Goal: Task Accomplishment & Management: Complete application form

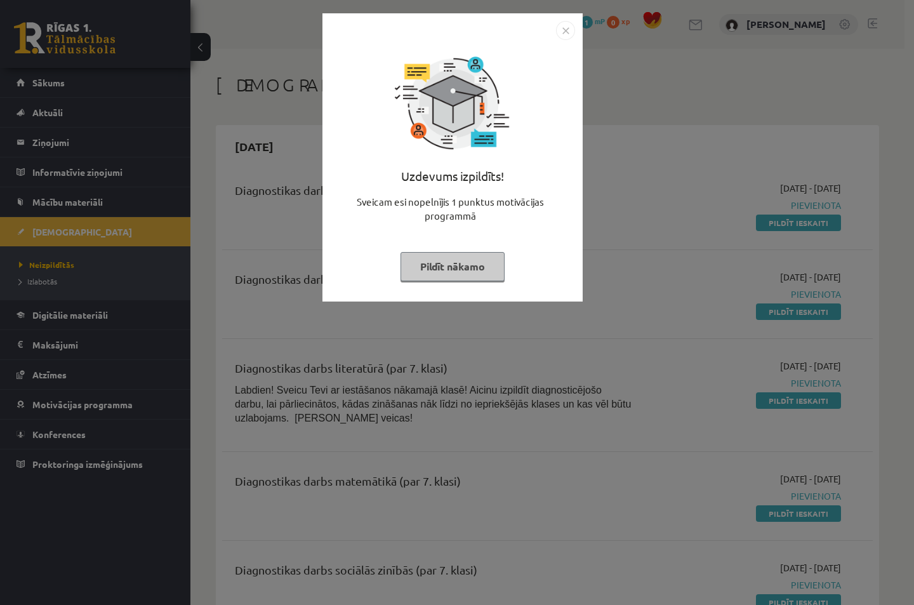
click at [564, 27] on img "Close" at bounding box center [565, 30] width 19 height 19
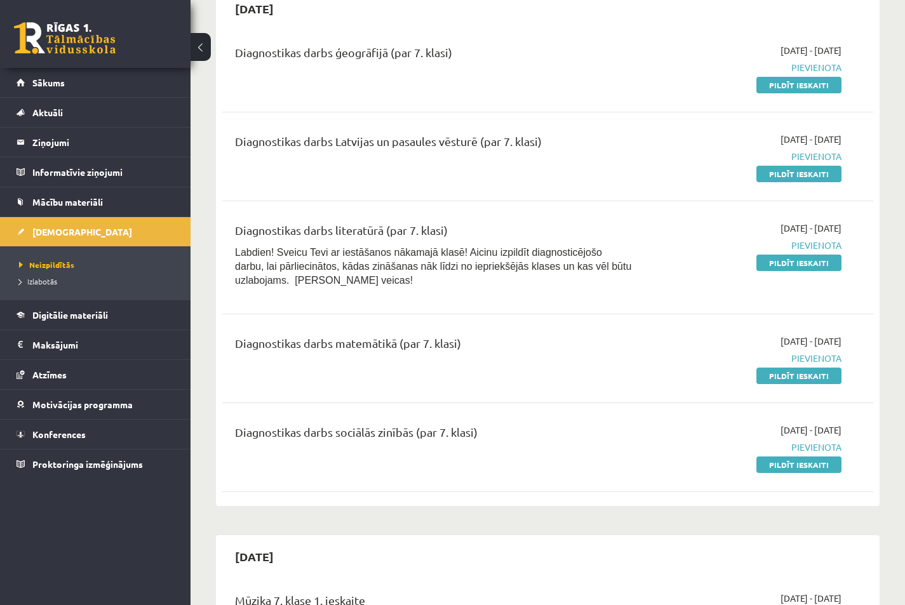
scroll to position [170, 0]
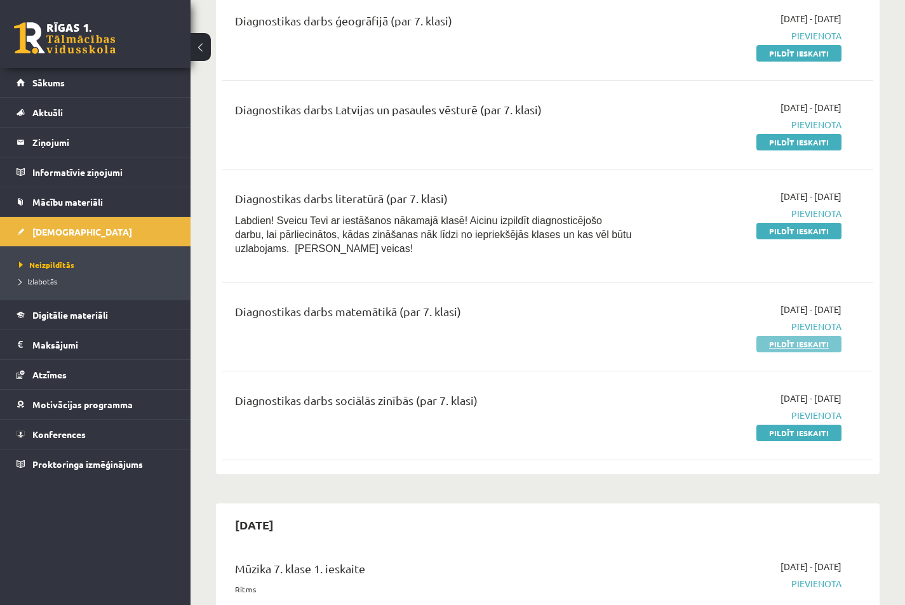
click at [773, 344] on link "Pildīt ieskaiti" at bounding box center [798, 344] width 85 height 17
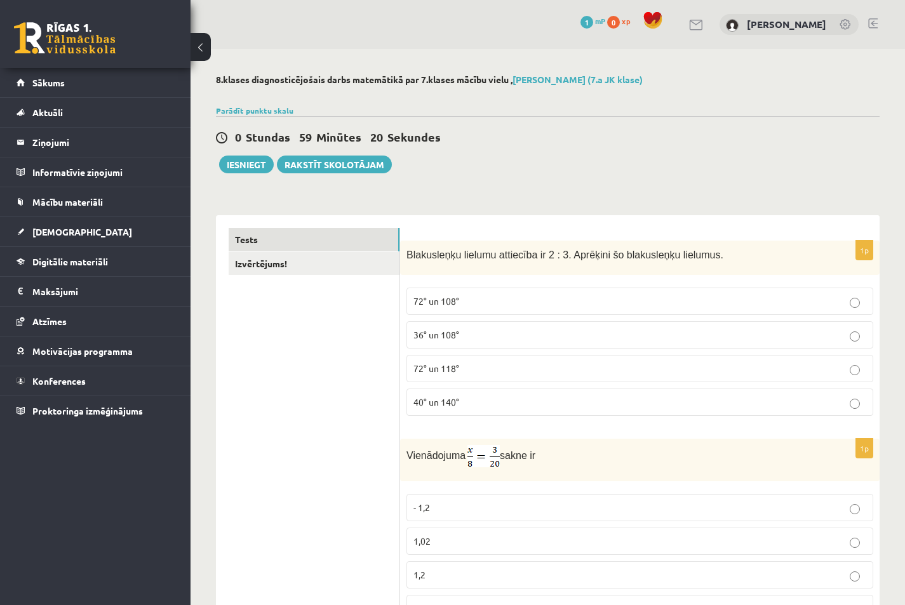
click at [859, 331] on p "36° un 108°" at bounding box center [639, 334] width 453 height 13
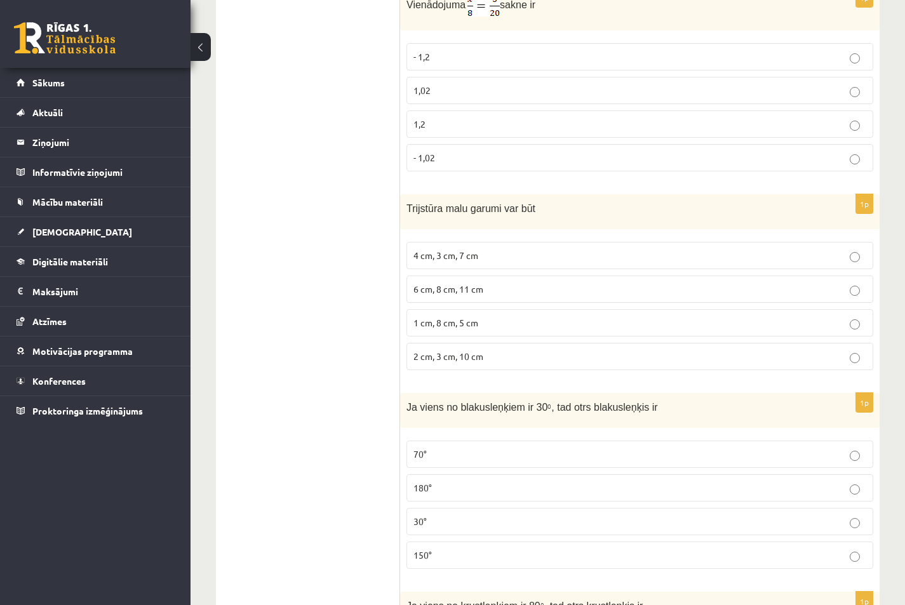
scroll to position [416, 0]
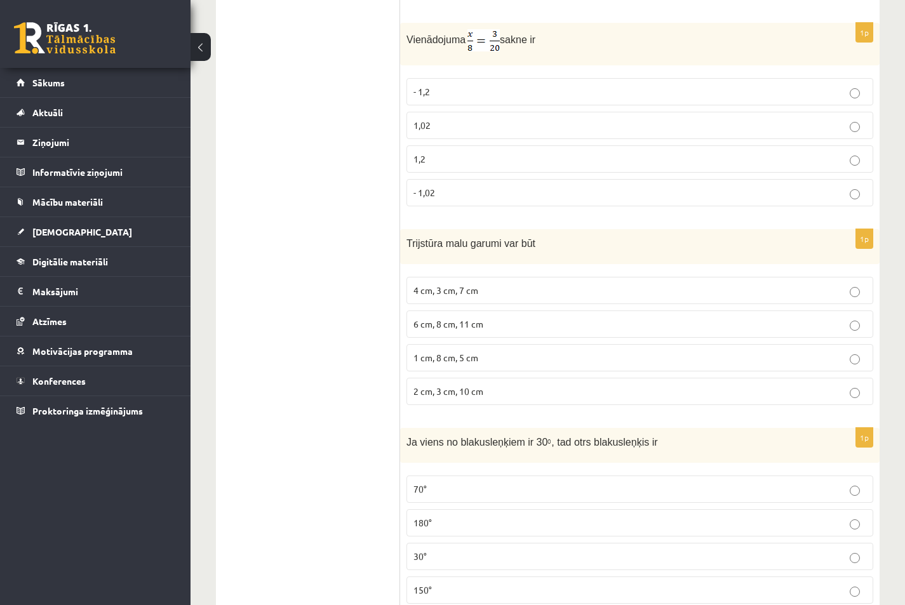
click at [862, 329] on p "6 cm, 8 cm, 11 cm" at bounding box center [639, 323] width 453 height 13
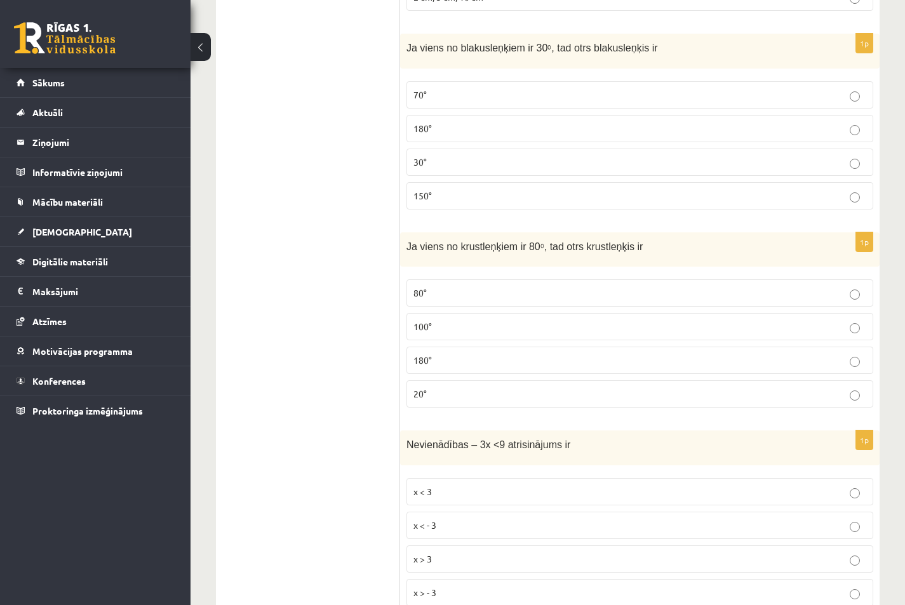
scroll to position [832, 0]
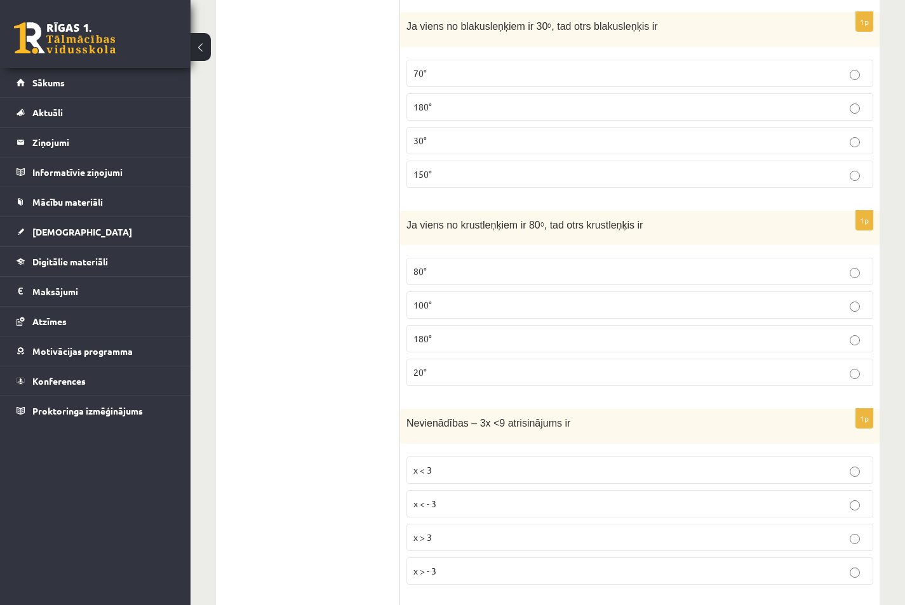
click at [860, 138] on p "30°" at bounding box center [639, 140] width 453 height 13
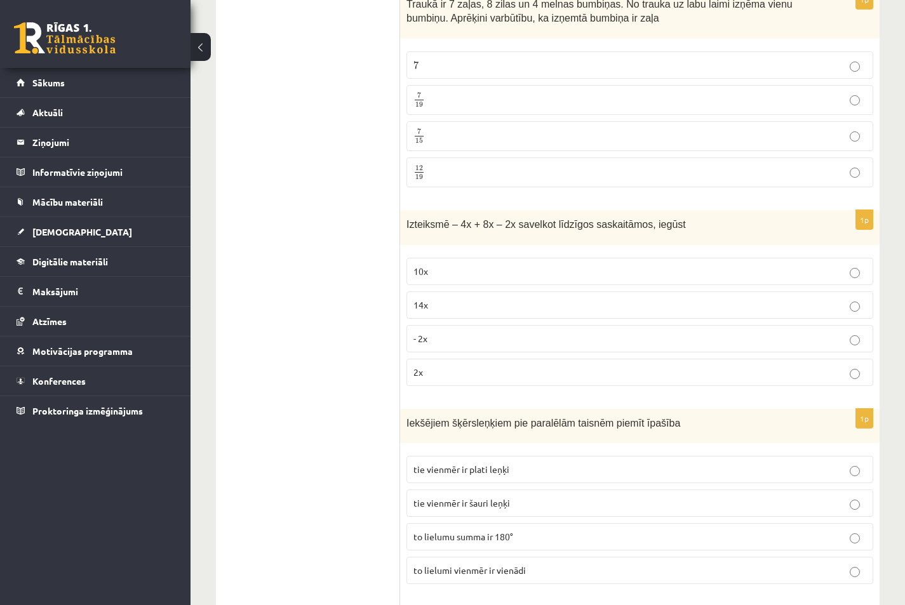
scroll to position [1509, 0]
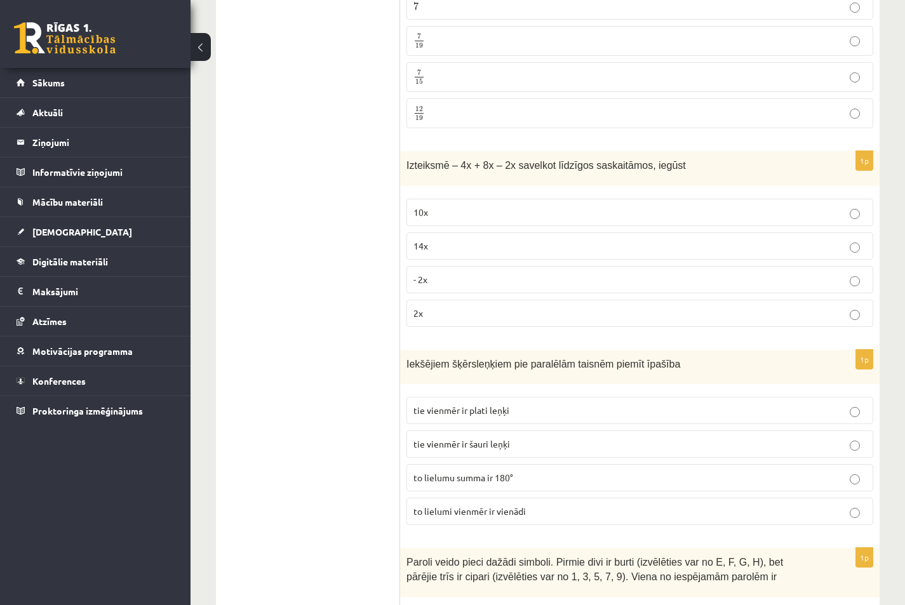
click at [862, 251] on p "14x" at bounding box center [639, 245] width 453 height 13
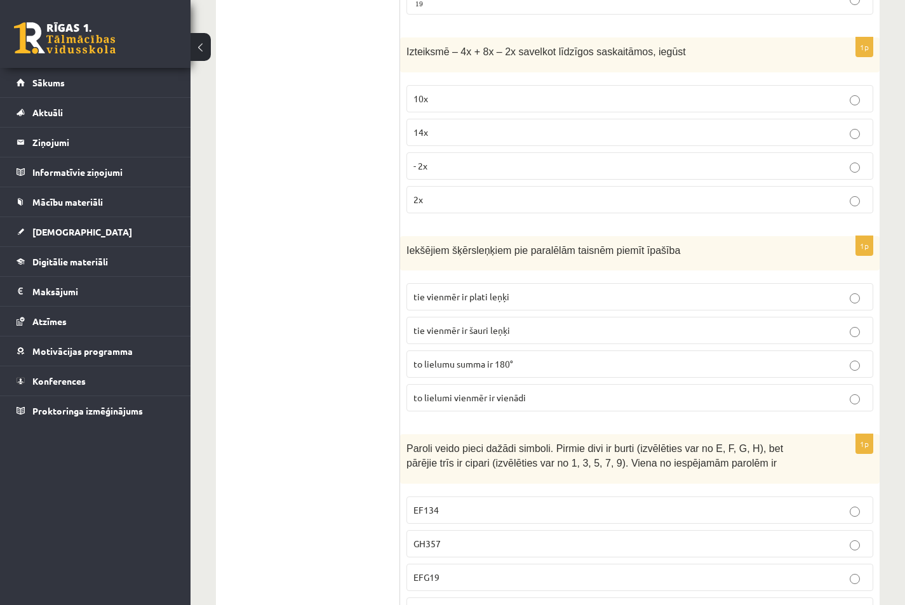
scroll to position [1678, 0]
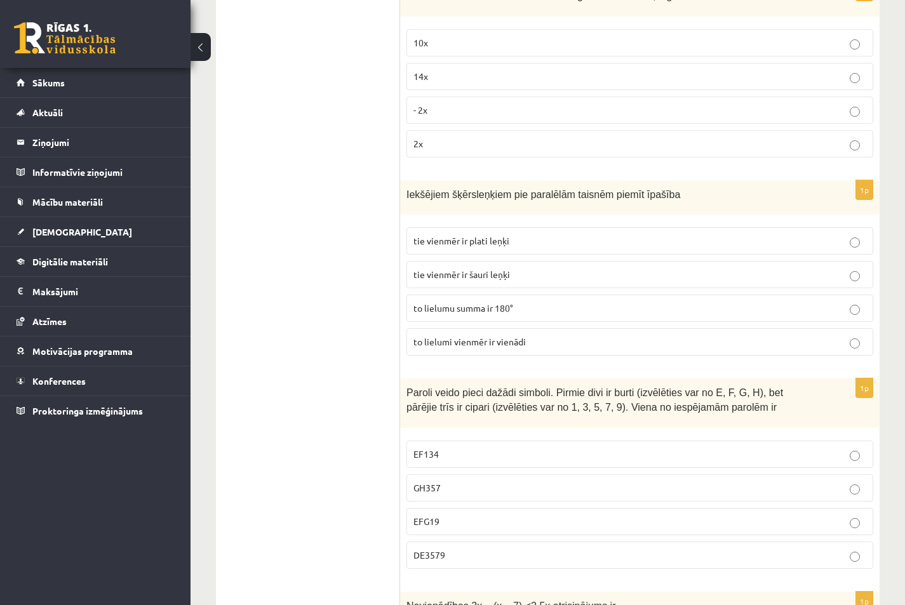
click at [849, 311] on p "to lielumu summa ir 180°" at bounding box center [639, 308] width 453 height 13
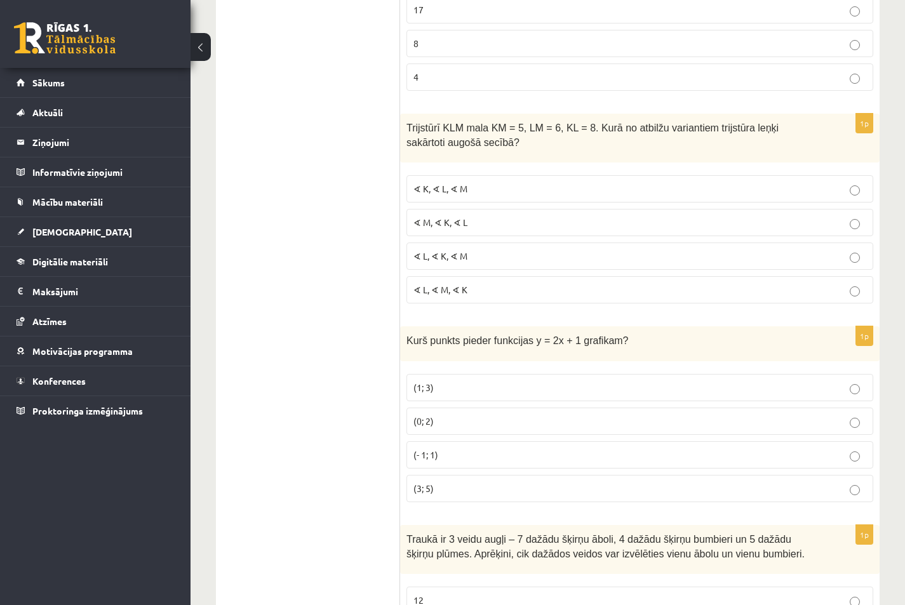
scroll to position [3372, 0]
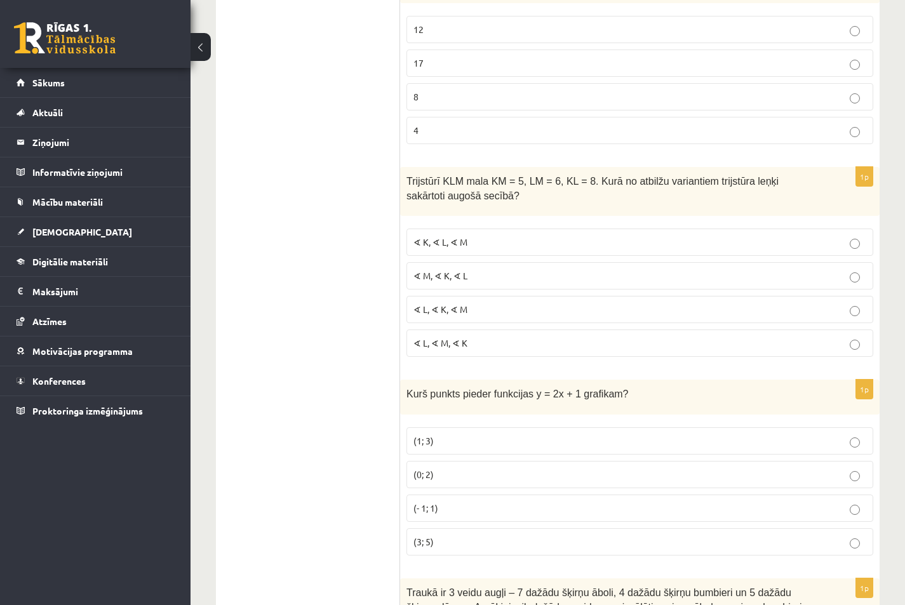
click at [858, 306] on p "∢ L, ∢ K, ∢ M" at bounding box center [639, 309] width 453 height 13
click at [861, 438] on p "(1; 3)" at bounding box center [639, 440] width 453 height 13
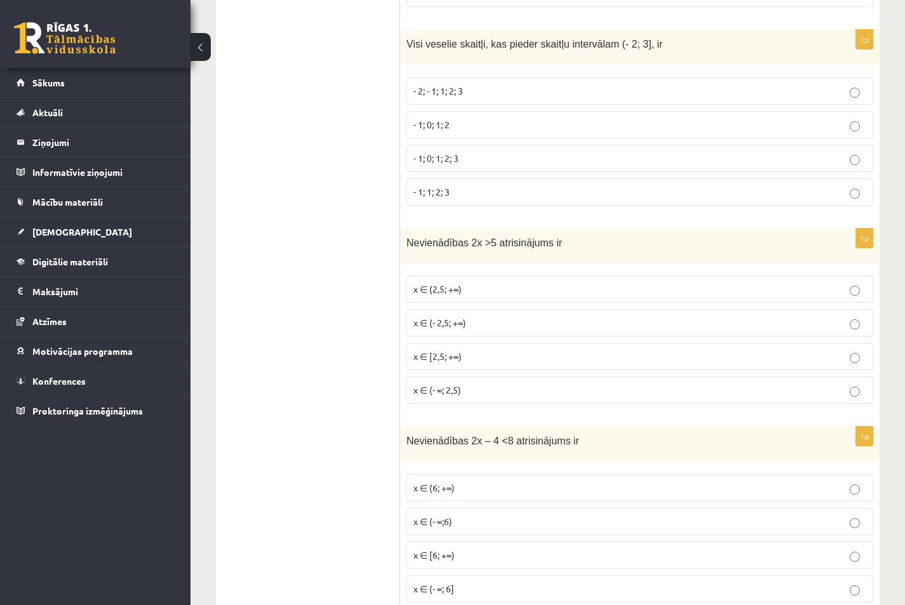
scroll to position [4140, 0]
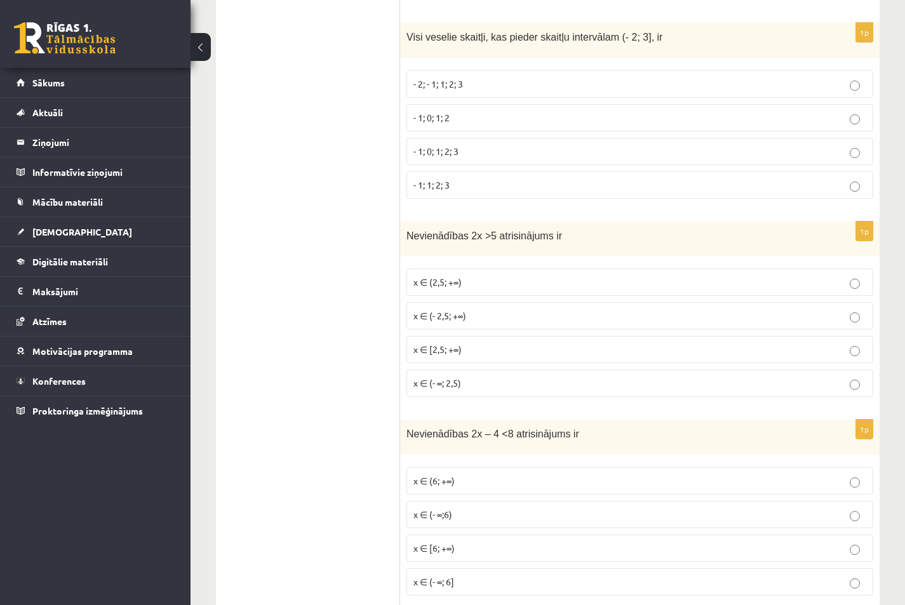
click at [483, 292] on label "x ∈ (2,5; +∞)" at bounding box center [639, 282] width 467 height 27
click at [851, 524] on label "x ∈ (- ∞;6)" at bounding box center [639, 514] width 467 height 27
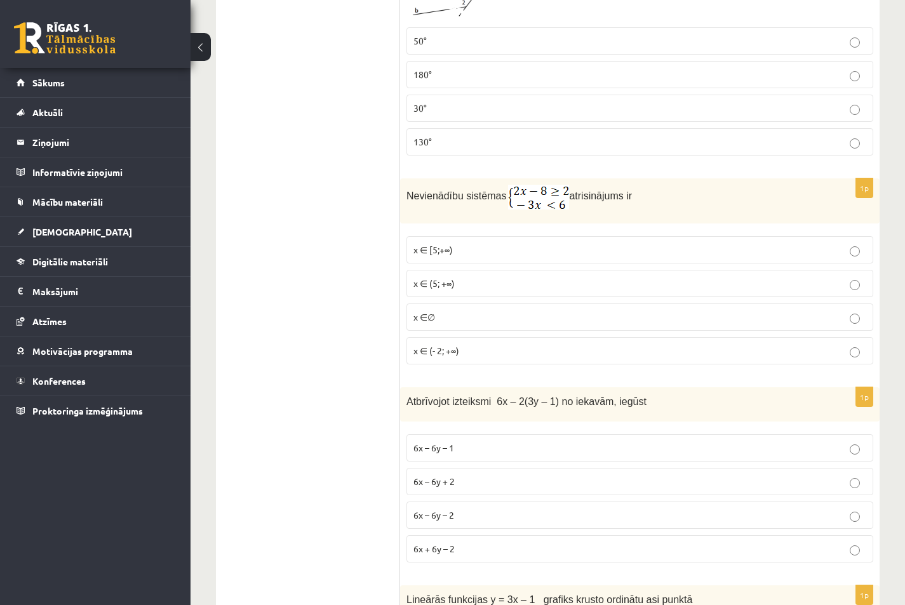
scroll to position [4747, 0]
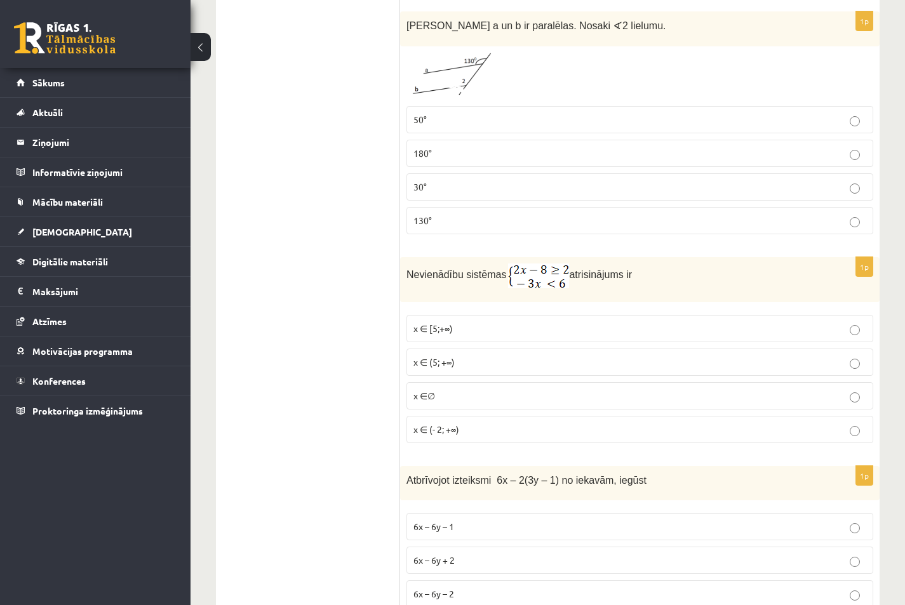
click at [474, 323] on p "x ∈ [5;+∞)" at bounding box center [639, 328] width 453 height 13
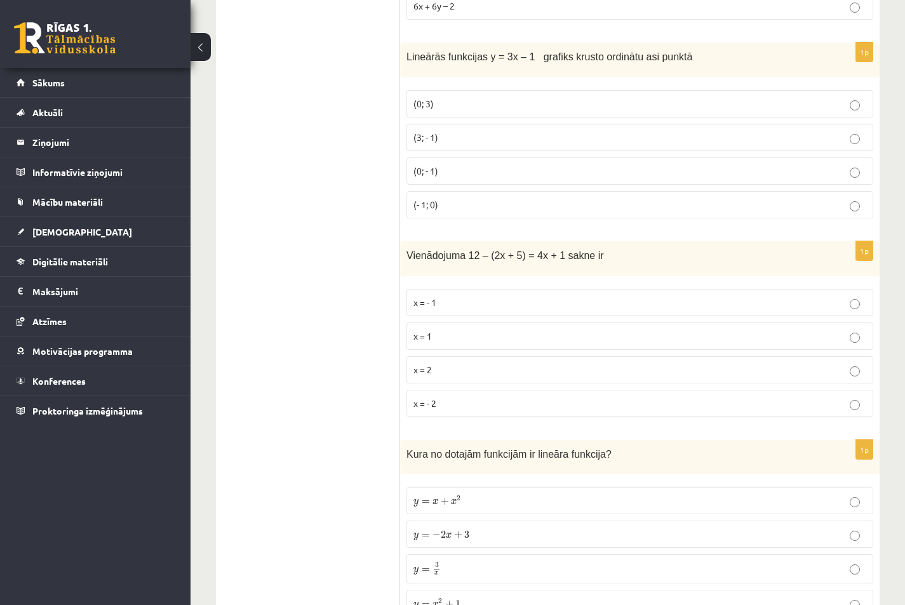
scroll to position [5424, 0]
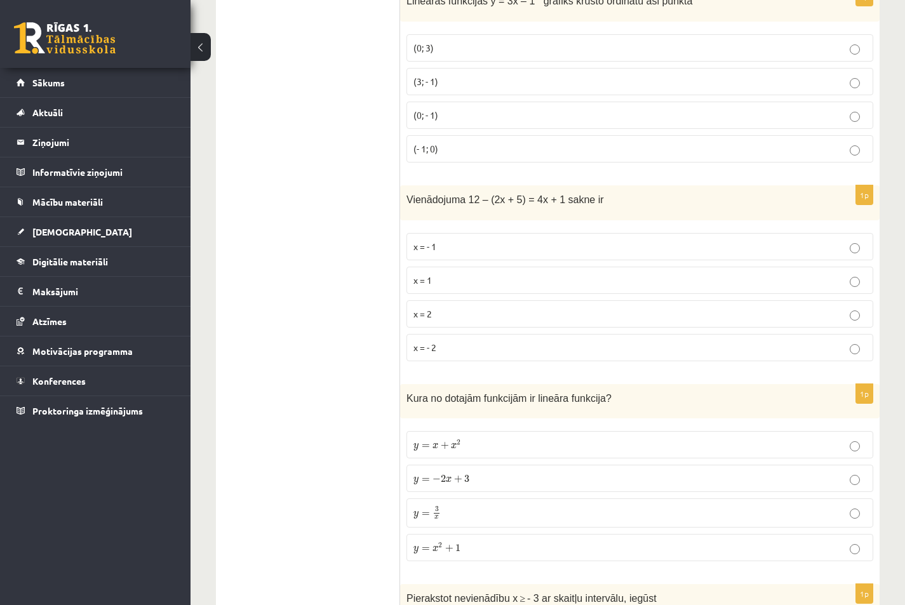
click at [848, 280] on p "x = 1" at bounding box center [639, 280] width 453 height 13
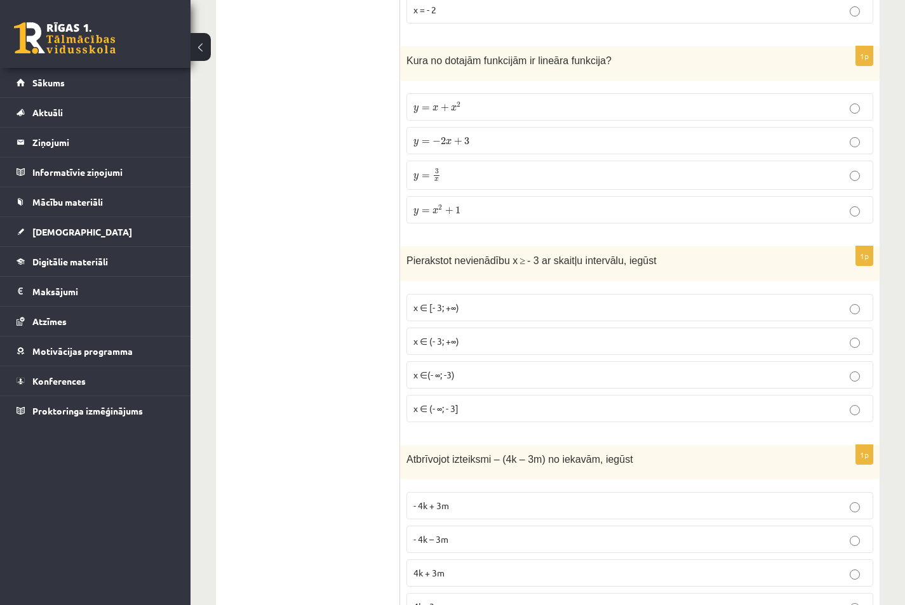
scroll to position [5818, 0]
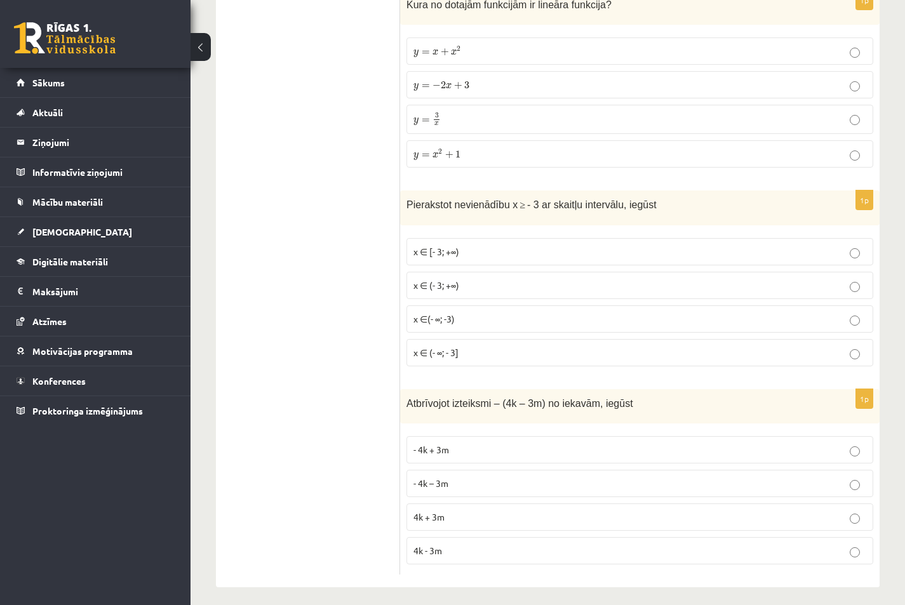
click at [847, 91] on p "y = − 2 x + 3 y = − 2 x + 3" at bounding box center [639, 84] width 453 height 13
click at [860, 516] on p "4k + 3m" at bounding box center [639, 516] width 453 height 13
click at [865, 504] on fieldset "- 4k + 3m - 4k – 3m 4k + 3m 4k - 3m" at bounding box center [639, 499] width 467 height 138
click at [862, 486] on p "- 4k – 3m" at bounding box center [639, 483] width 453 height 13
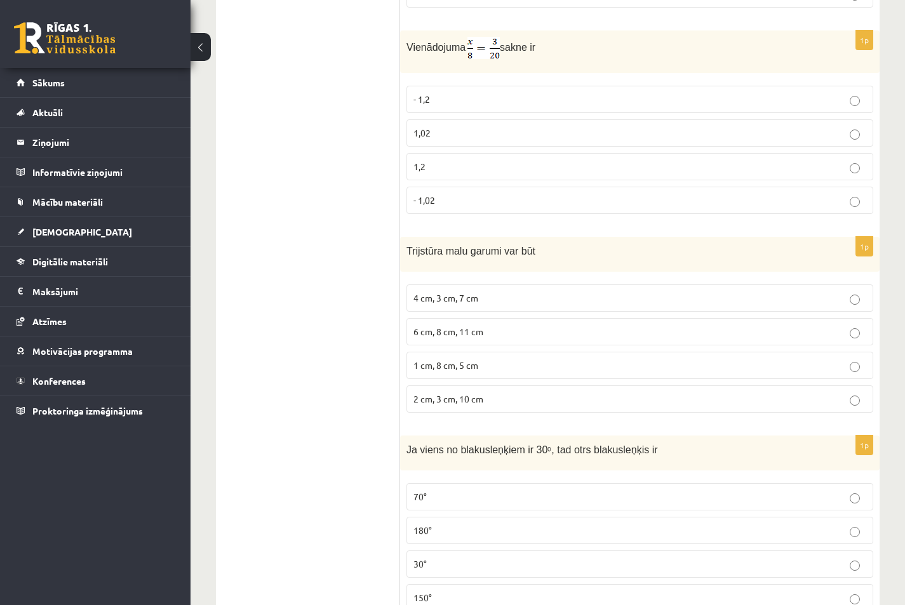
scroll to position [0, 0]
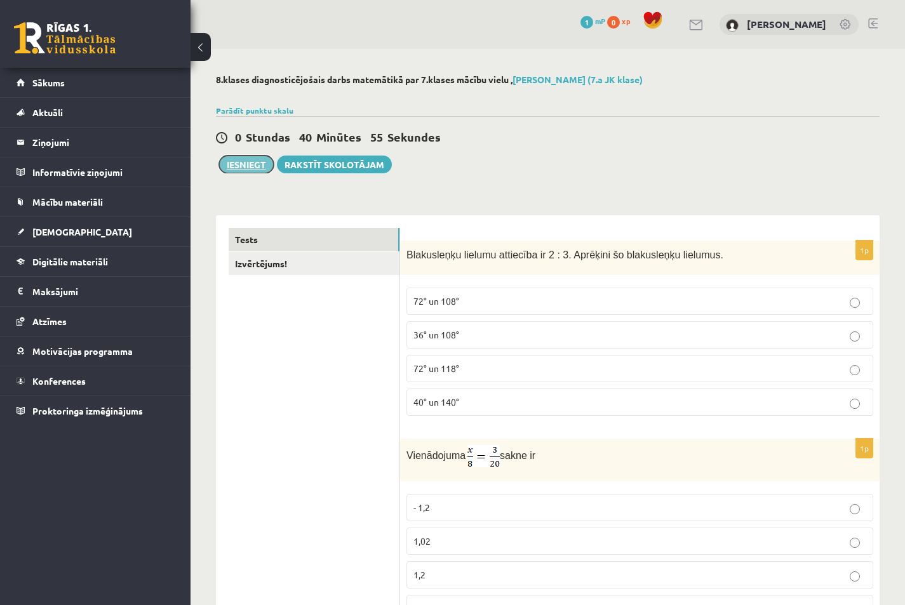
click at [256, 166] on button "Iesniegt" at bounding box center [246, 165] width 55 height 18
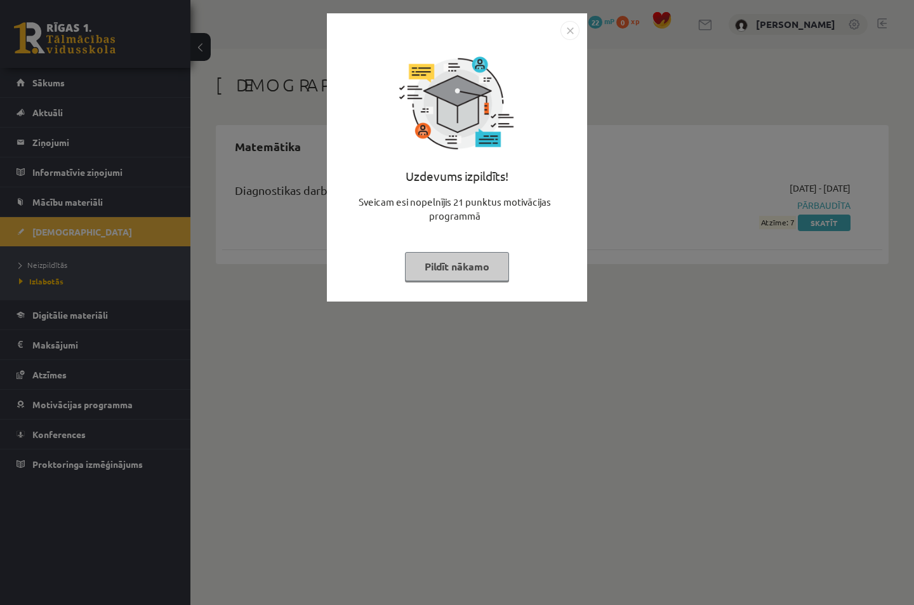
click at [572, 25] on img "Close" at bounding box center [570, 30] width 19 height 19
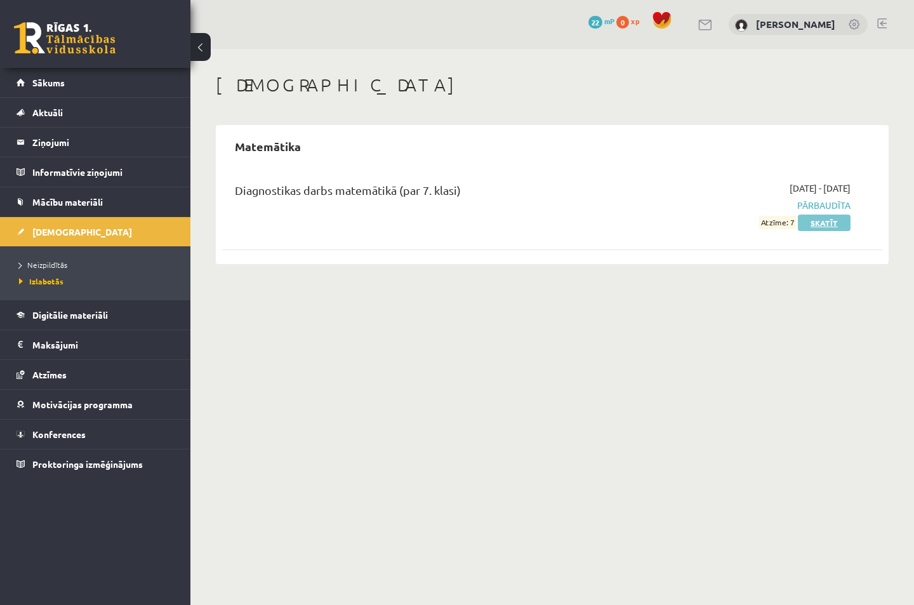
click at [815, 219] on link "Skatīt" at bounding box center [824, 223] width 53 height 17
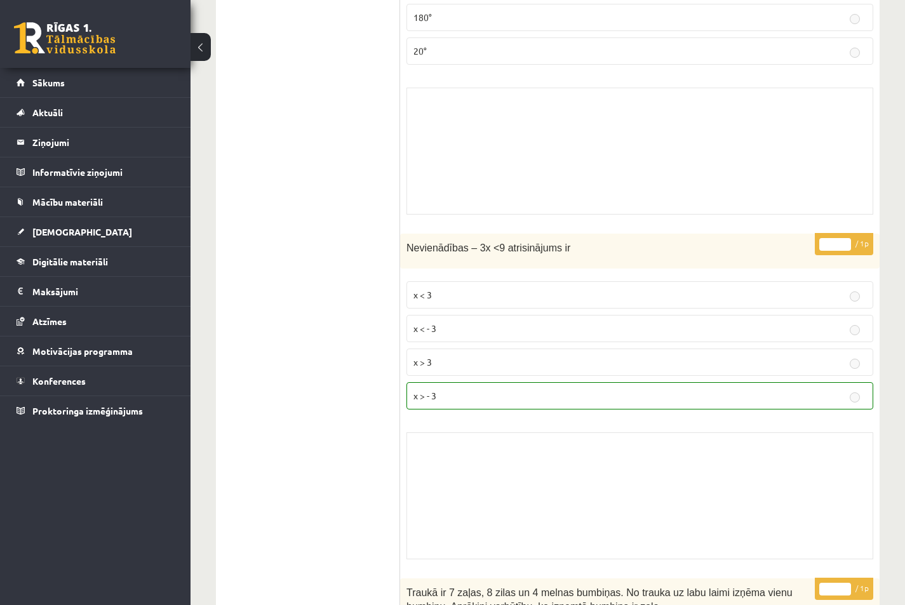
scroll to position [1693, 0]
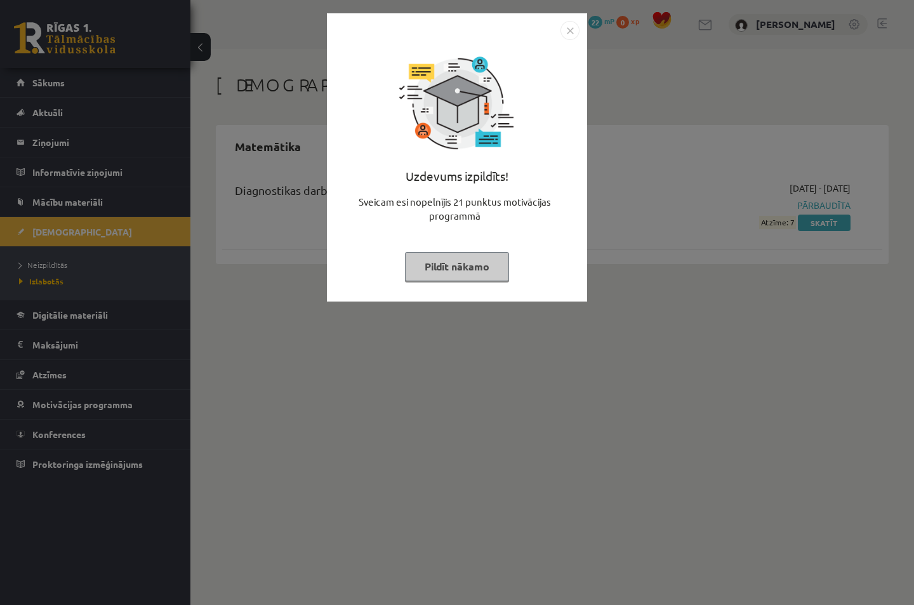
click at [566, 30] on img "Close" at bounding box center [570, 30] width 19 height 19
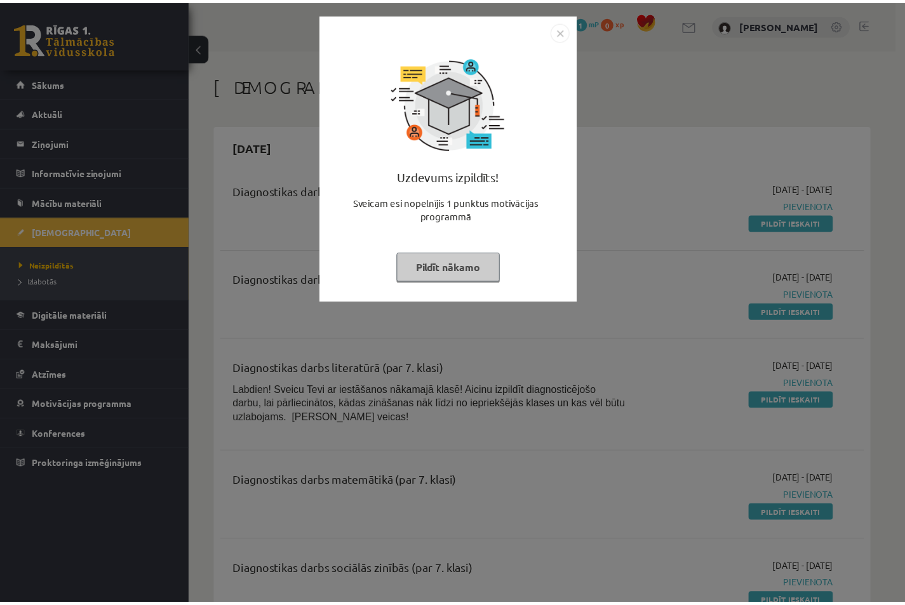
scroll to position [170, 0]
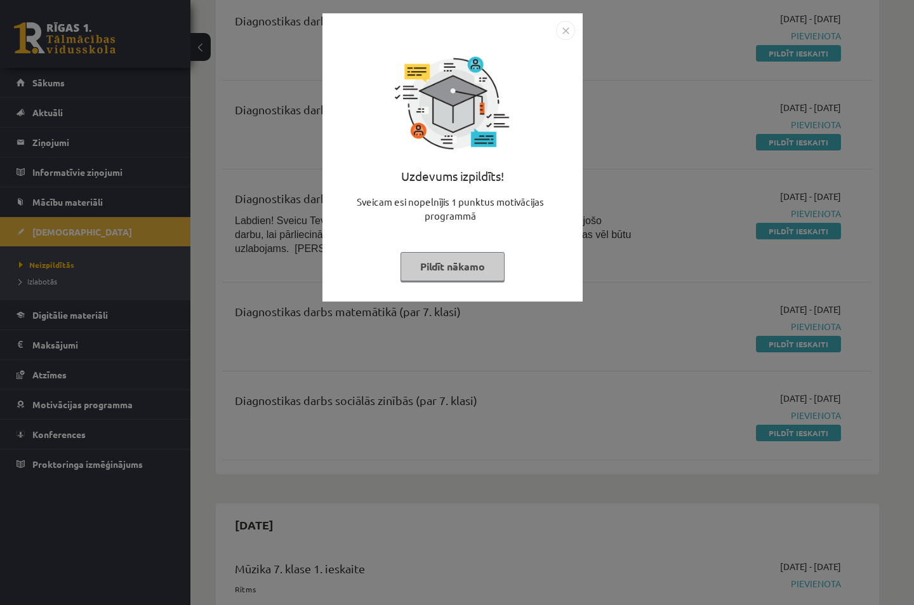
click at [564, 30] on img "Close" at bounding box center [565, 30] width 19 height 19
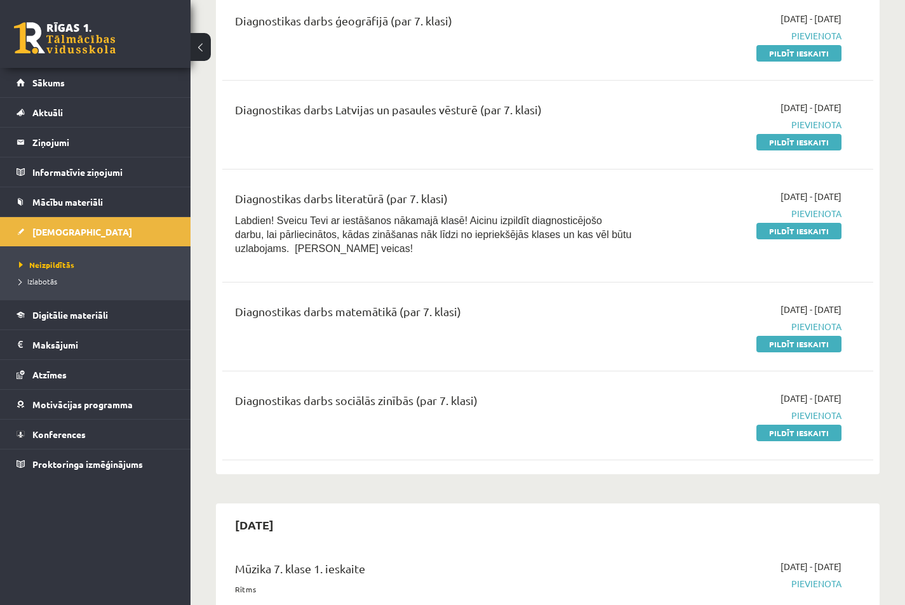
click at [806, 426] on link "Pildīt ieskaiti" at bounding box center [798, 433] width 85 height 17
click at [807, 234] on link "Pildīt ieskaiti" at bounding box center [798, 231] width 85 height 17
click at [789, 141] on link "Pildīt ieskaiti" at bounding box center [798, 142] width 85 height 17
click at [808, 429] on link "Pildīt ieskaiti" at bounding box center [798, 433] width 85 height 17
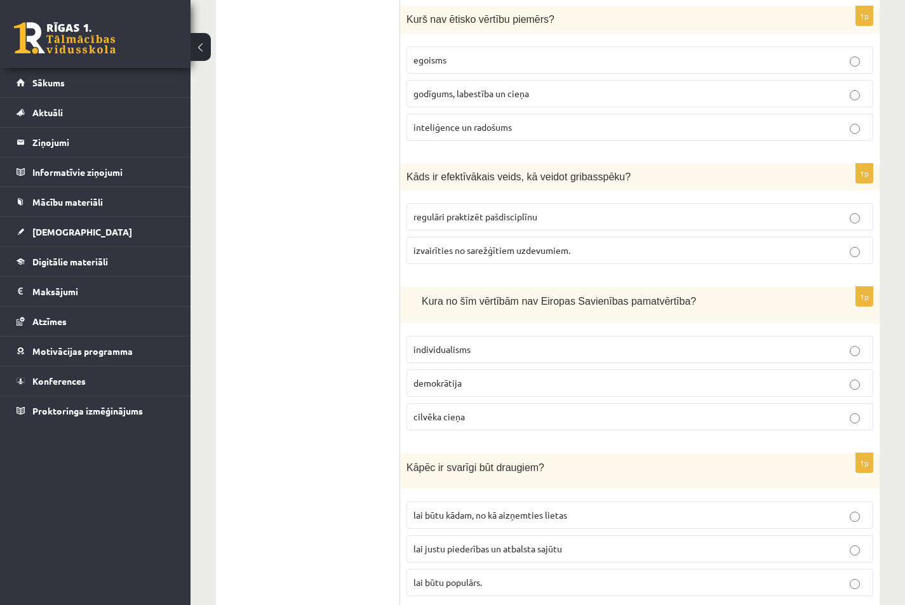
scroll to position [1185, 0]
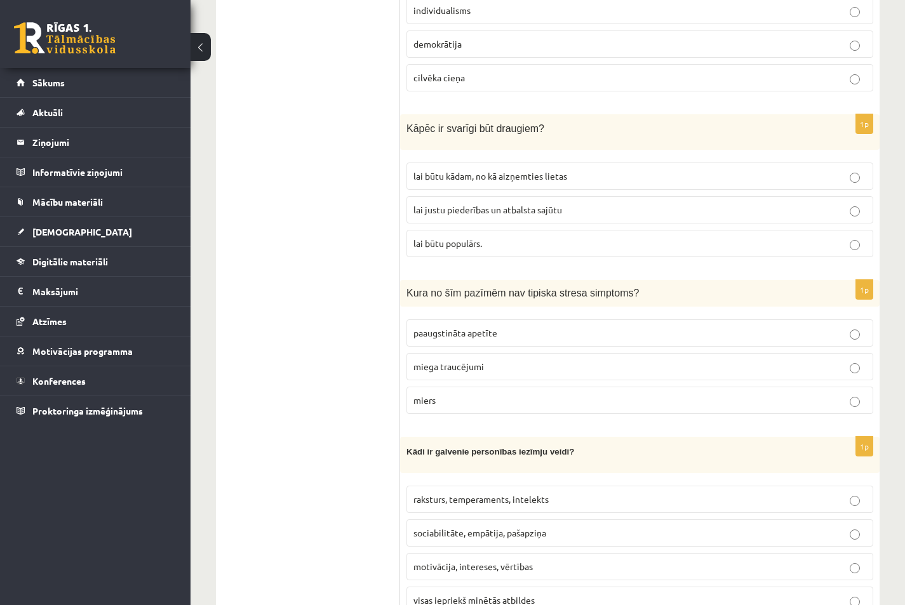
click at [848, 204] on p "lai justu piederības un atbalsta sajūtu" at bounding box center [639, 209] width 453 height 13
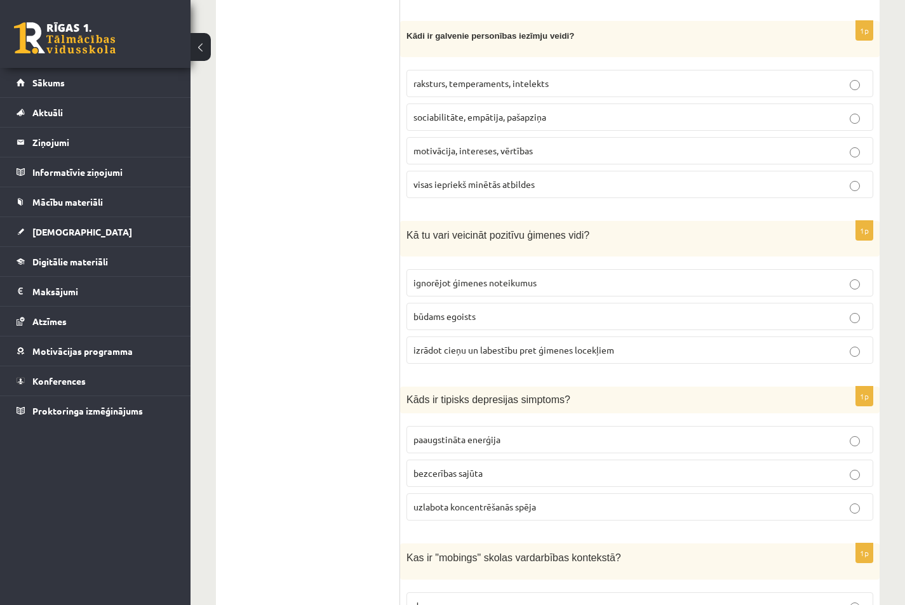
scroll to position [1624, 0]
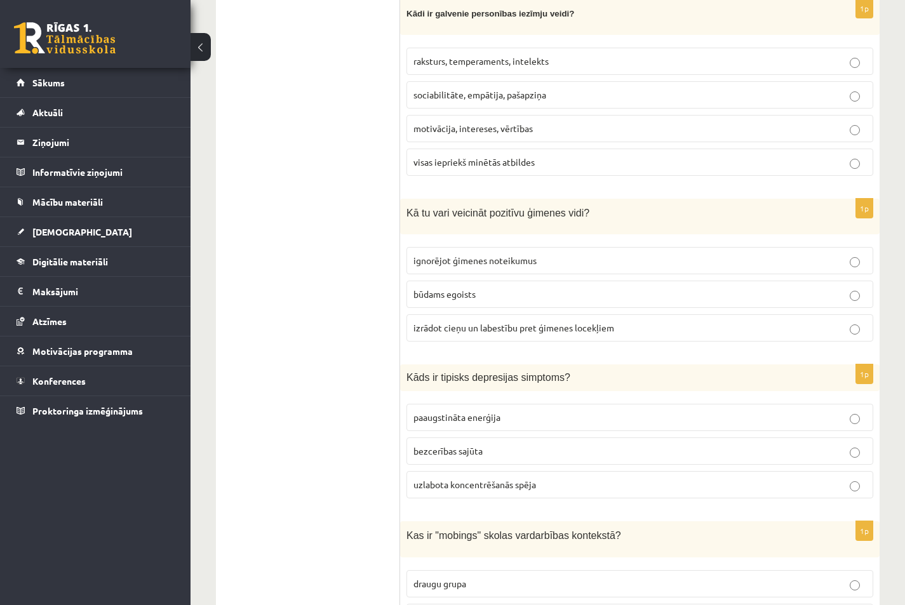
click at [794, 56] on p "raksturs, temperaments, intelekts" at bounding box center [639, 61] width 453 height 13
click at [517, 329] on span "izrādot cieņu un labestību pret ģimenes locekļiem" at bounding box center [513, 327] width 201 height 11
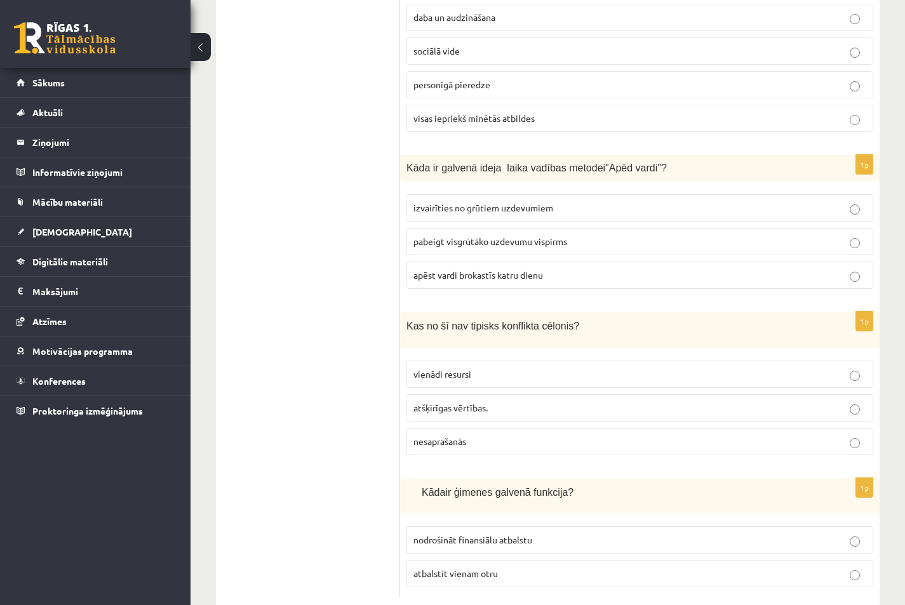
scroll to position [4469, 0]
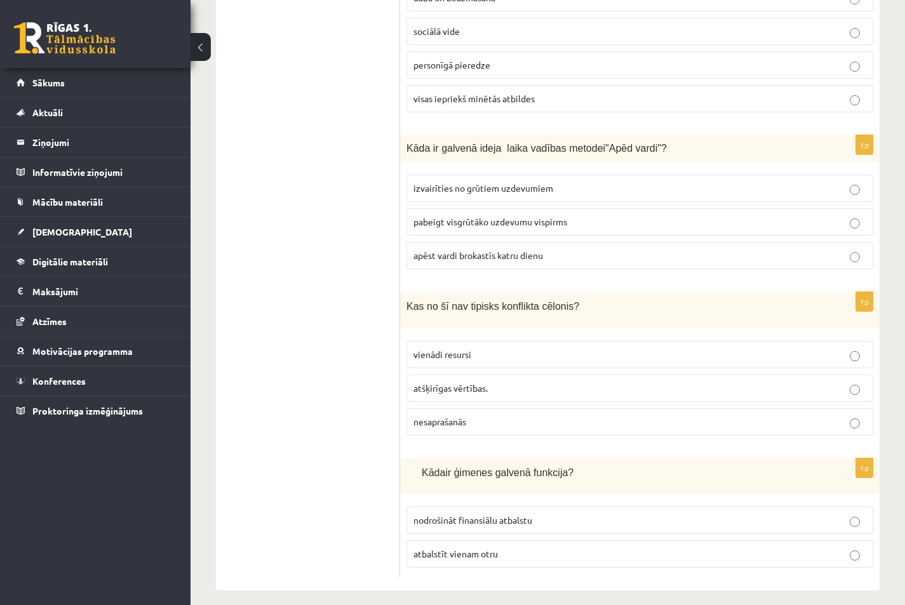
click at [502, 348] on p "vienādi resursi" at bounding box center [639, 354] width 453 height 13
click at [497, 550] on p "atbalstīt vienam otru" at bounding box center [639, 553] width 453 height 13
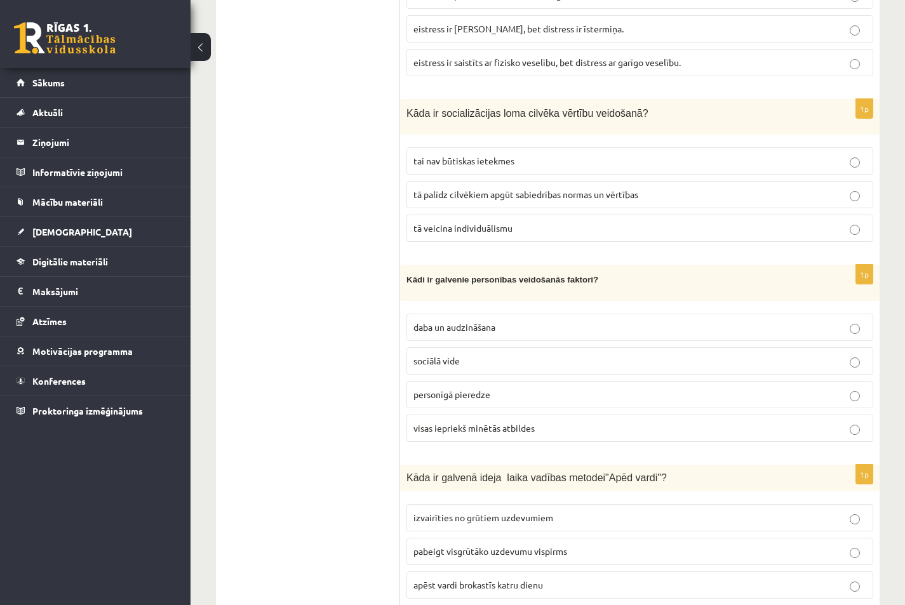
scroll to position [4134, 0]
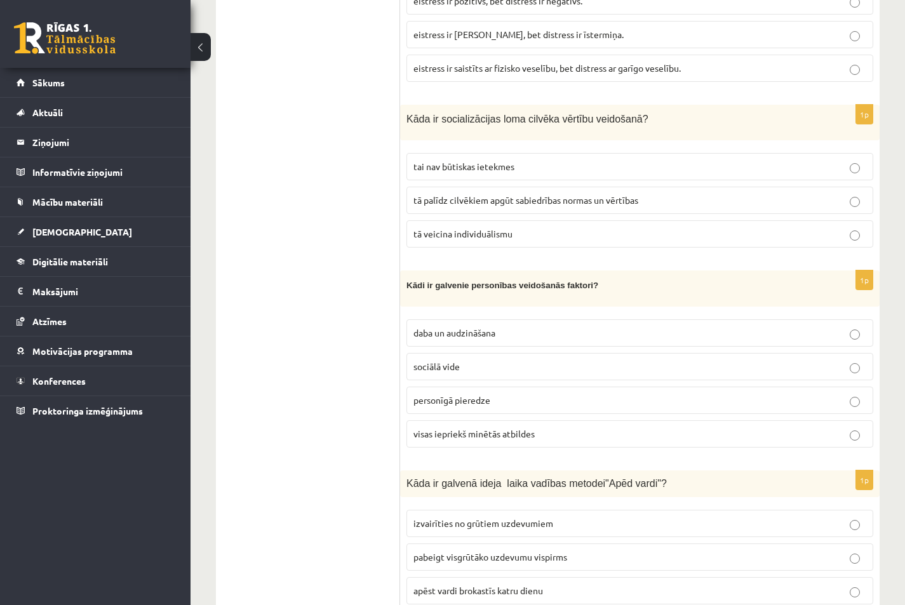
click at [557, 584] on p "apēst vardi brokastīs katru dienu" at bounding box center [639, 590] width 453 height 13
click at [537, 428] on p "visas iepriekš minētās atbildes" at bounding box center [639, 433] width 453 height 13
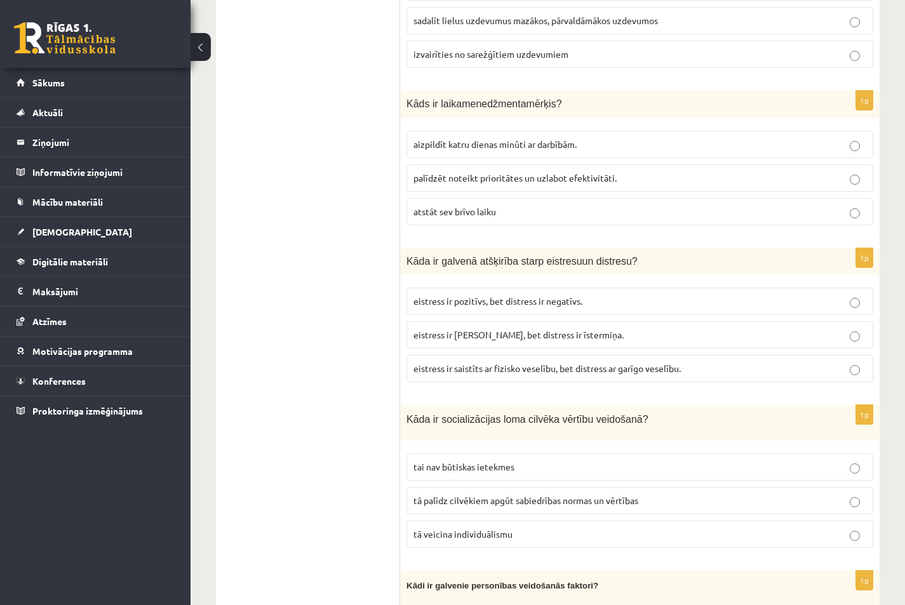
scroll to position [3795, 0]
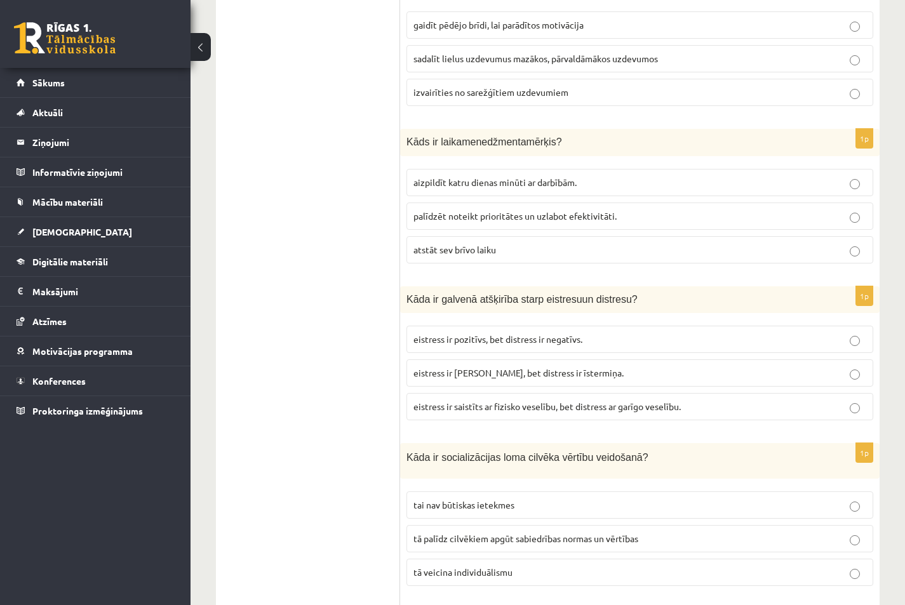
click at [504, 217] on label "palīdzēt noteikt prioritātes un uzlabot efektivitāti." at bounding box center [639, 216] width 467 height 27
click at [506, 337] on p "eistress ir pozitīvs, bet distress ir negatīvs." at bounding box center [639, 339] width 453 height 13
click at [540, 536] on p "tā palīdz cilvēkiem apgūt sabiedrības normas un vērtības" at bounding box center [639, 538] width 453 height 13
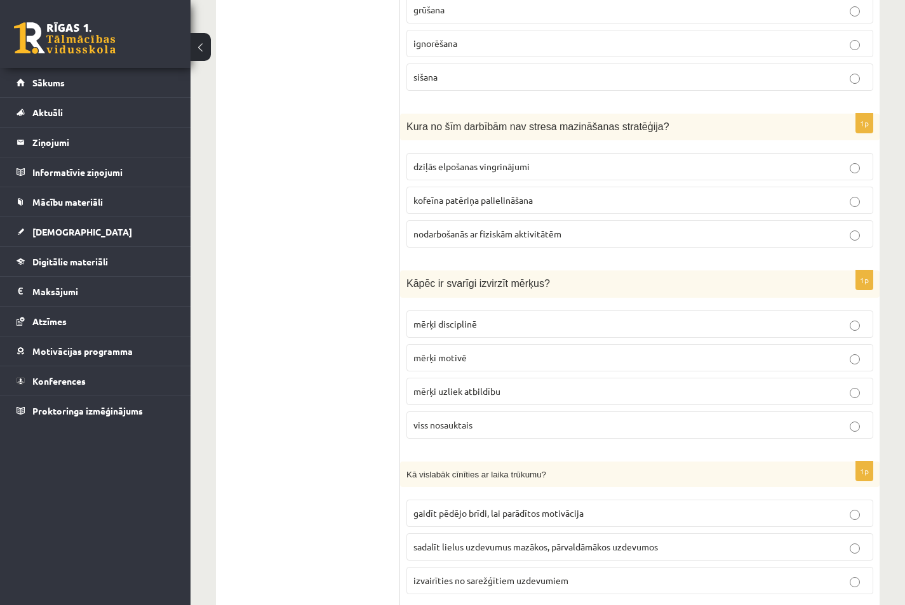
scroll to position [3313, 0]
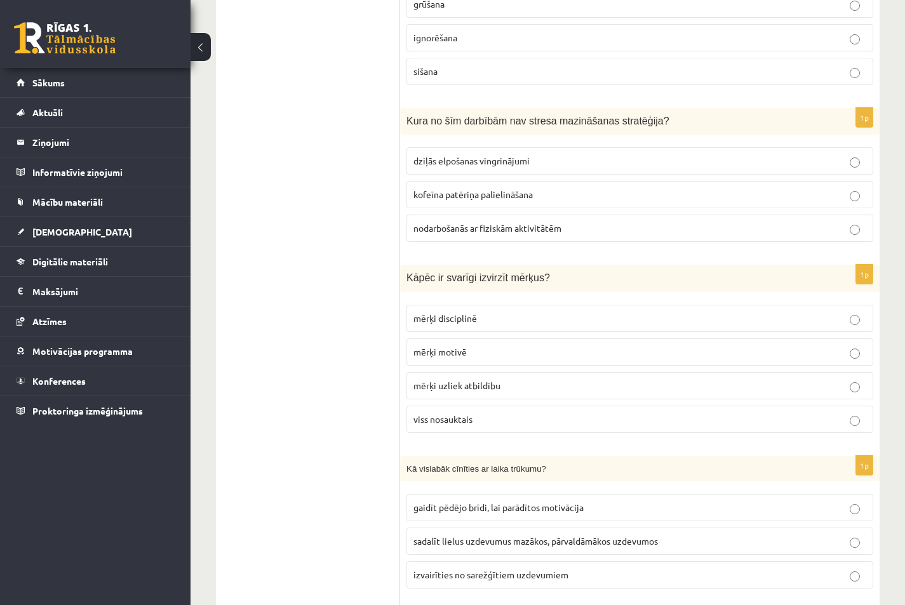
click at [489, 413] on p "viss nosauktais" at bounding box center [639, 419] width 453 height 13
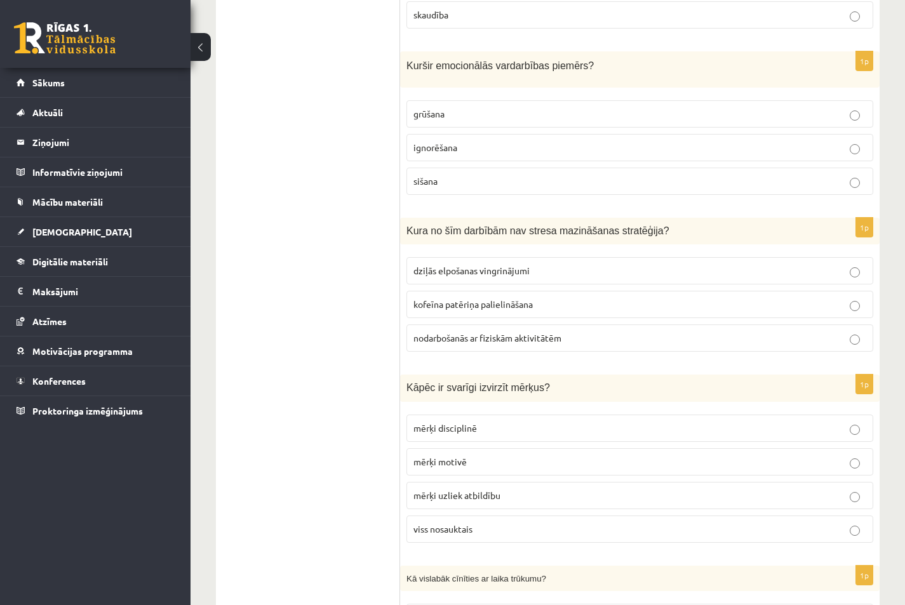
scroll to position [3143, 0]
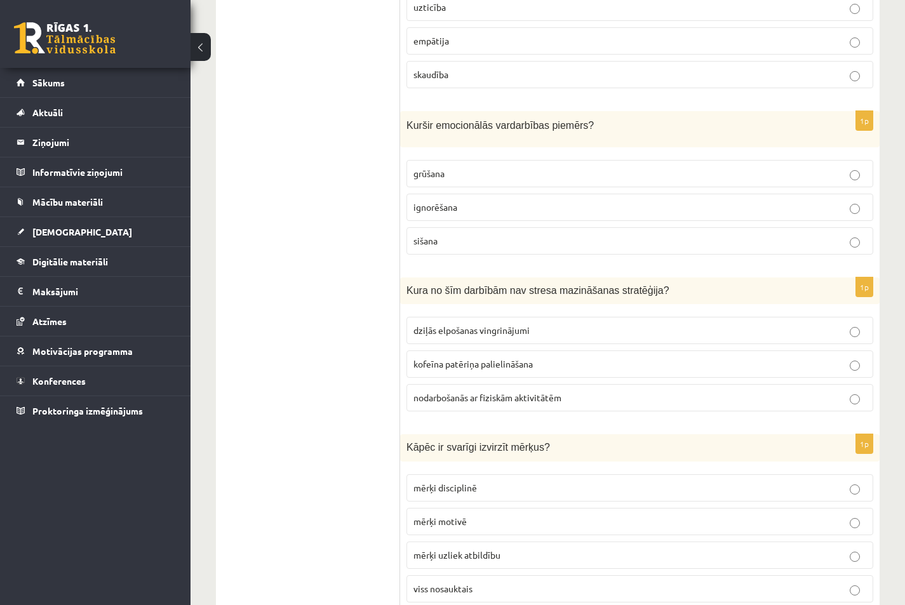
click at [448, 242] on label "sišana" at bounding box center [639, 240] width 467 height 27
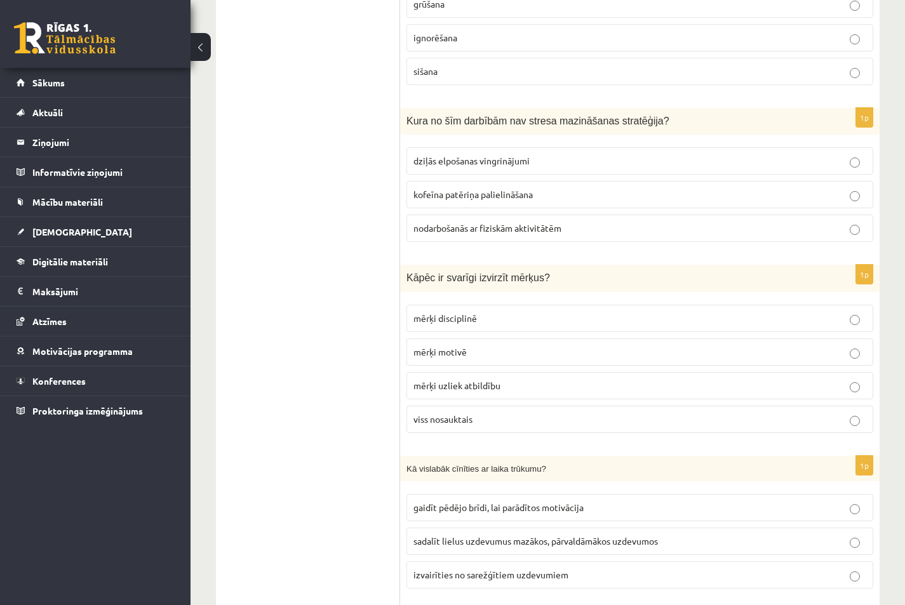
click at [521, 192] on span "kofeīna patēriņa palielināšana" at bounding box center [472, 194] width 119 height 11
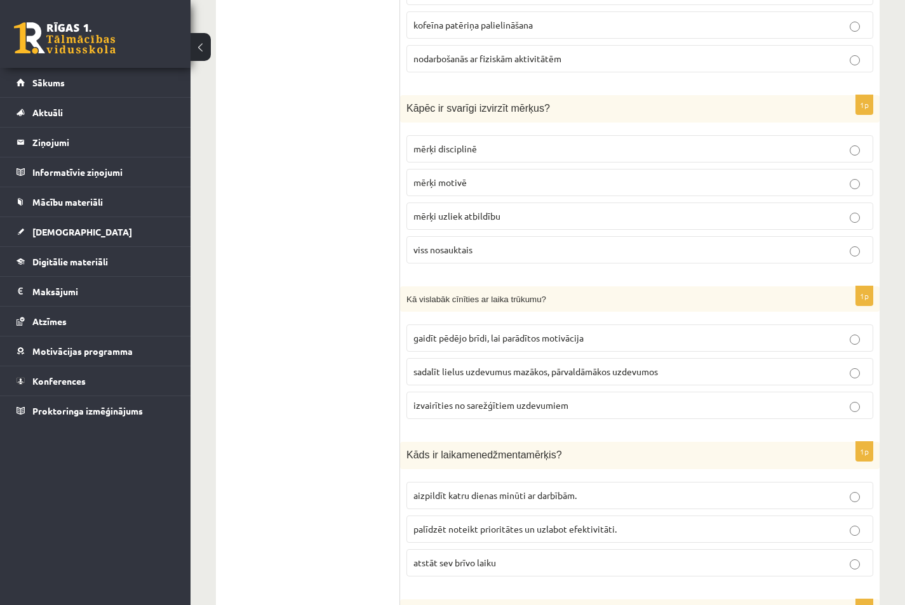
scroll to position [3651, 0]
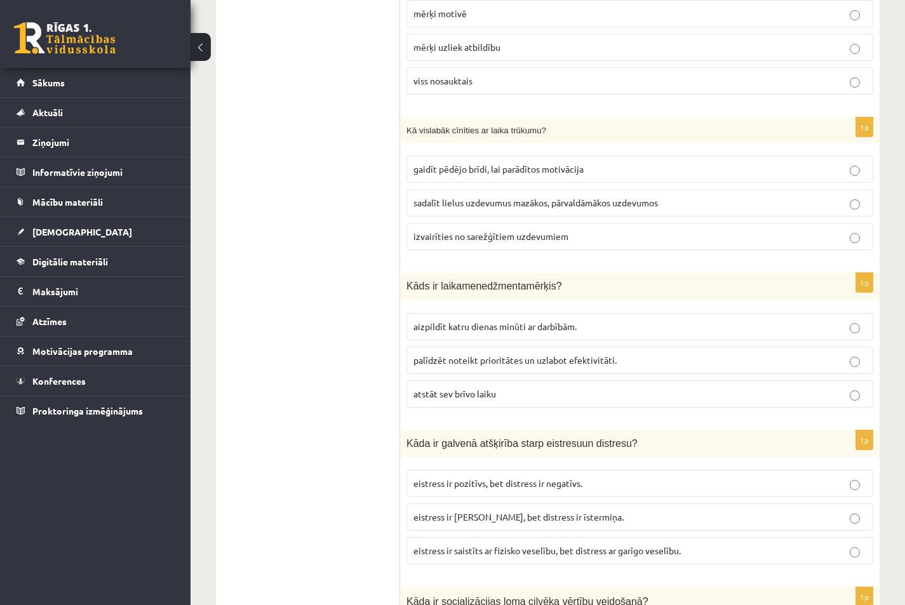
click at [469, 199] on span "sadalīt lielus uzdevumus mazākos, pārvaldāmākos uzdevumos" at bounding box center [535, 202] width 244 height 11
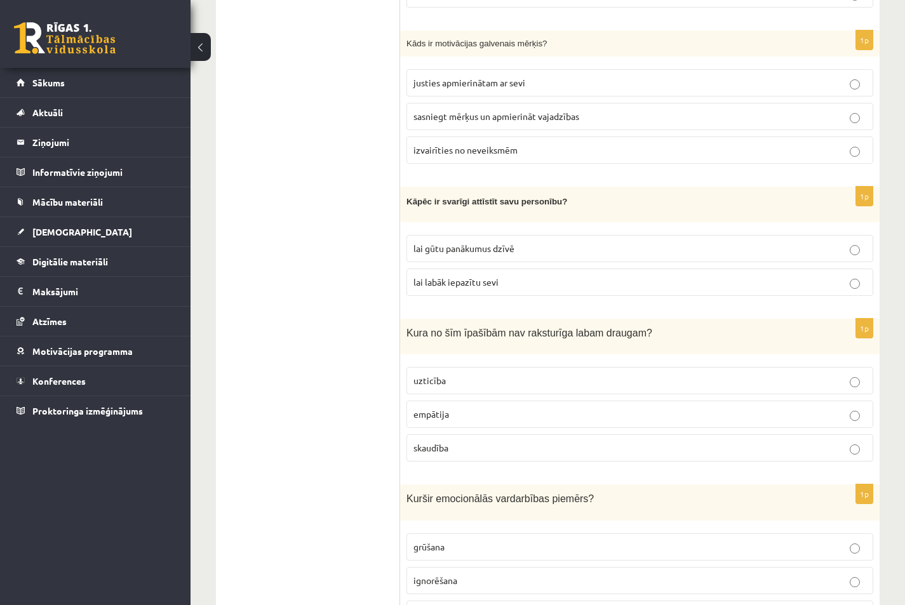
scroll to position [2805, 0]
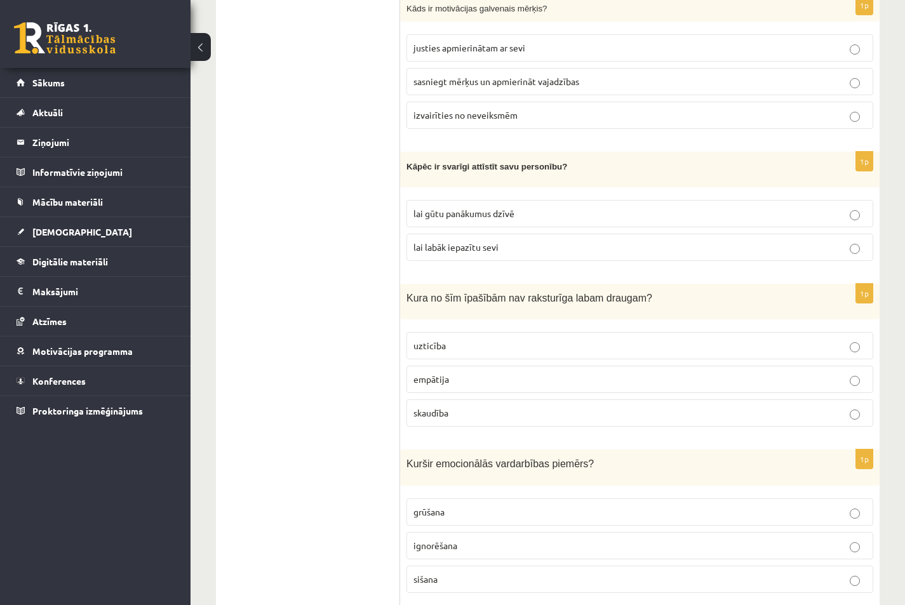
click at [860, 406] on p "skaudība" at bounding box center [639, 412] width 453 height 13
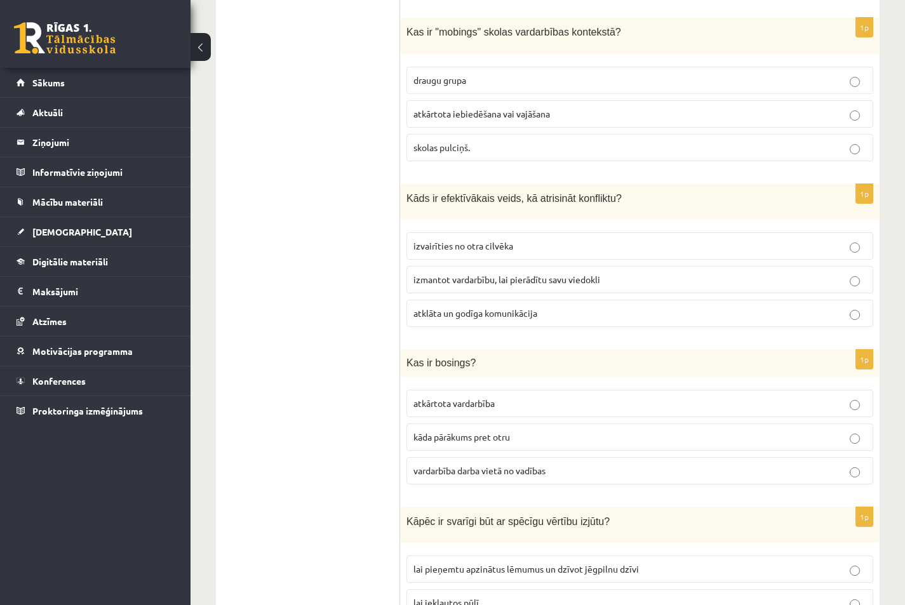
scroll to position [1958, 0]
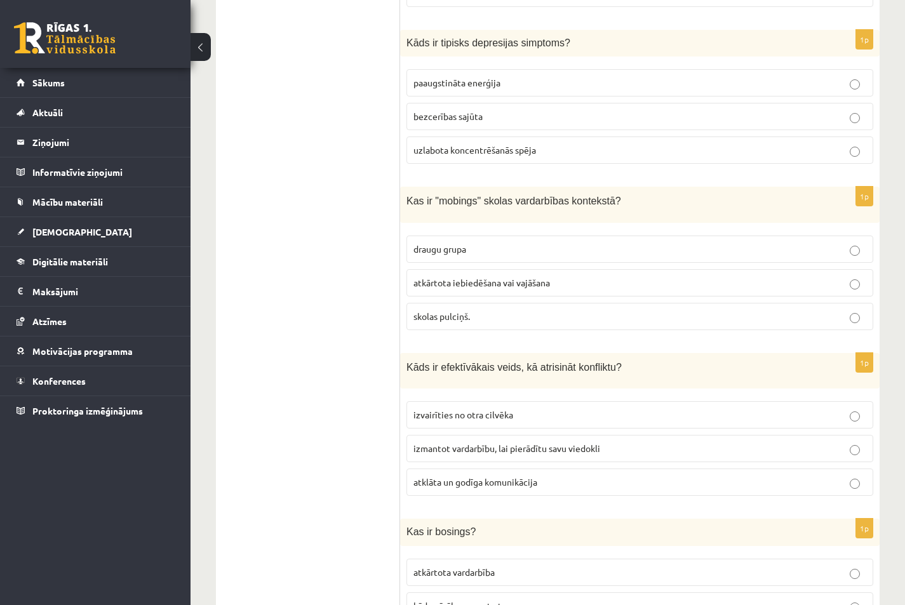
click at [493, 281] on span "atkārtota iebiedēšana vai vajāšana" at bounding box center [481, 282] width 137 height 11
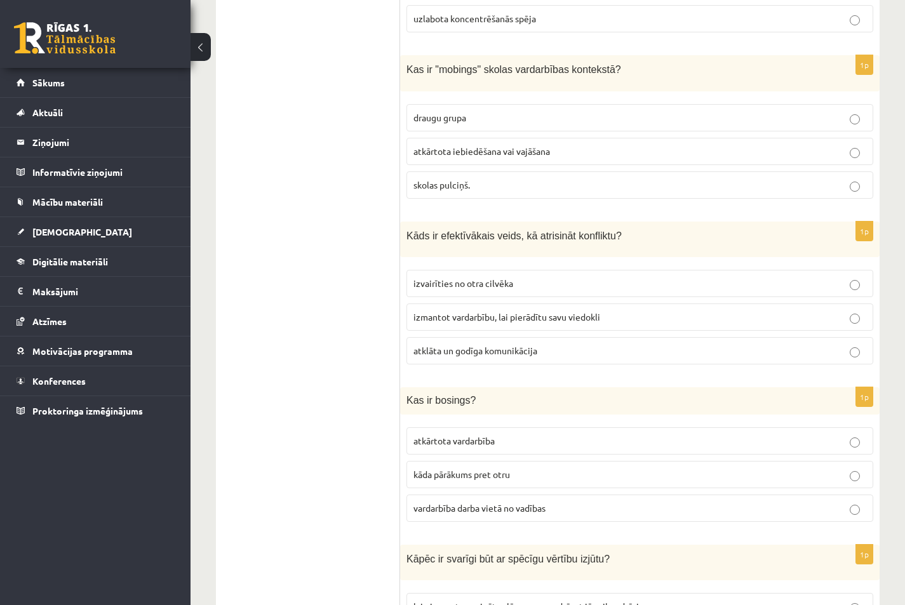
scroll to position [2127, 0]
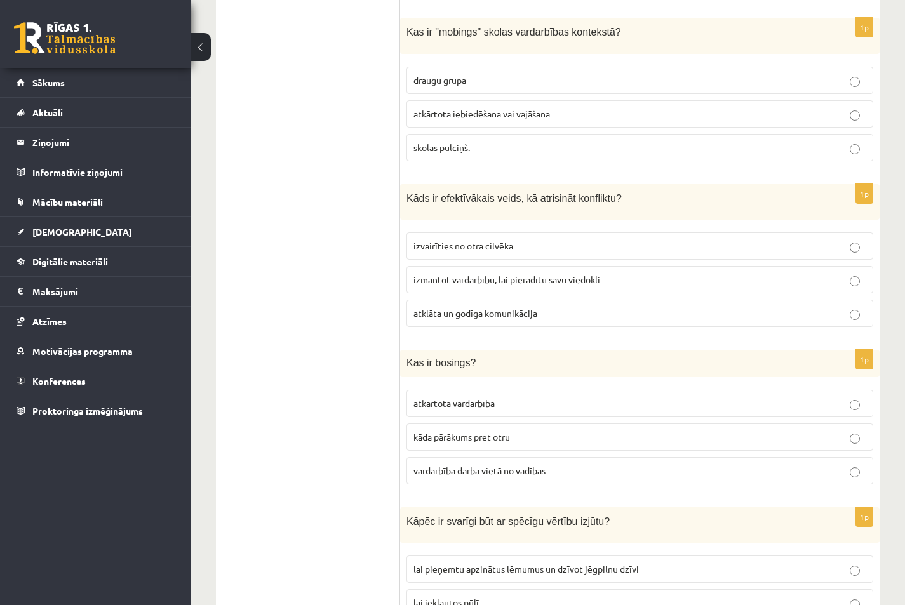
click at [532, 310] on span "atklāta un godīga komunikācija" at bounding box center [475, 312] width 124 height 11
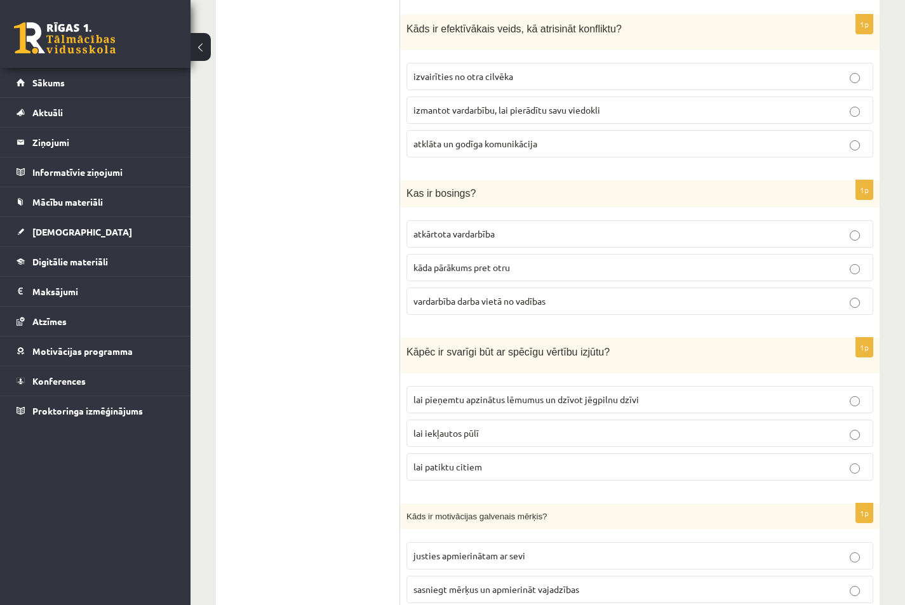
scroll to position [2466, 0]
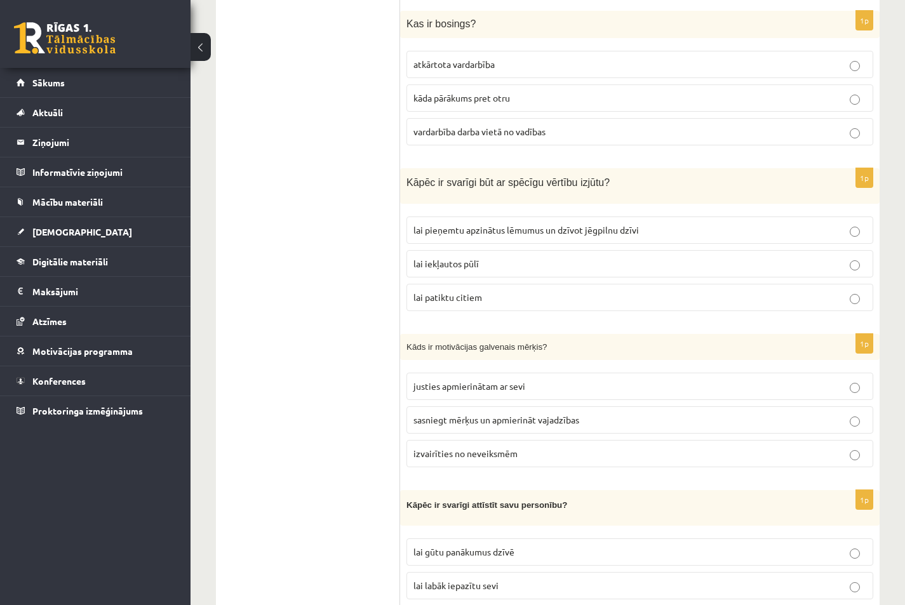
click at [839, 133] on p "vardarbība darba vietā no vadības" at bounding box center [639, 131] width 453 height 13
click at [864, 230] on p "lai pieņemtu apzinātus lēmumus un dzīvot jēgpilnu dzīvi" at bounding box center [639, 230] width 453 height 13
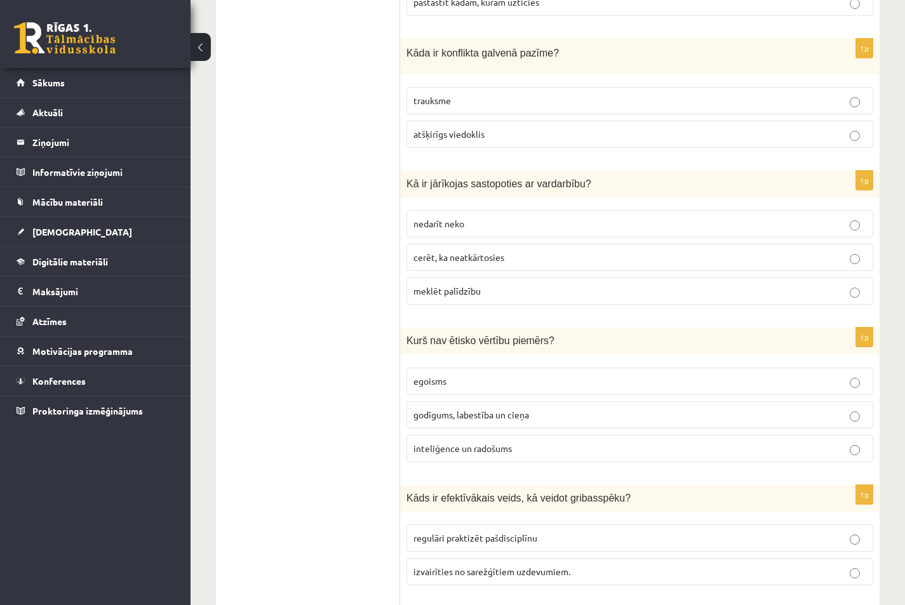
scroll to position [0, 0]
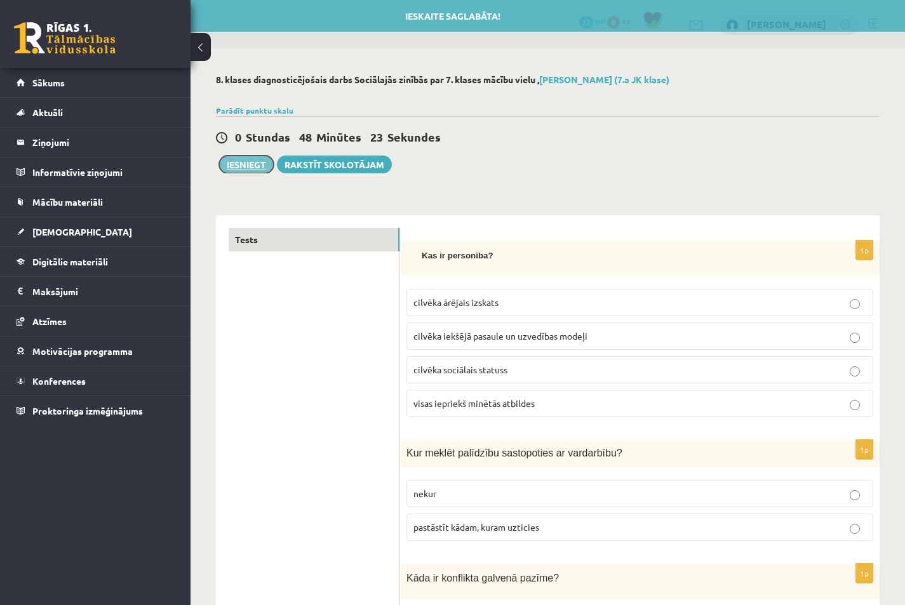
click at [255, 159] on button "Iesniegt" at bounding box center [246, 165] width 55 height 18
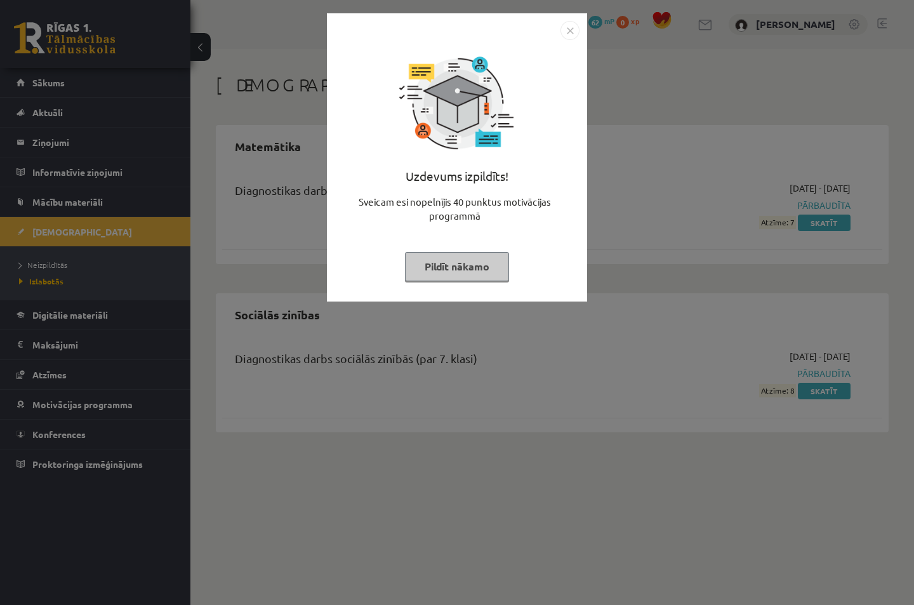
click at [570, 29] on img "Close" at bounding box center [570, 30] width 19 height 19
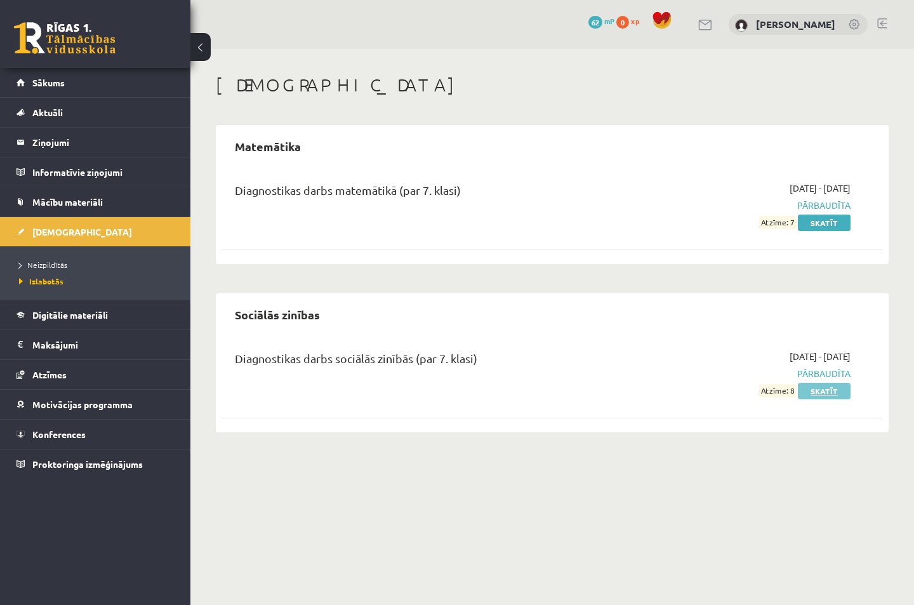
click at [811, 392] on link "Skatīt" at bounding box center [824, 391] width 53 height 17
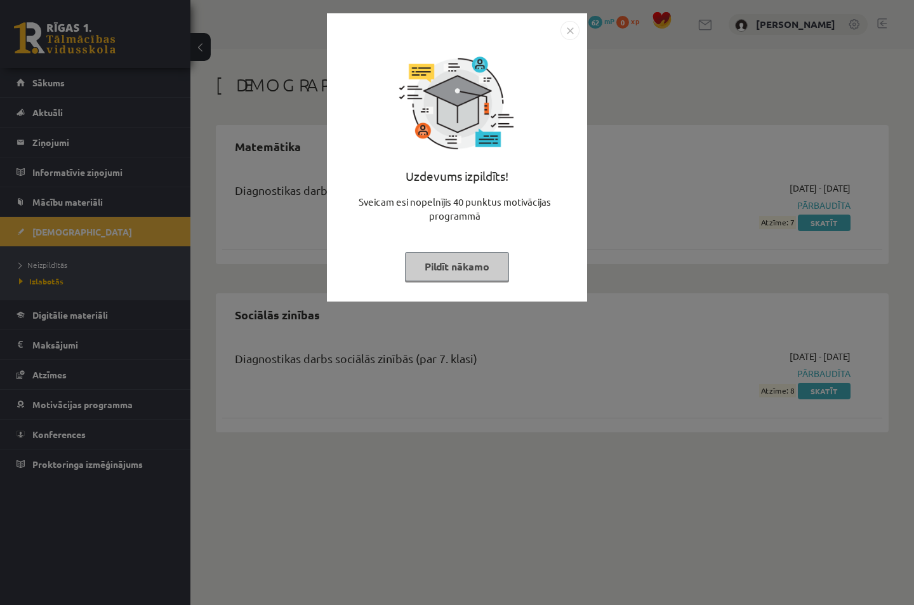
click at [573, 29] on img "Close" at bounding box center [570, 30] width 19 height 19
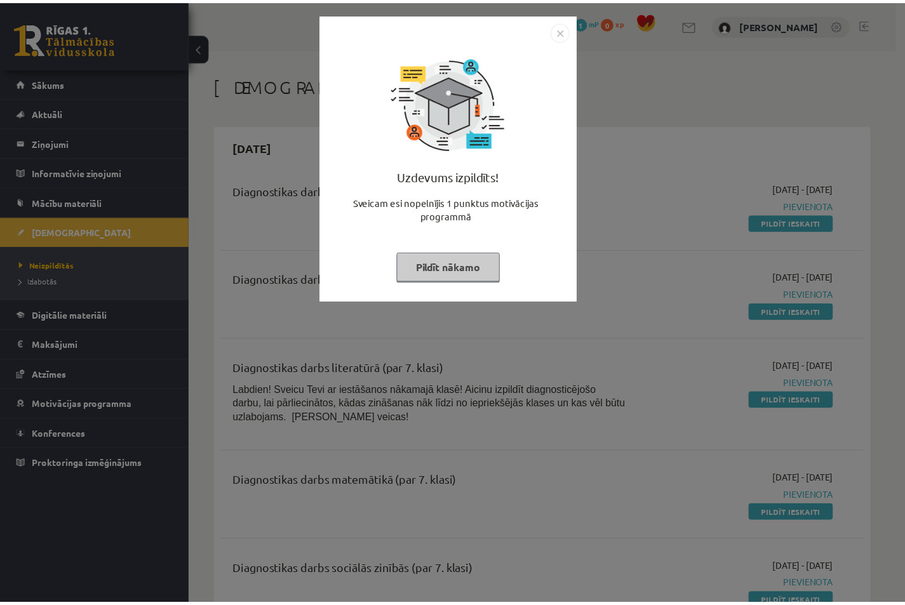
scroll to position [170, 0]
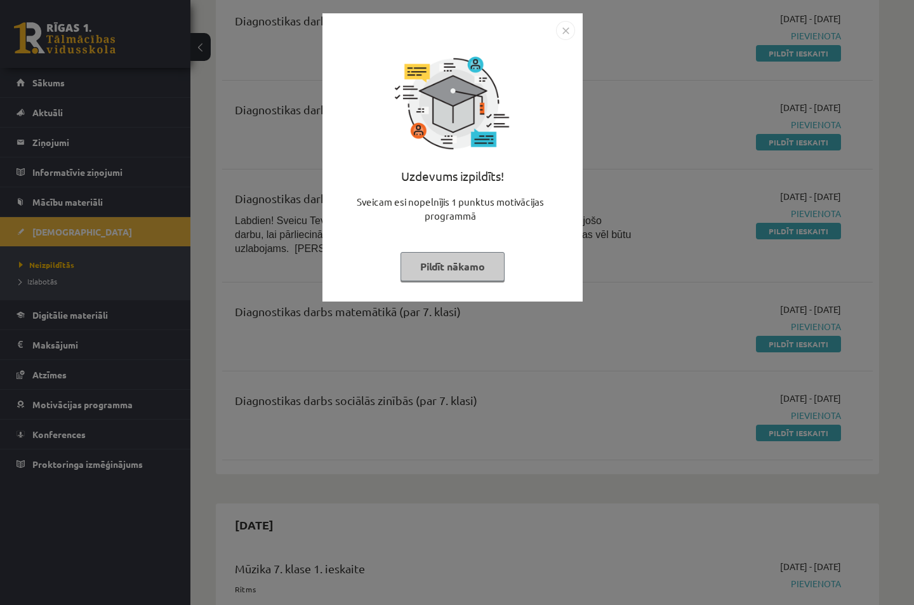
click at [566, 27] on img "Close" at bounding box center [565, 30] width 19 height 19
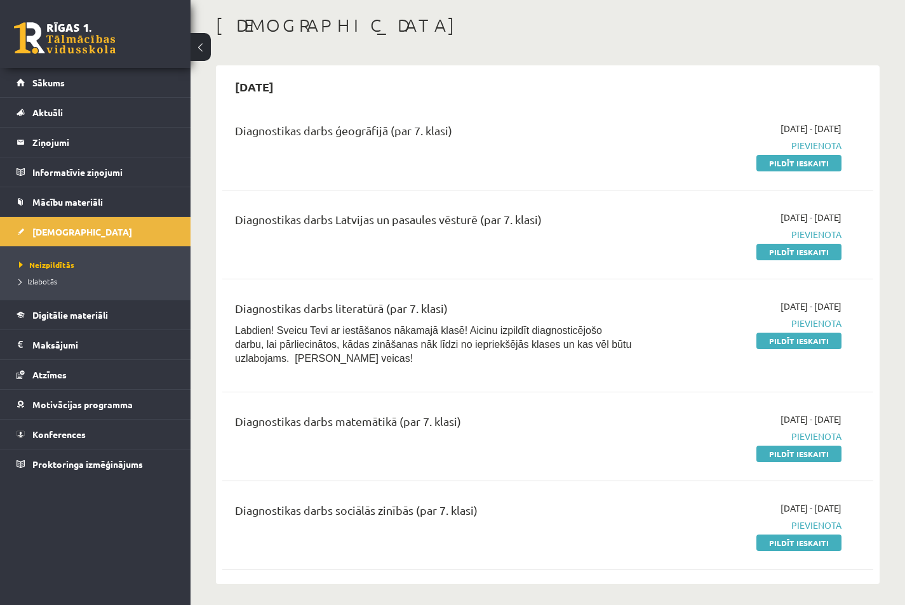
scroll to position [0, 0]
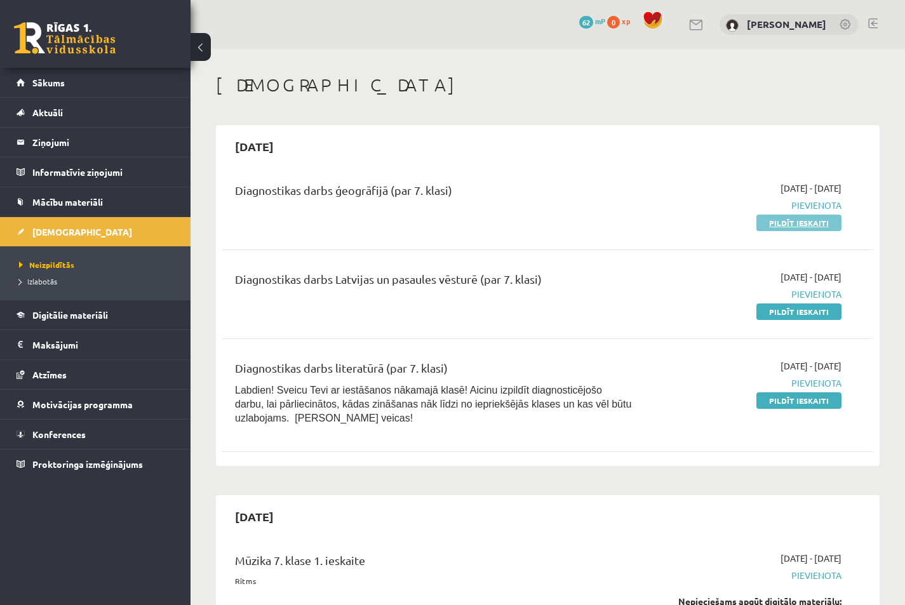
click at [771, 221] on link "Pildīt ieskaiti" at bounding box center [798, 223] width 85 height 17
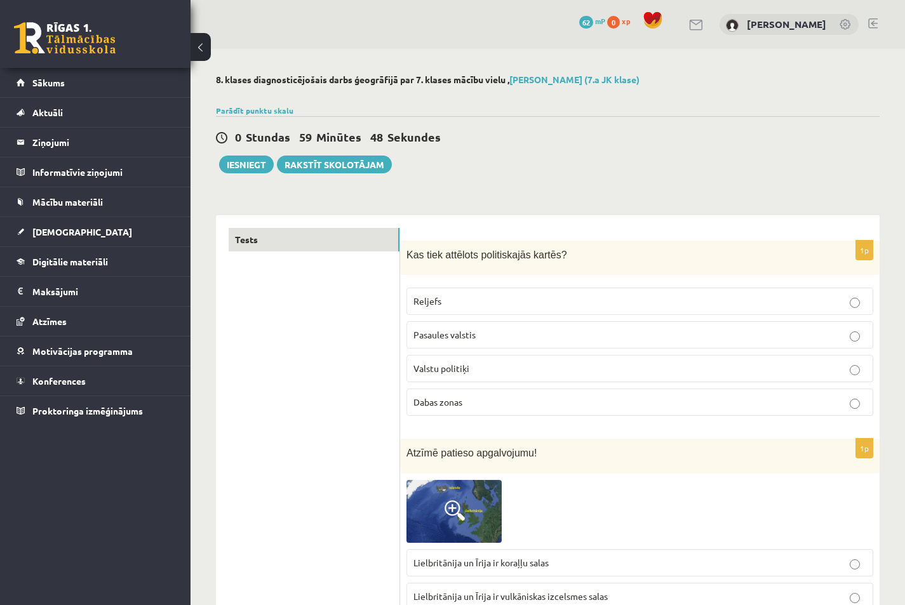
click at [464, 513] on span at bounding box center [454, 510] width 20 height 20
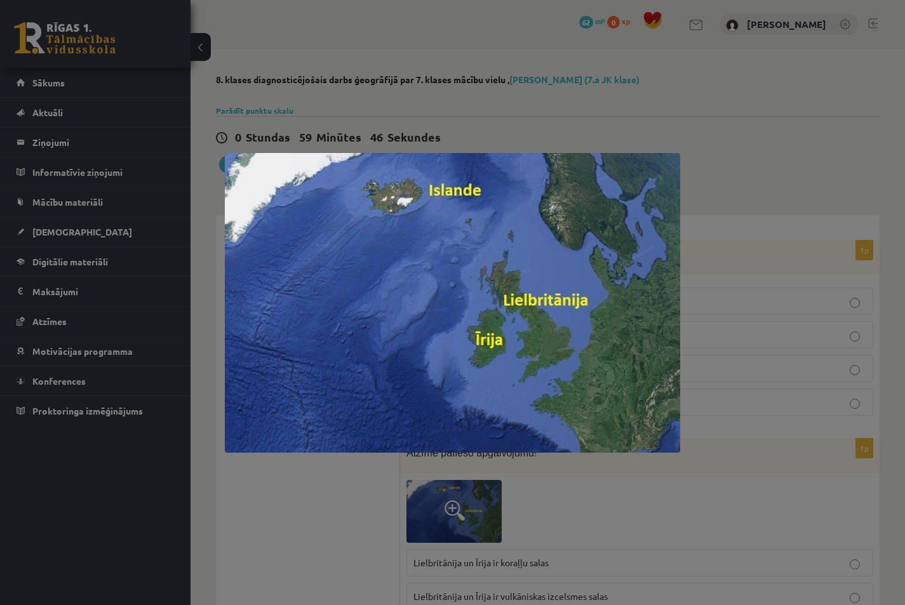
click at [385, 493] on div at bounding box center [452, 302] width 905 height 605
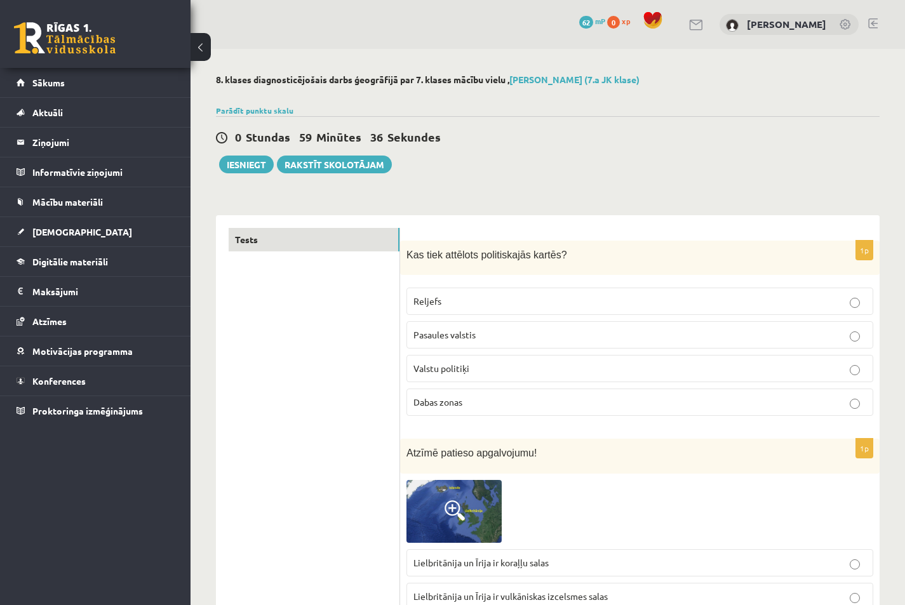
click at [473, 500] on img at bounding box center [453, 511] width 95 height 63
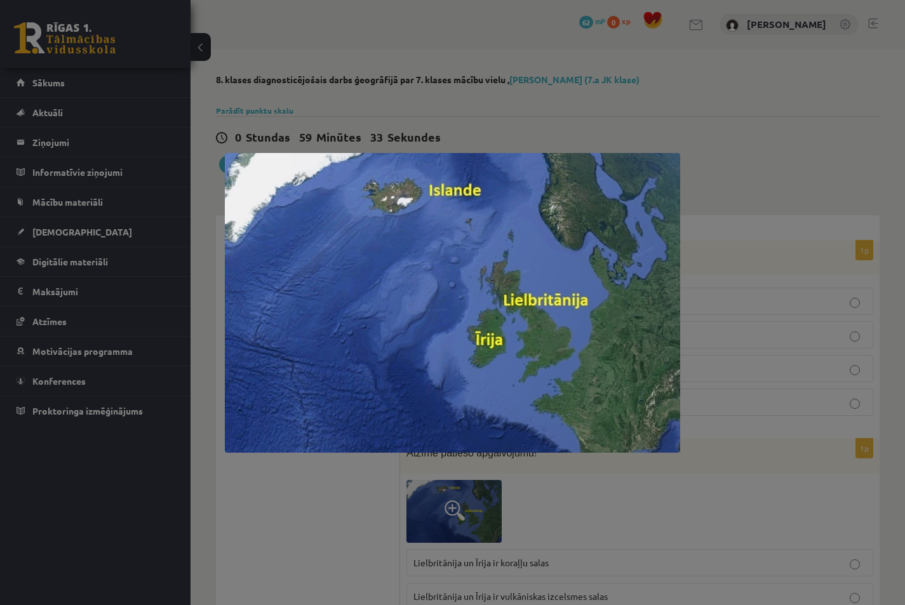
click at [573, 498] on div at bounding box center [452, 302] width 905 height 605
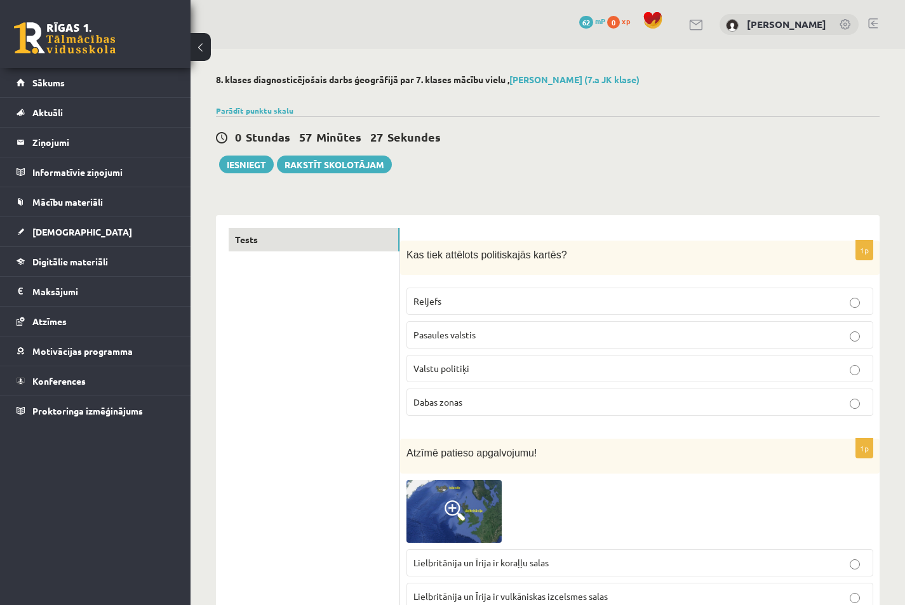
scroll to position [170, 0]
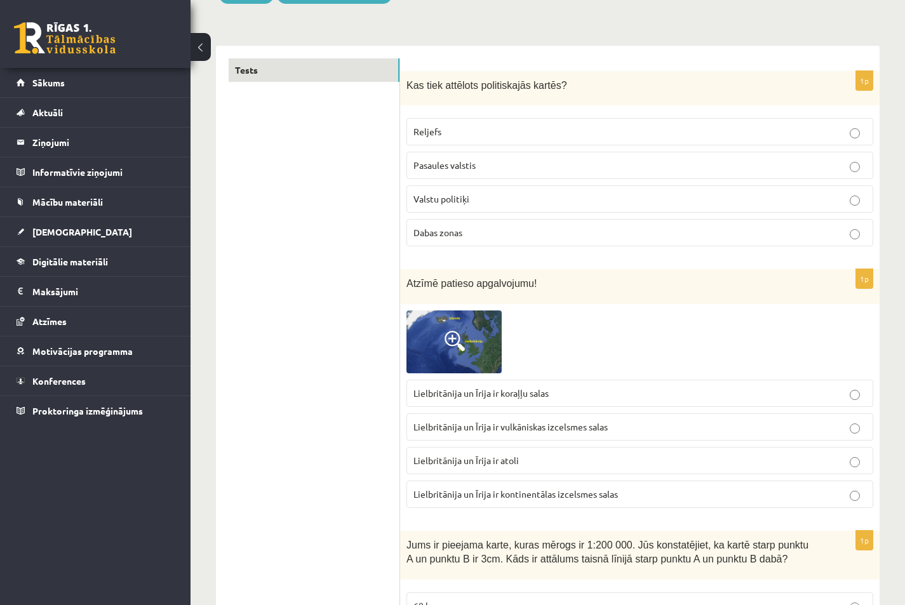
click at [561, 503] on label "Lielbritānija un Īrija ir kontinentālas izcelsmes salas" at bounding box center [639, 494] width 467 height 27
click at [837, 169] on p "Pasaules valstis" at bounding box center [639, 165] width 453 height 13
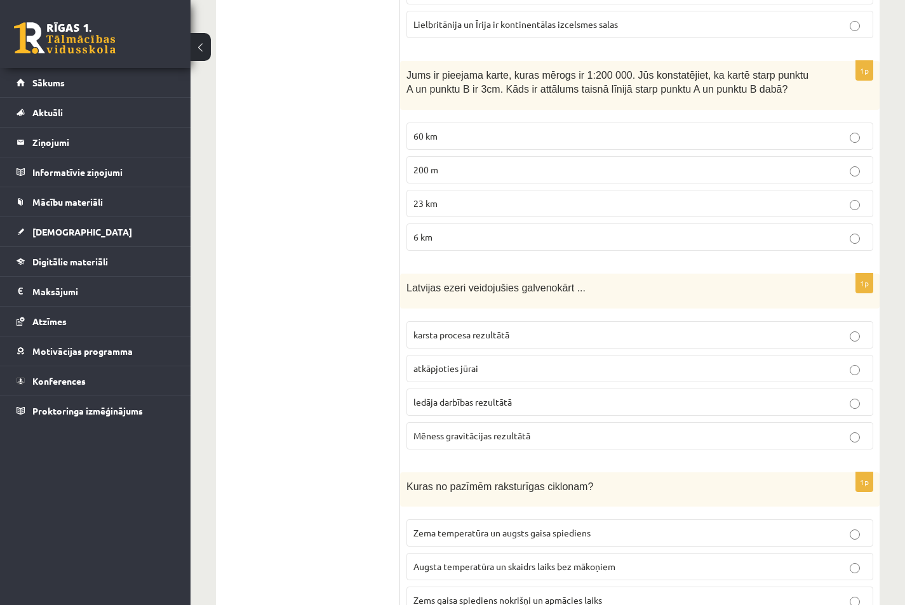
scroll to position [677, 0]
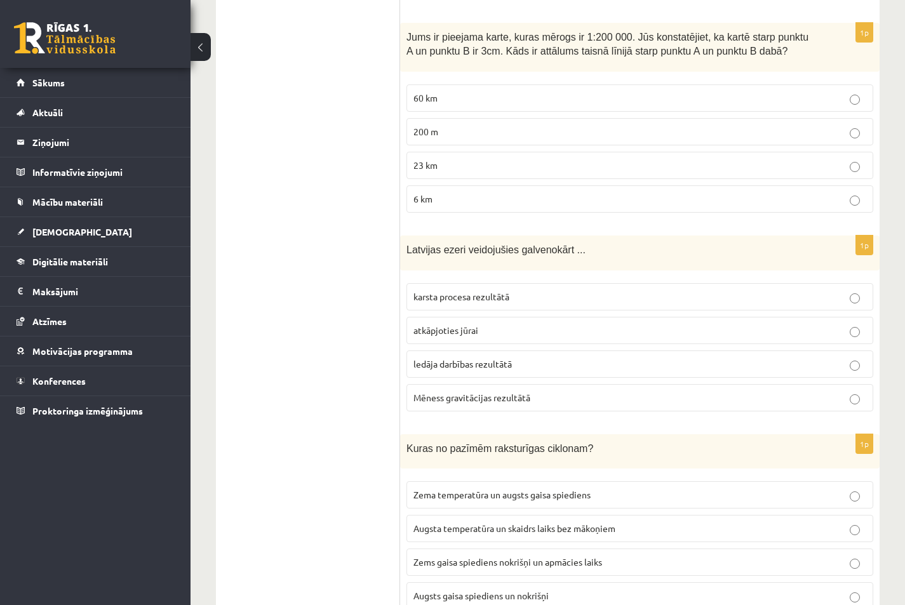
click at [856, 359] on p "ledāja darbības rezultātā" at bounding box center [639, 363] width 453 height 13
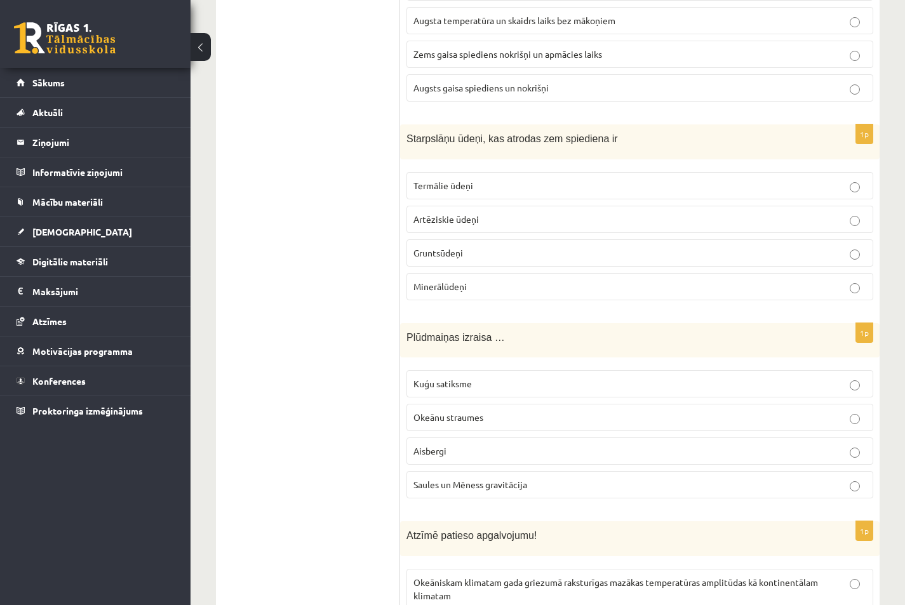
scroll to position [1016, 0]
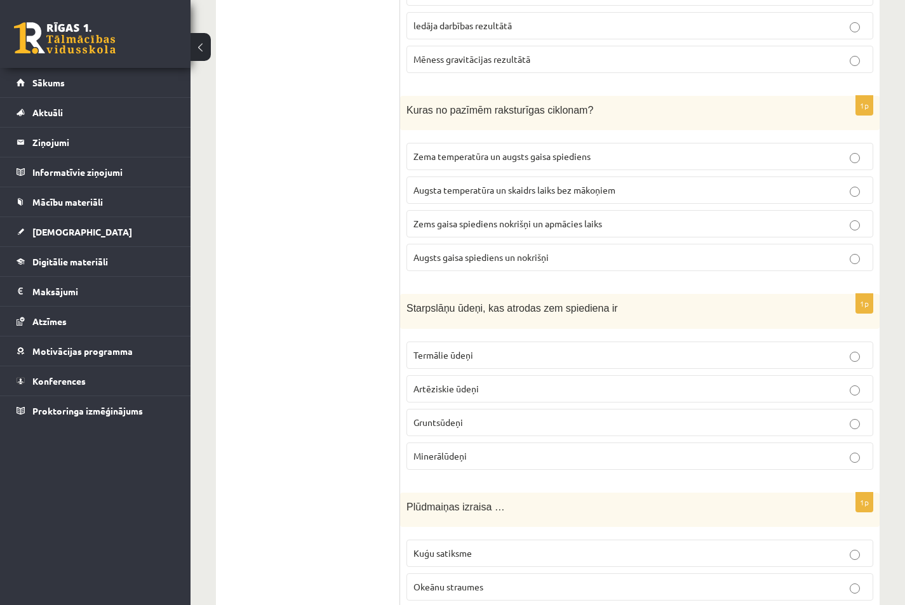
click at [862, 400] on label "Artēziskie ūdeņi" at bounding box center [639, 388] width 467 height 27
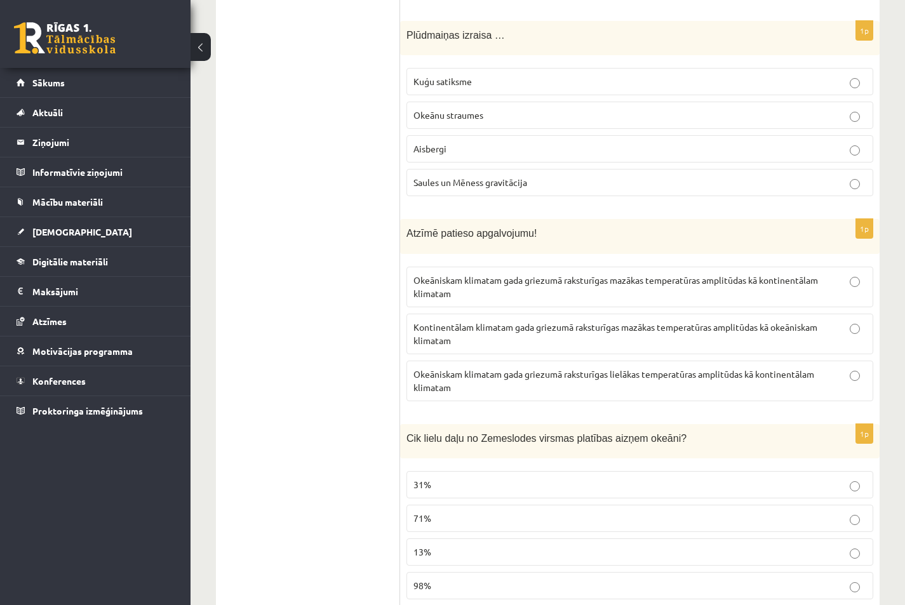
scroll to position [1509, 0]
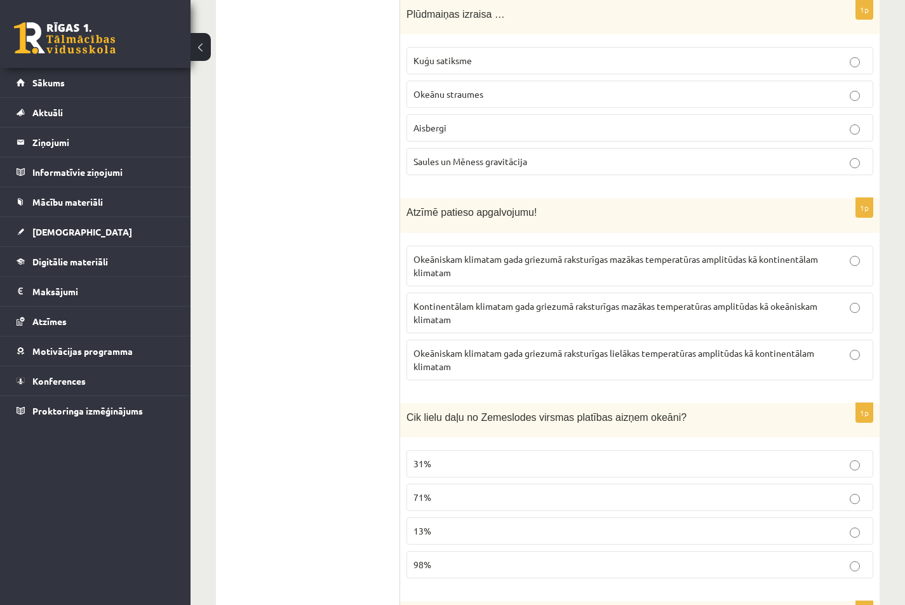
click at [776, 168] on p "Saules un Mēness gravitācija" at bounding box center [639, 161] width 453 height 13
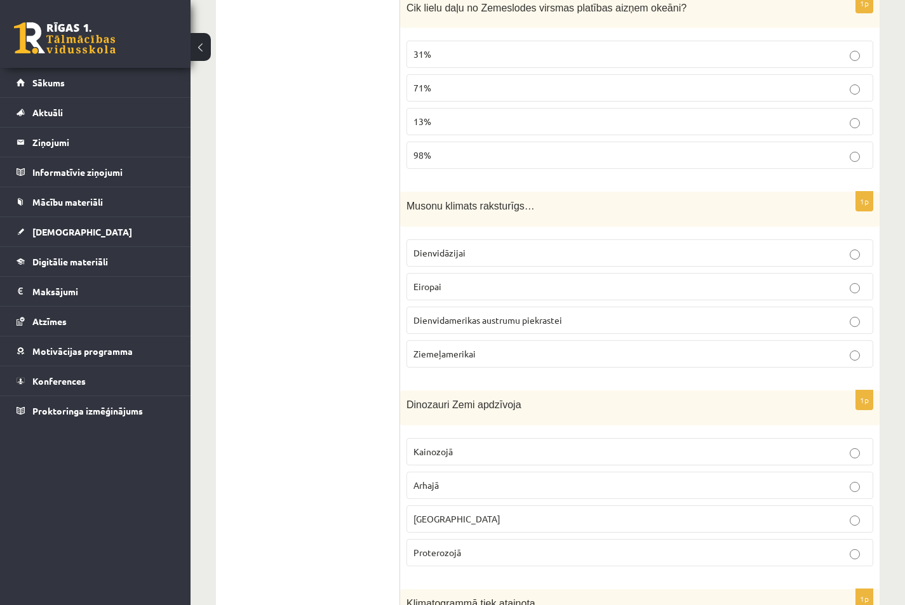
scroll to position [1904, 0]
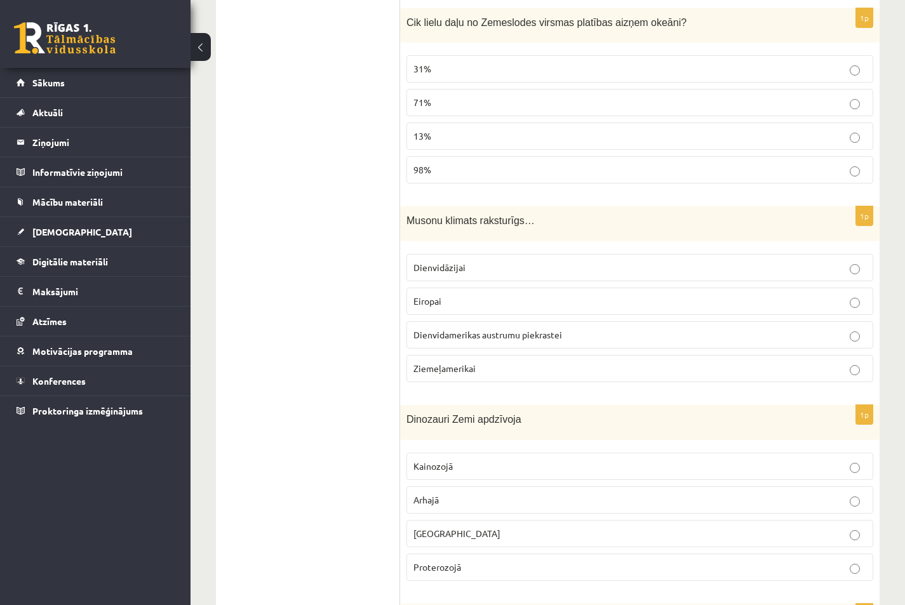
click at [444, 100] on p "71%" at bounding box center [639, 102] width 453 height 13
click at [450, 533] on span "Mezozojā" at bounding box center [456, 533] width 87 height 11
click at [848, 303] on p "Eiropai" at bounding box center [639, 301] width 453 height 13
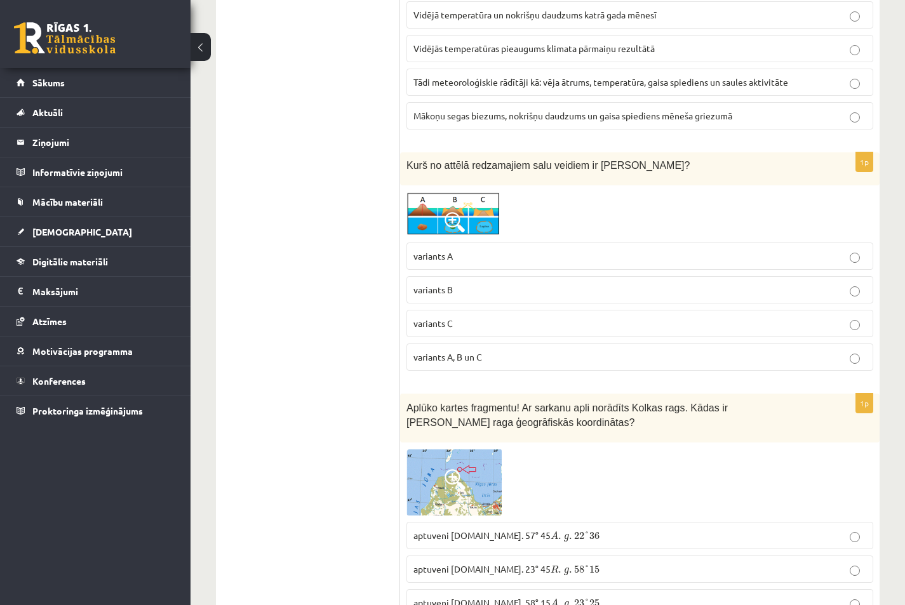
scroll to position [2532, 0]
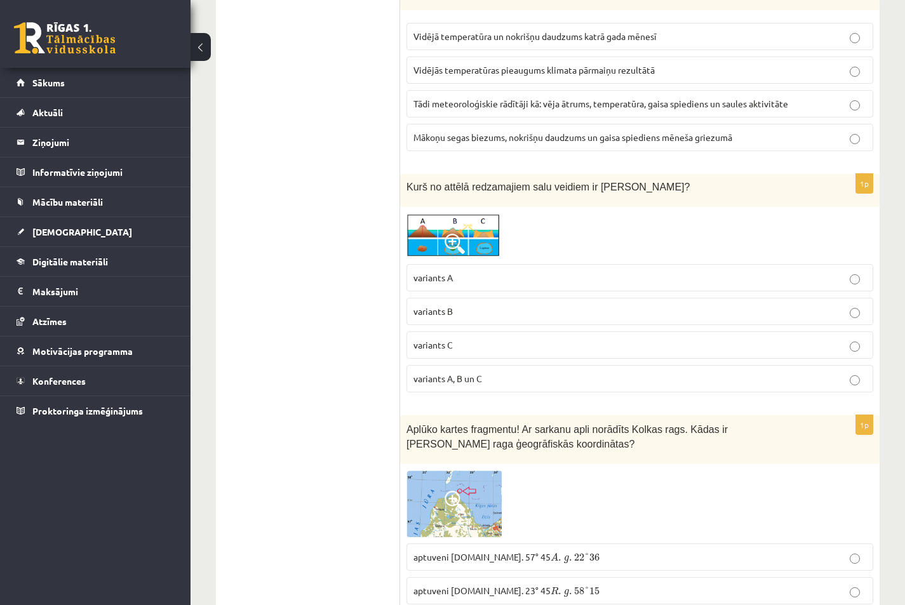
click at [478, 237] on img at bounding box center [453, 235] width 95 height 44
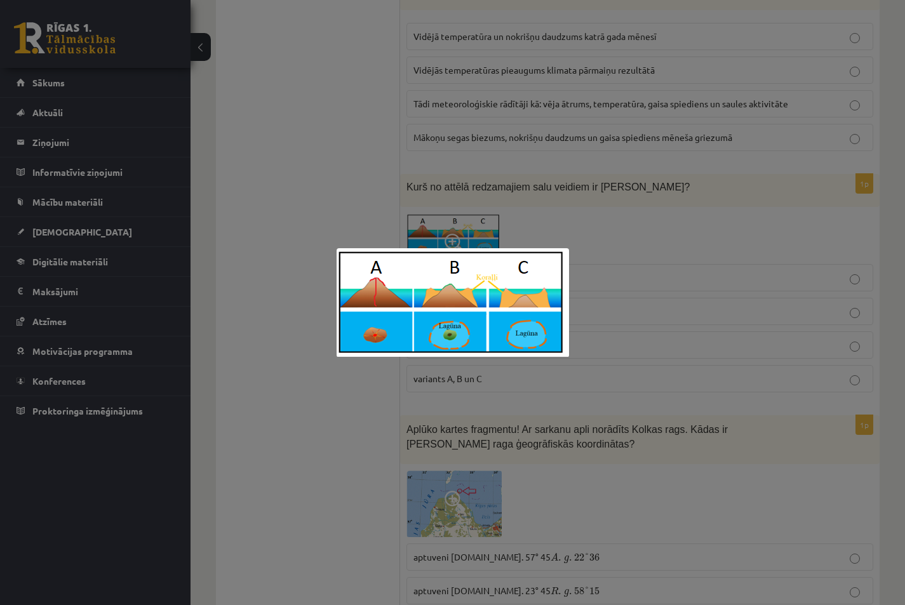
click at [603, 274] on div at bounding box center [452, 302] width 905 height 605
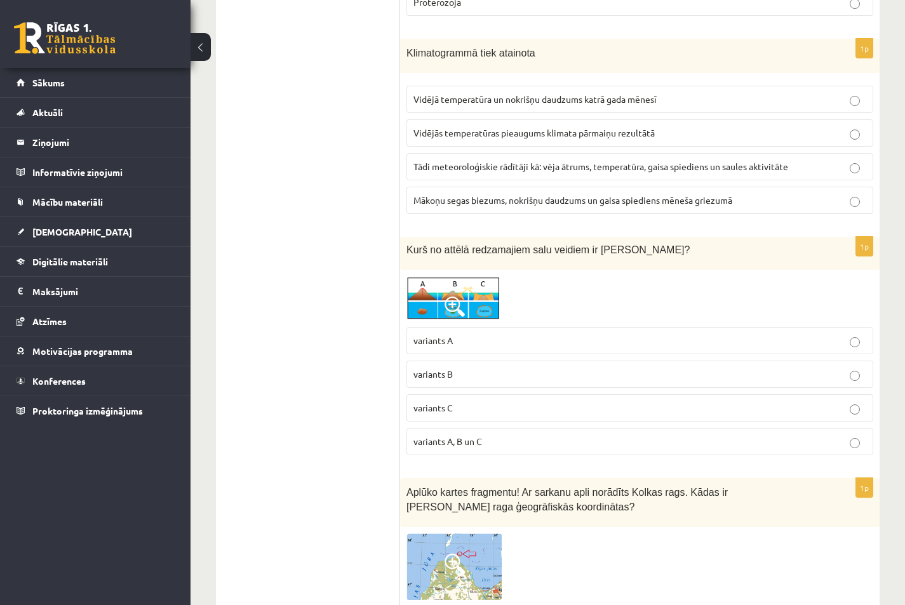
scroll to position [2363, 0]
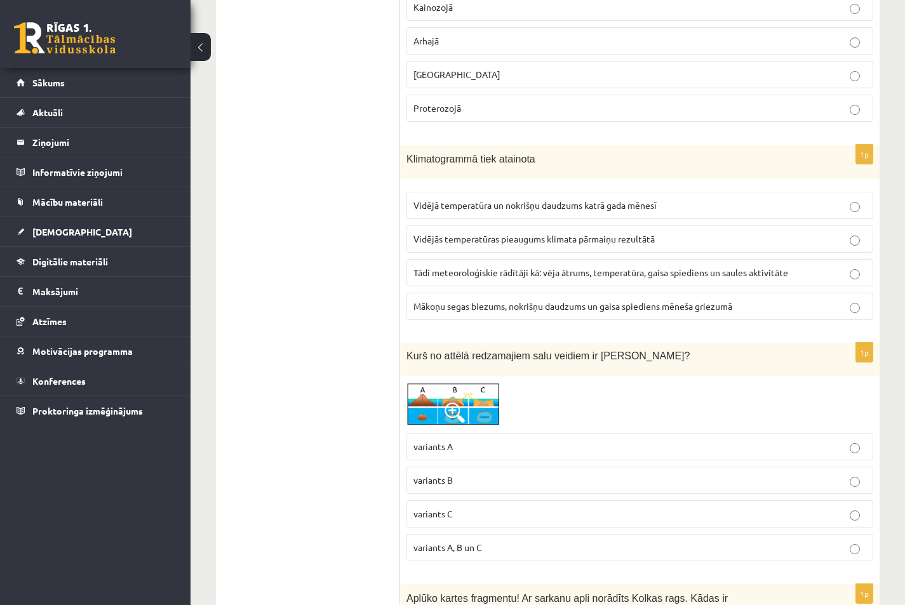
click at [511, 244] on span "Vidējās temperatūras pieaugums klimata pārmaiņu rezultātā" at bounding box center [533, 238] width 241 height 11
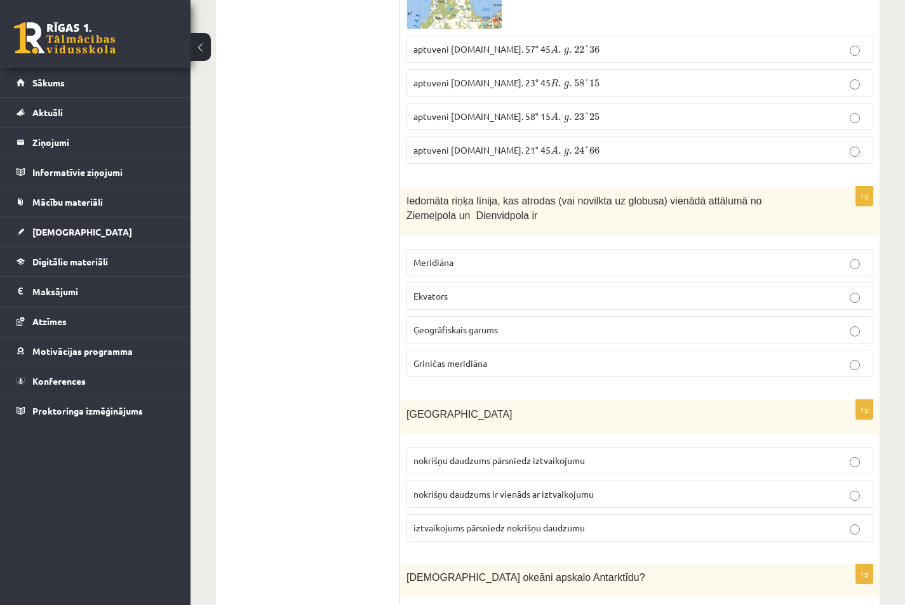
scroll to position [2871, 0]
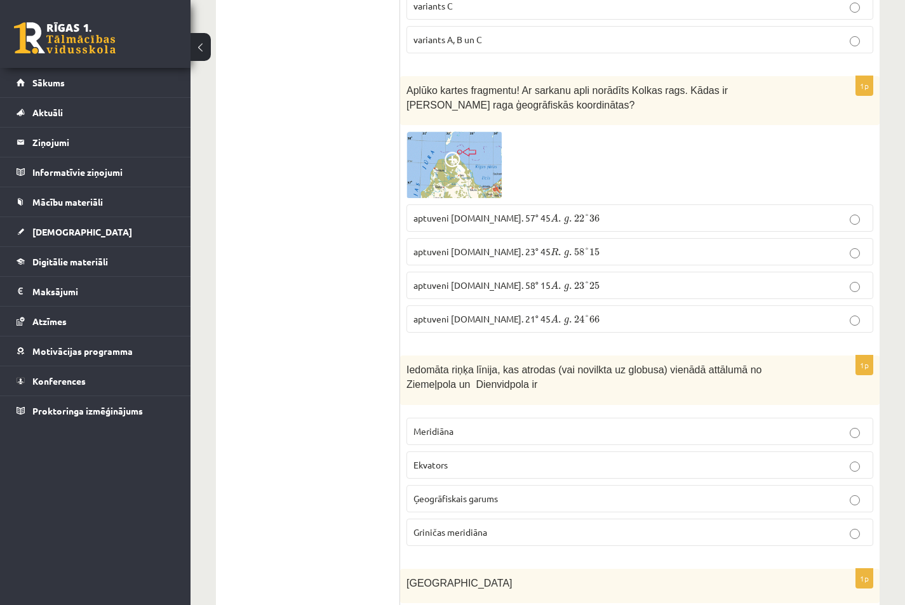
click at [549, 224] on p "aptuveni Z.pl. 57° 45 A . g . 22 ° 36 A . g . 22 ° 36" at bounding box center [639, 217] width 453 height 13
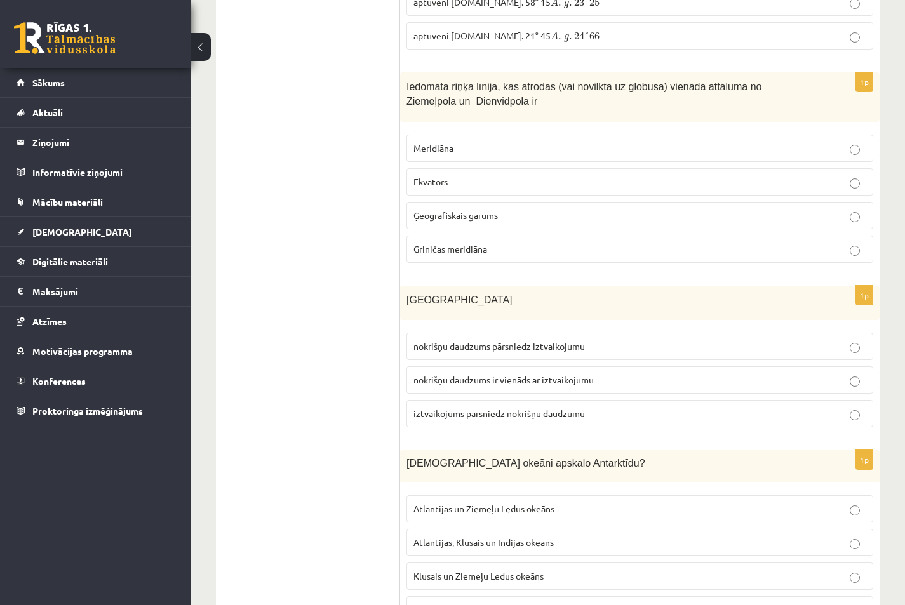
scroll to position [3209, 0]
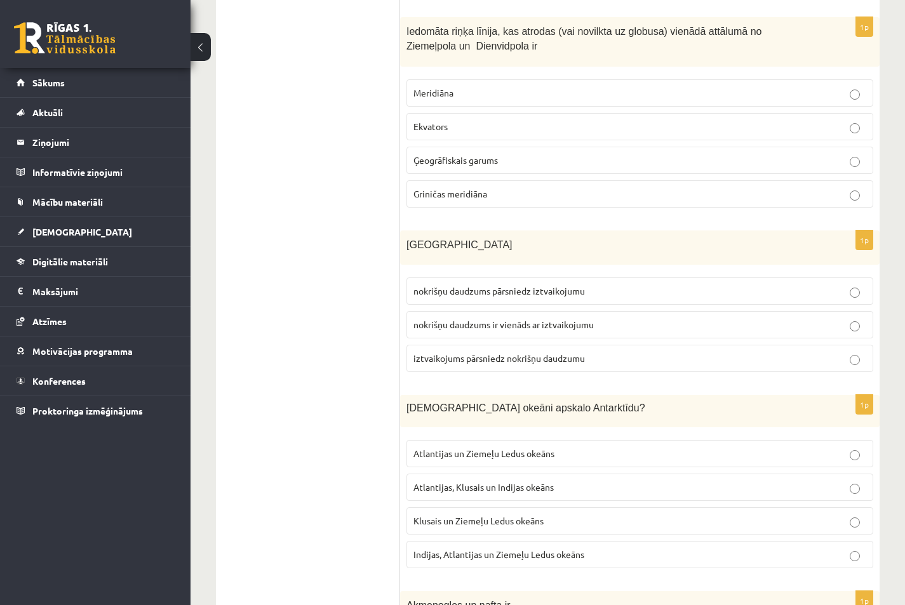
click at [502, 124] on p "Ekvators" at bounding box center [639, 126] width 453 height 13
click at [569, 364] on span "iztvaikojums pārsniedz nokrišņu daudzumu" at bounding box center [498, 357] width 171 height 11
click at [560, 325] on span "nokrišņu daudzums ir vienāds ar iztvaikojumu" at bounding box center [503, 324] width 180 height 11
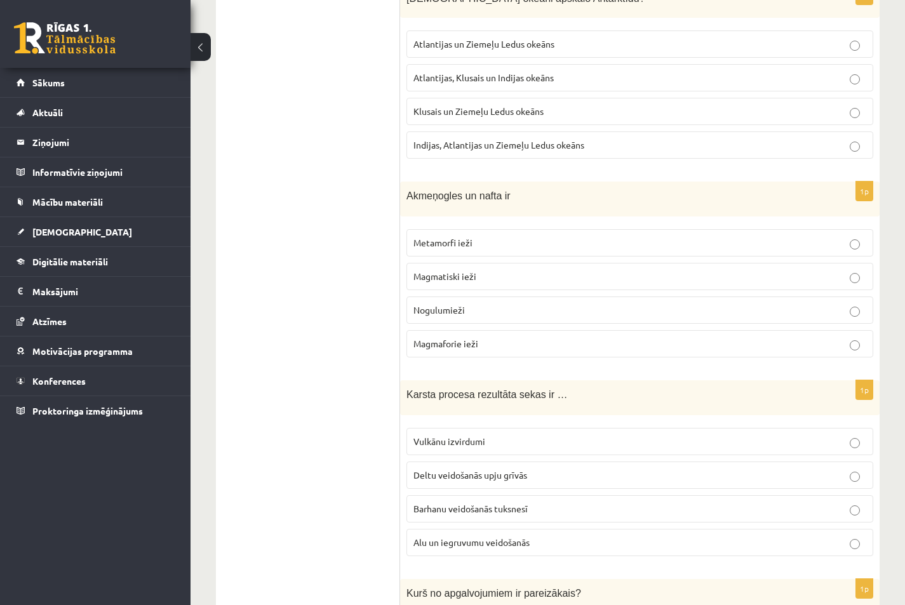
scroll to position [3605, 0]
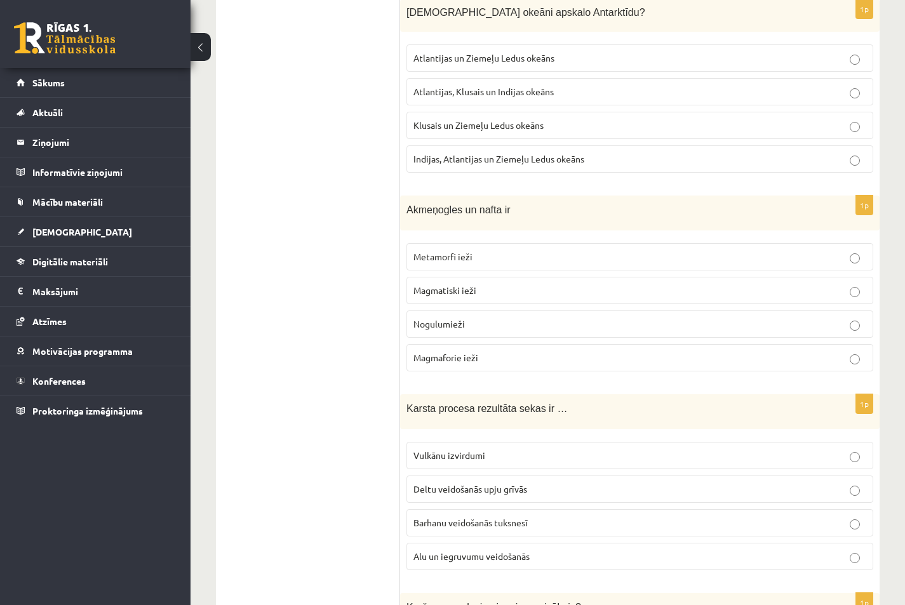
click at [470, 326] on p "Nogulumieži" at bounding box center [639, 323] width 453 height 13
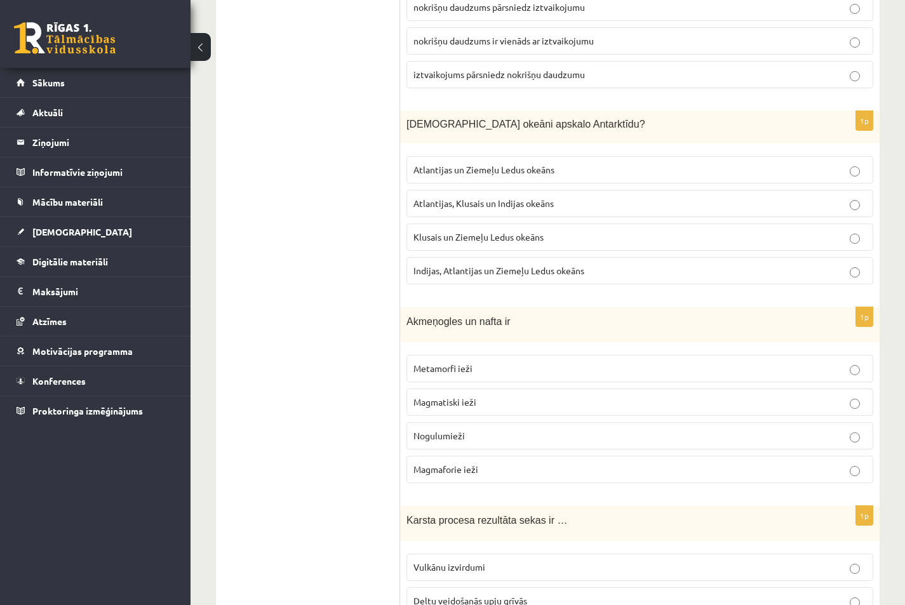
scroll to position [3435, 0]
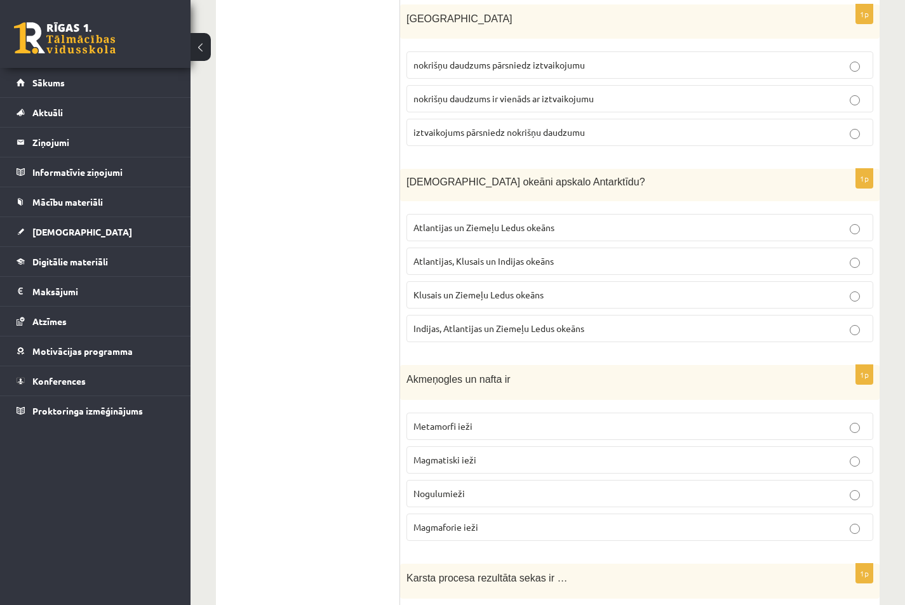
click at [479, 334] on span "Indijas, Atlantijas un Ziemeļu Ledus okeāns" at bounding box center [498, 328] width 171 height 11
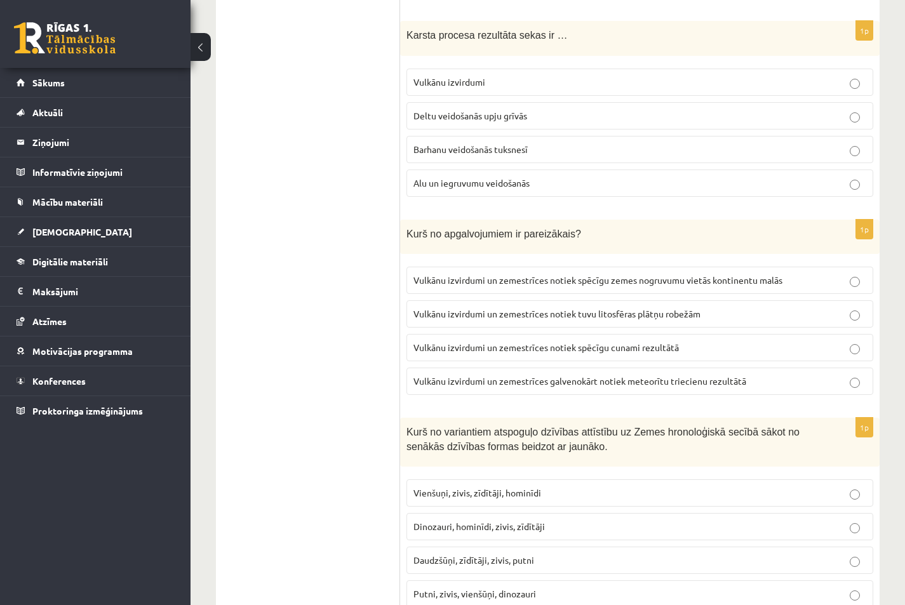
scroll to position [3993, 0]
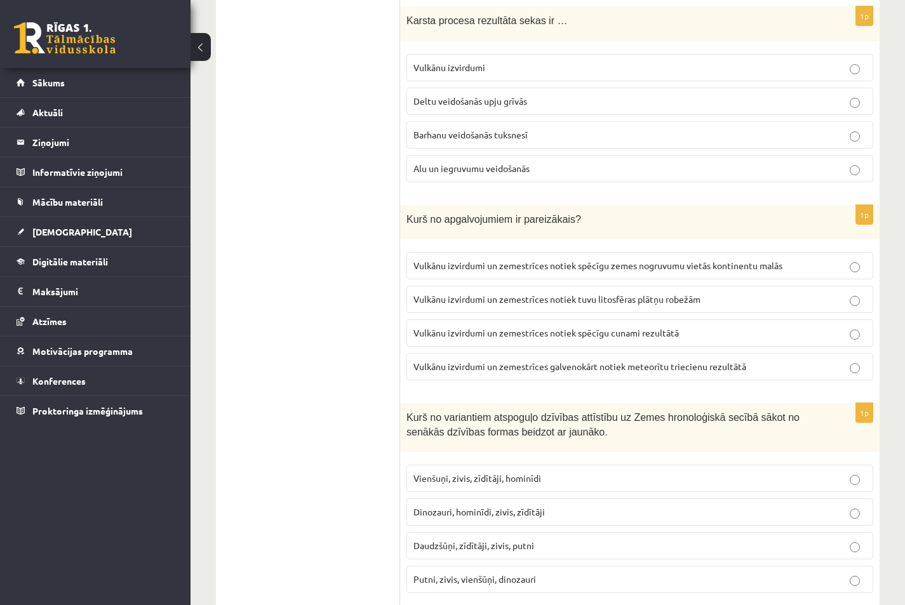
click at [453, 68] on span "Vulkānu izvirdumi" at bounding box center [449, 67] width 72 height 11
click at [528, 304] on span "Vulkānu izvirdumi un zemestrīces notiek tuvu litosfēras plātņu robežām" at bounding box center [556, 298] width 287 height 11
click at [460, 483] on span "Vienšuņi, zivis, zīdītāji, hominīdi" at bounding box center [477, 477] width 128 height 11
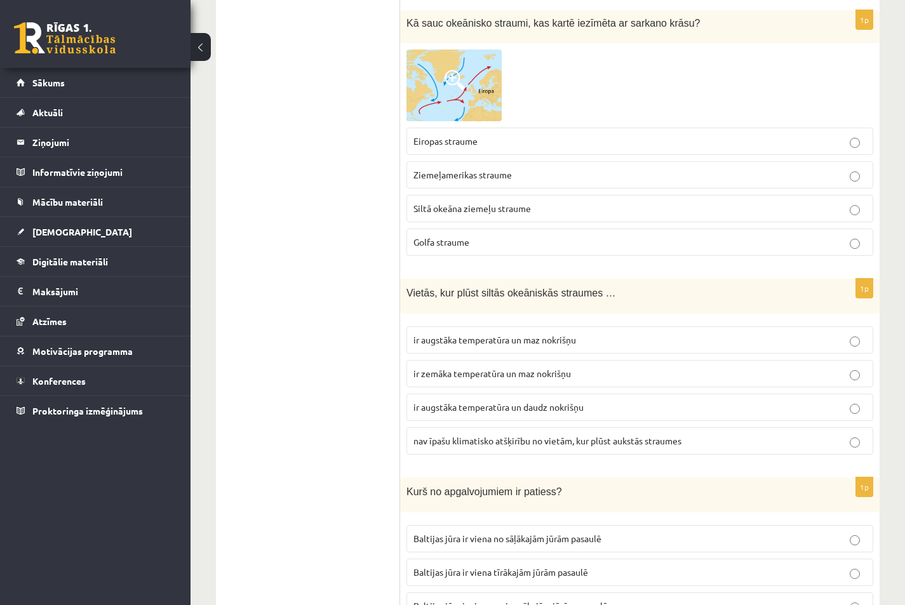
scroll to position [4584, 0]
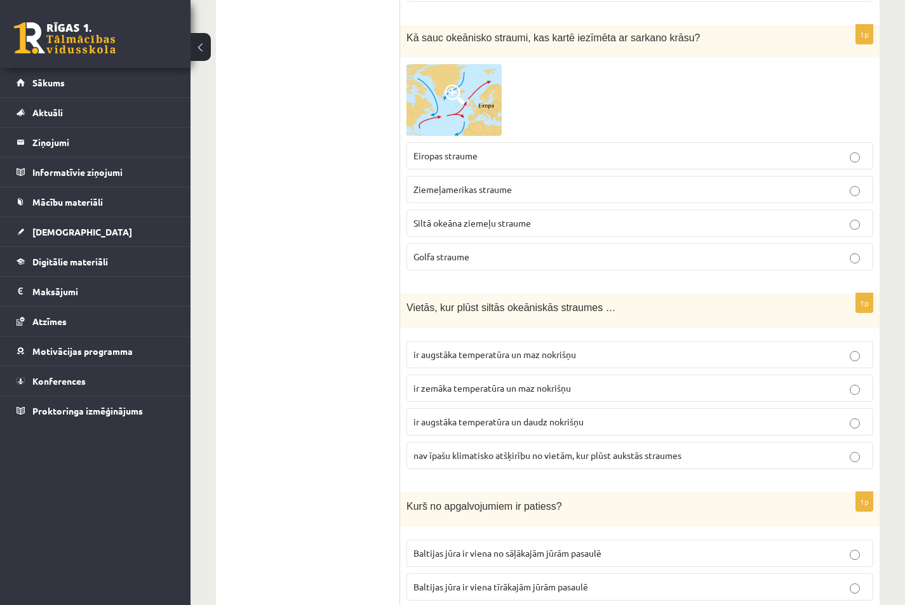
click at [489, 257] on p "Golfa straume" at bounding box center [639, 256] width 453 height 13
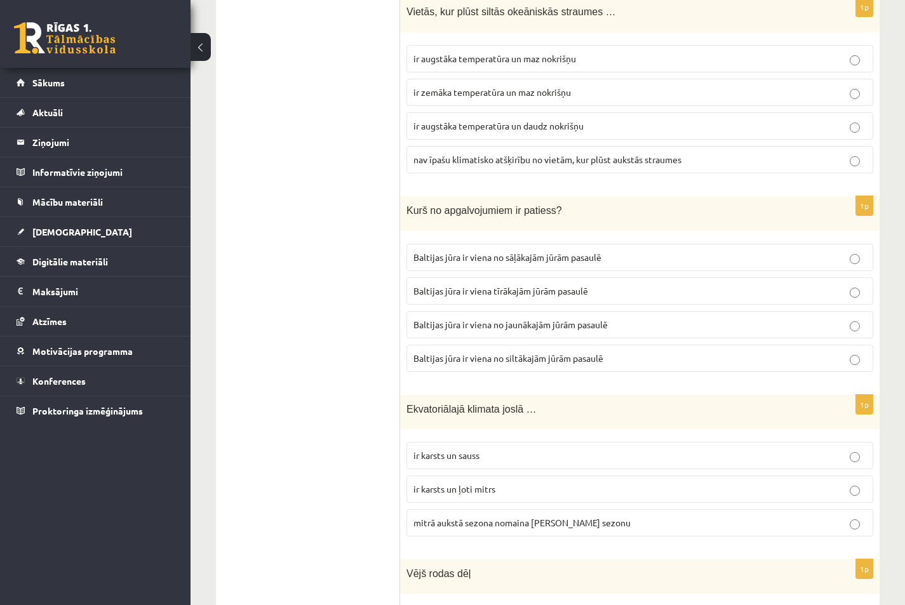
scroll to position [4866, 0]
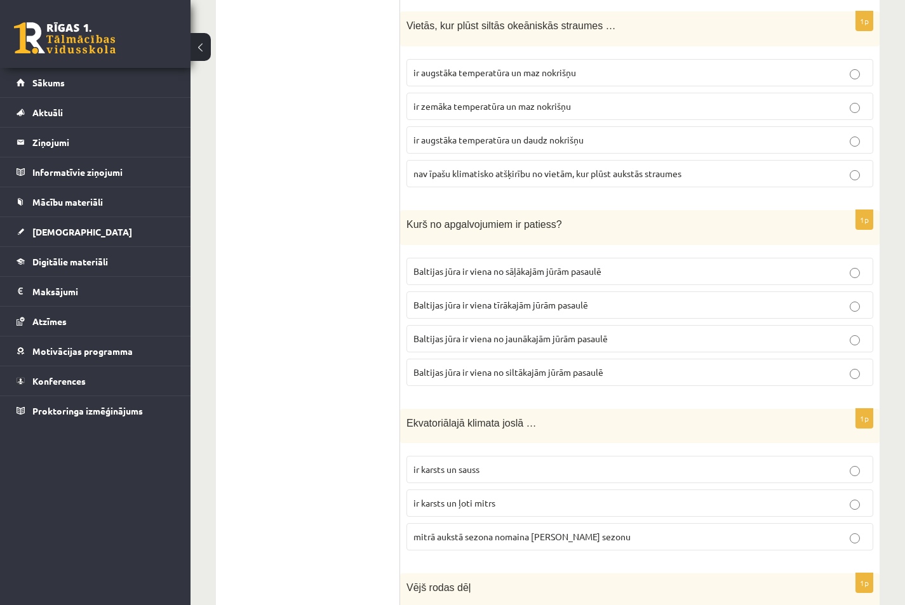
click at [462, 510] on label "ir karsts un ļoti mitrs" at bounding box center [639, 503] width 467 height 27
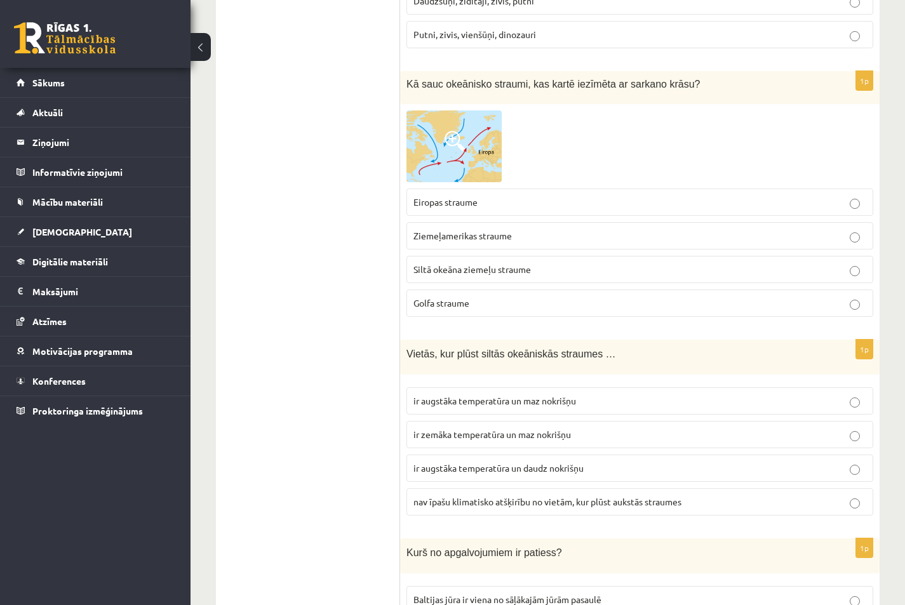
scroll to position [4696, 0]
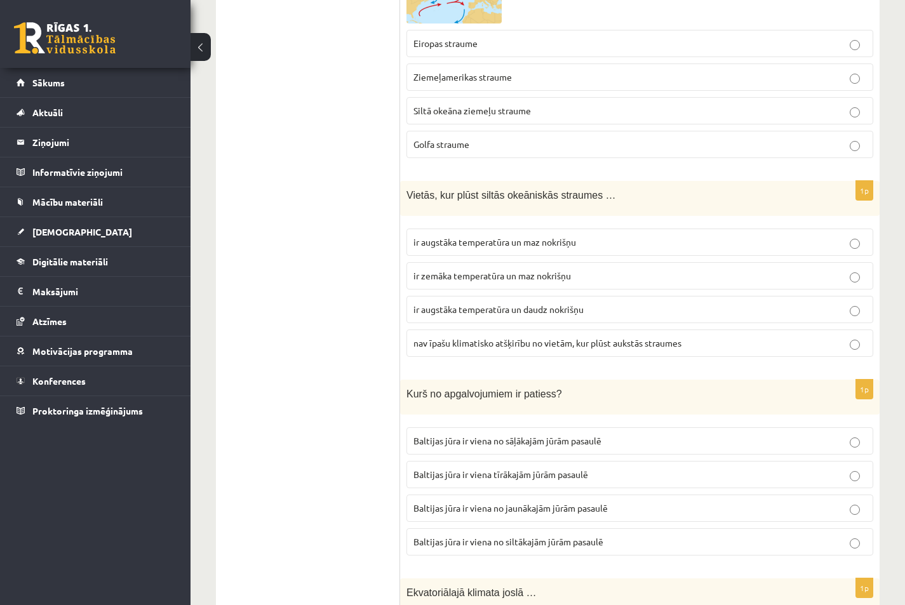
click at [481, 250] on label "ir augstāka temperatūra un maz nokrišņu" at bounding box center [639, 242] width 467 height 27
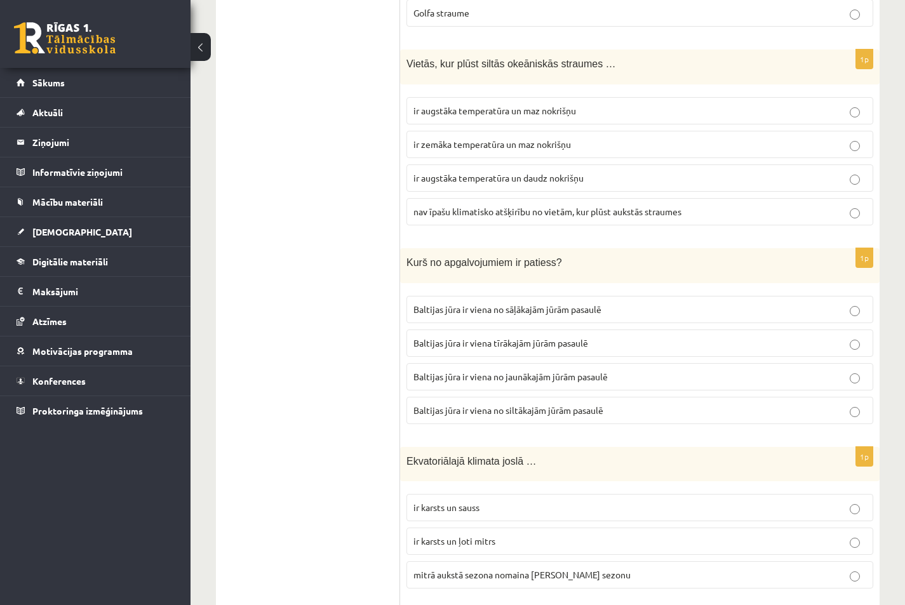
scroll to position [4866, 0]
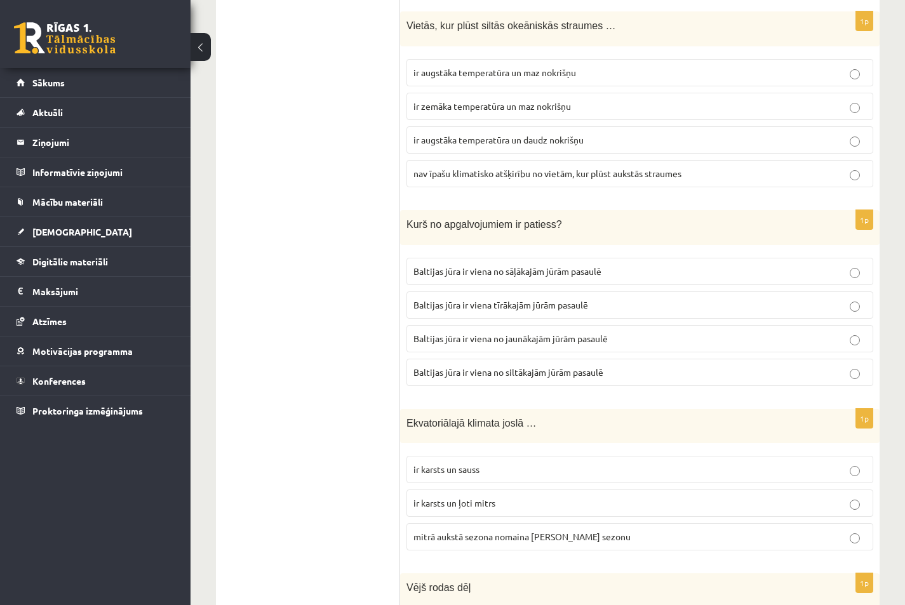
click at [532, 340] on span "Baltijas jūra ir viena no jaunākajām jūrām pasaulē" at bounding box center [510, 338] width 194 height 11
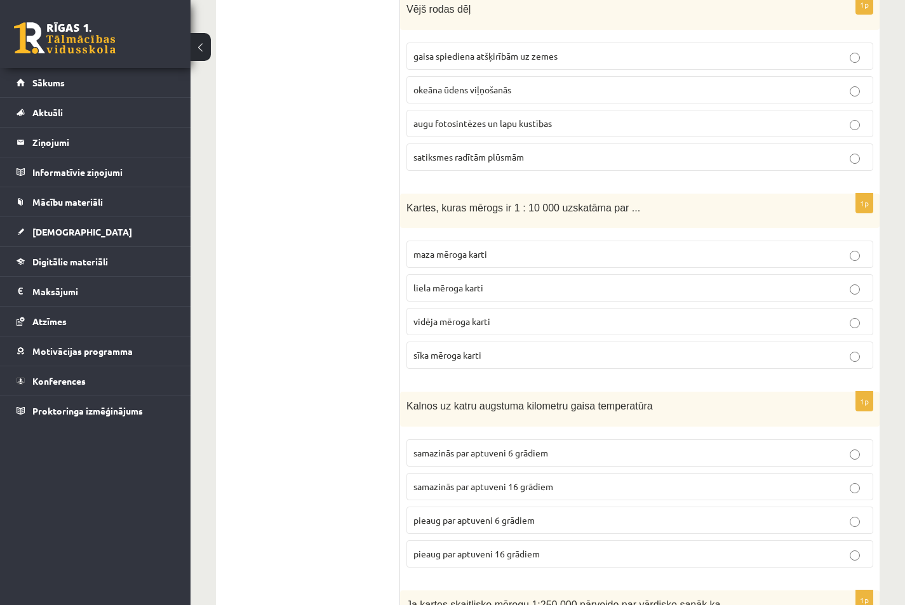
scroll to position [5423, 0]
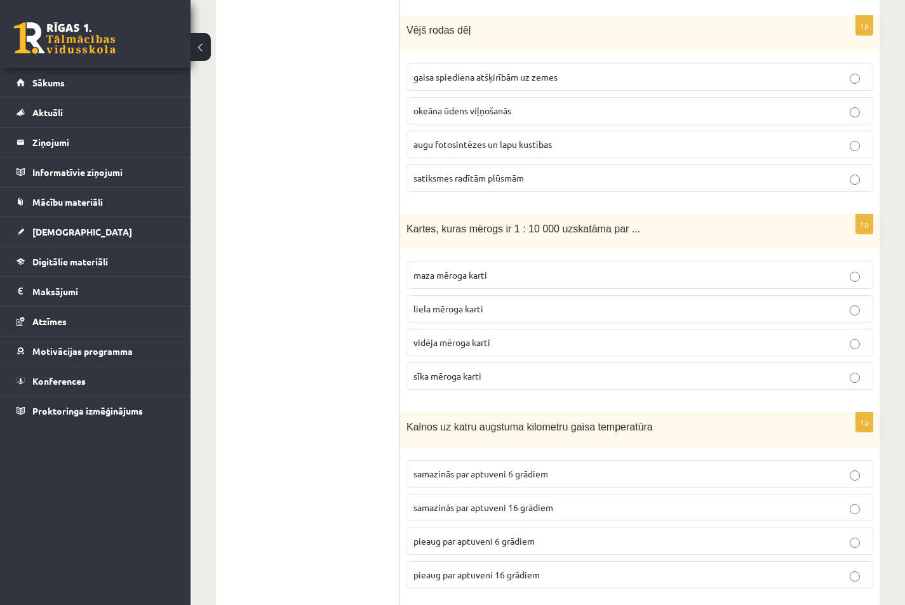
click at [540, 306] on p "liela mēroga karti" at bounding box center [639, 308] width 453 height 13
click at [558, 476] on p "samazinās par aptuveni 6 grādiem" at bounding box center [639, 473] width 453 height 13
click at [485, 83] on p "gaisa spiediena atšķirībām uz zemes" at bounding box center [639, 76] width 453 height 13
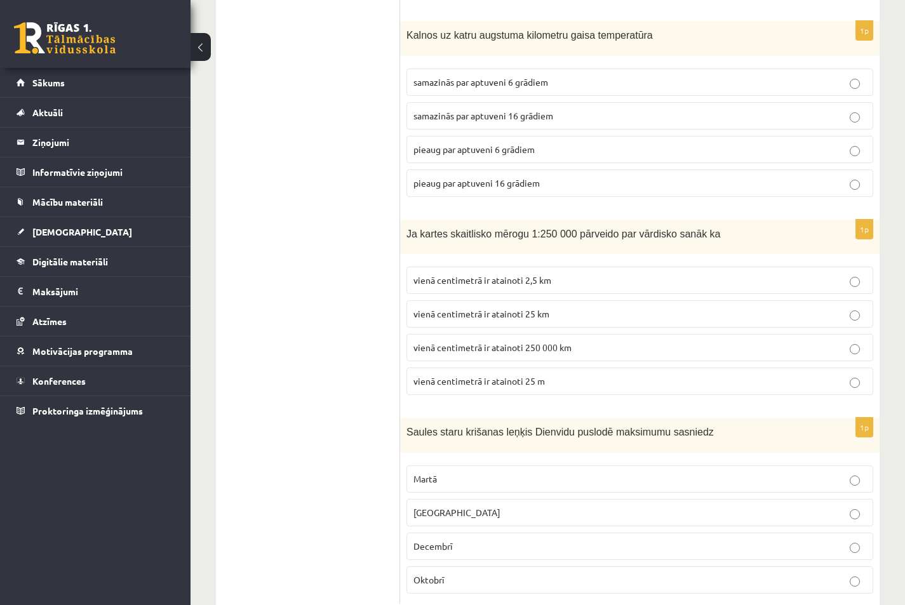
scroll to position [5852, 0]
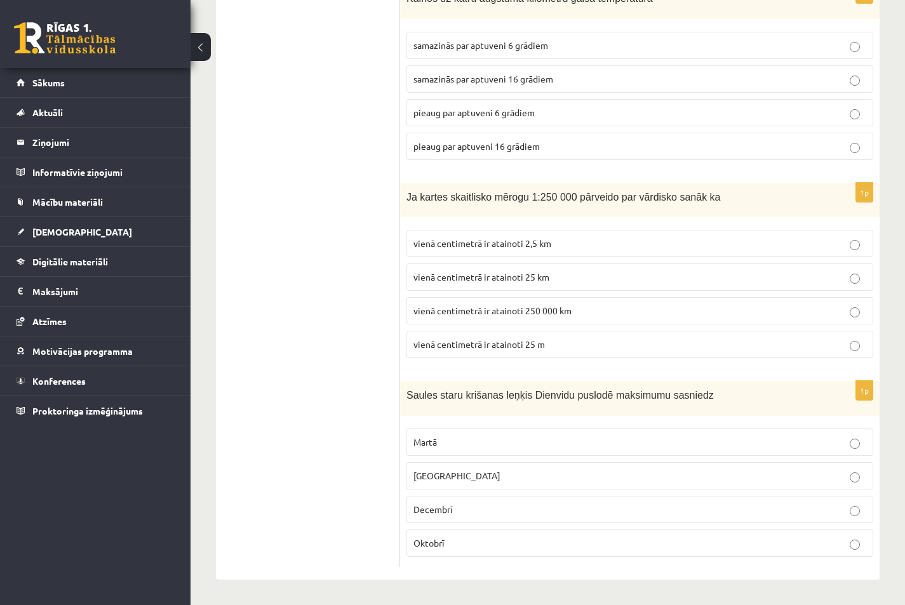
click at [476, 507] on p "Decembrī" at bounding box center [639, 509] width 453 height 13
click at [484, 253] on label "vienā centimetrā ir atainoti 2,5 km" at bounding box center [639, 243] width 467 height 27
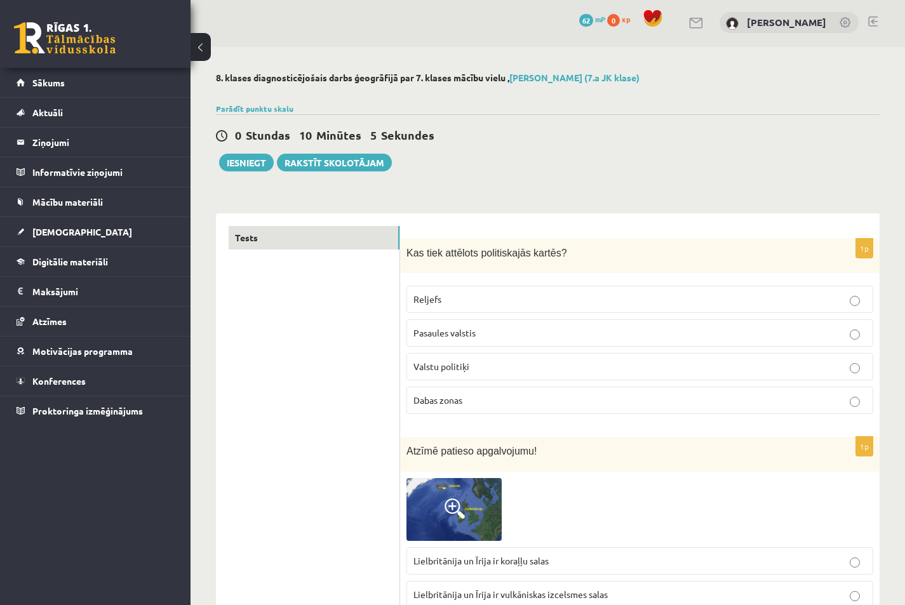
scroll to position [0, 0]
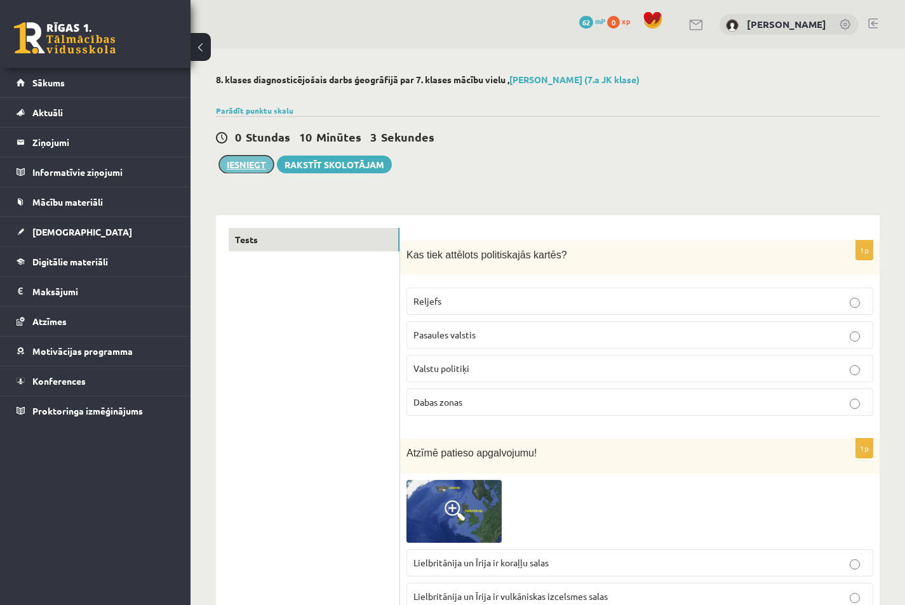
click at [246, 167] on button "Iesniegt" at bounding box center [246, 165] width 55 height 18
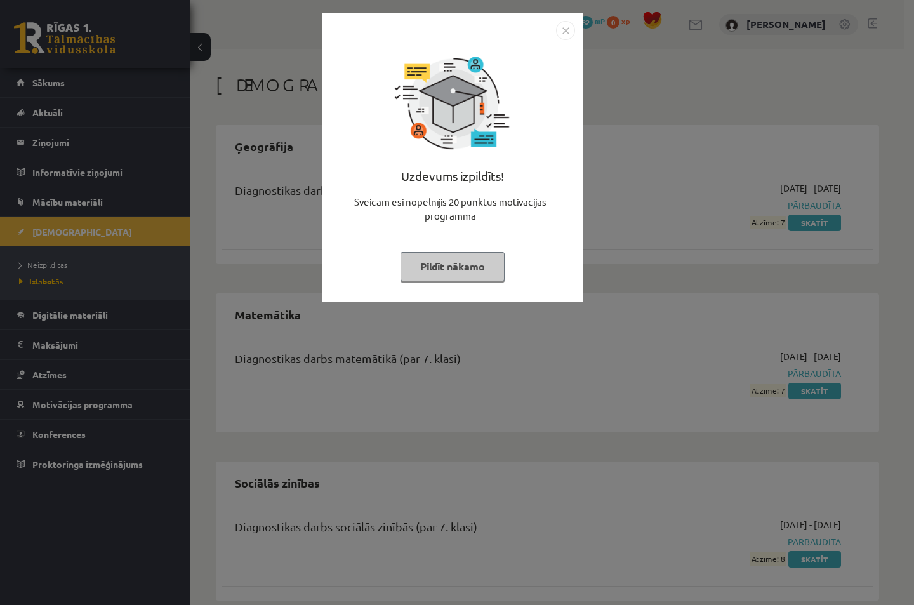
click at [565, 27] on img "Close" at bounding box center [565, 30] width 19 height 19
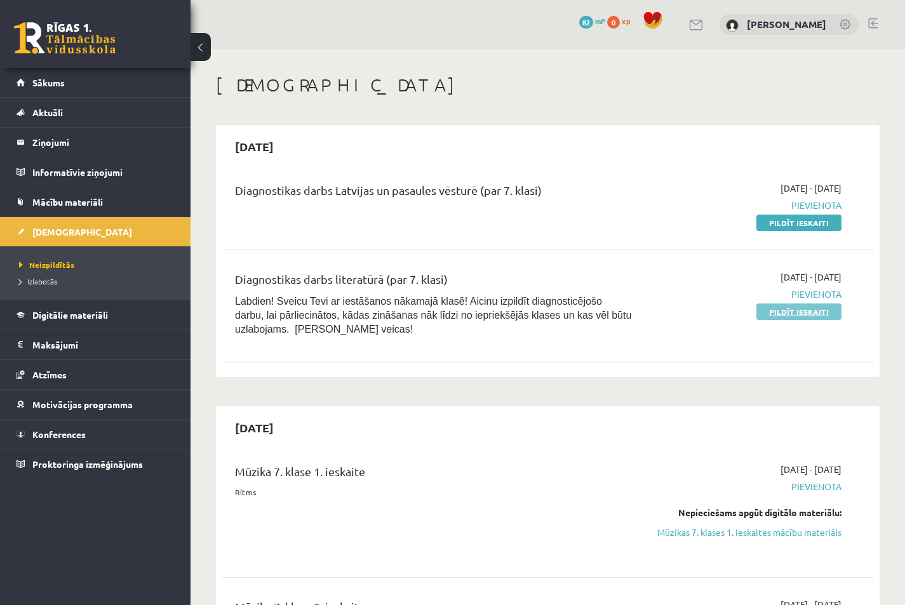
click at [792, 312] on link "Pildīt ieskaiti" at bounding box center [798, 312] width 85 height 17
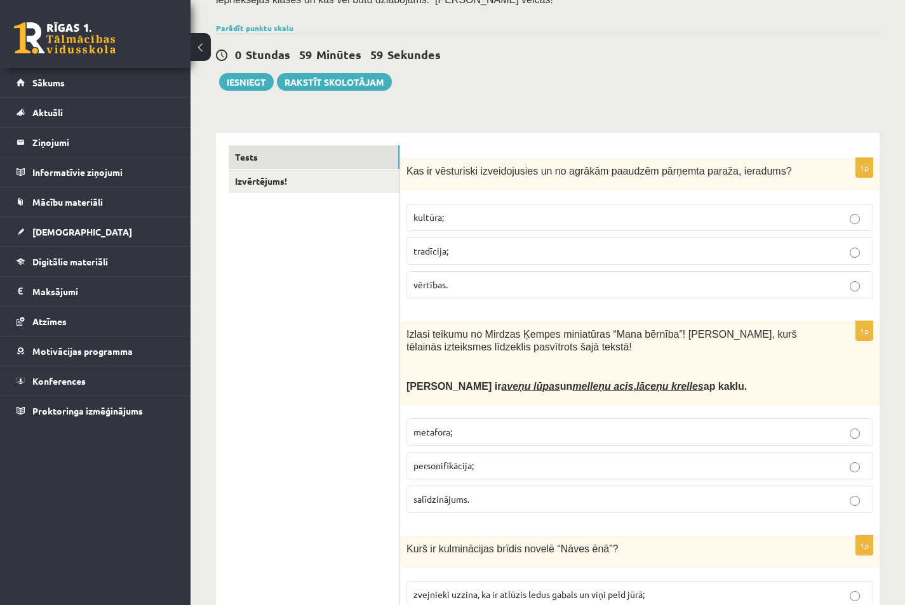
scroll to position [170, 0]
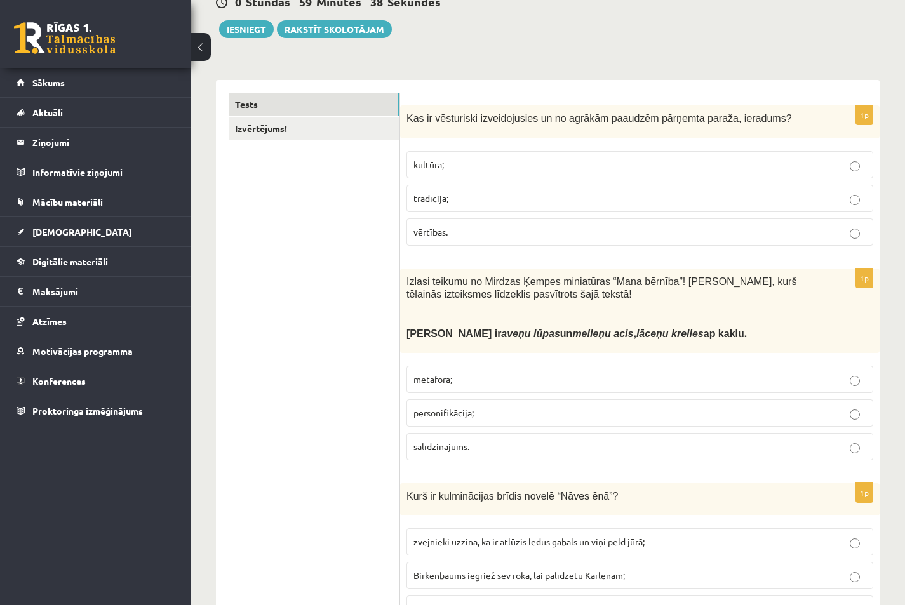
click at [479, 385] on p "metafora;" at bounding box center [639, 379] width 453 height 13
click at [473, 202] on p "tradīcija;" at bounding box center [639, 198] width 453 height 13
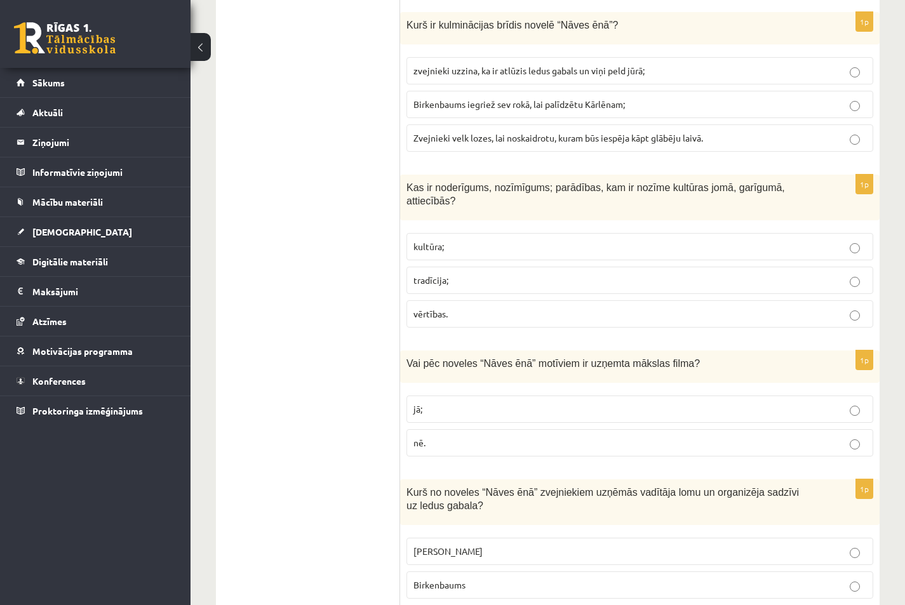
scroll to position [634, 0]
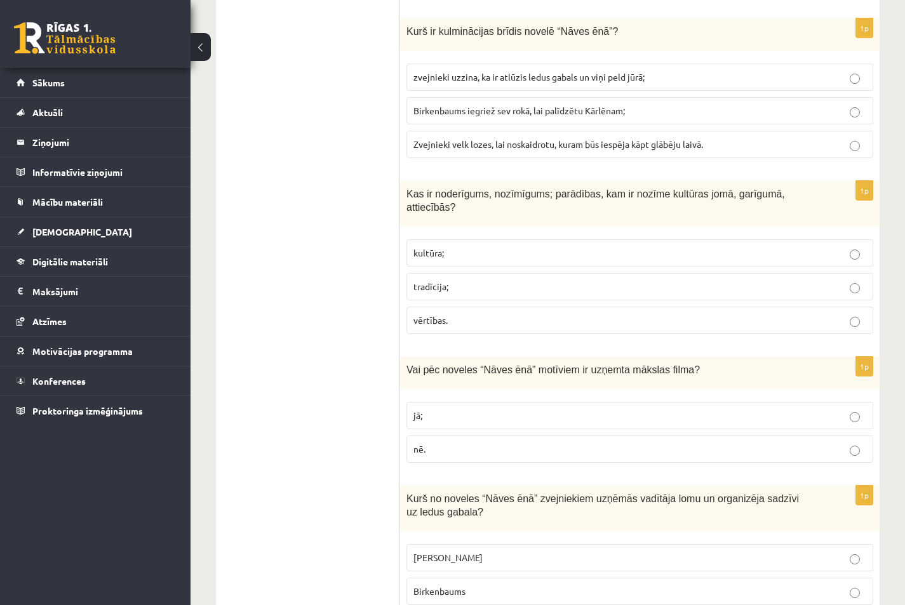
click at [457, 409] on p "jā;" at bounding box center [639, 415] width 453 height 13
click at [452, 314] on p "vērtības." at bounding box center [639, 320] width 453 height 13
click at [509, 290] on fieldset "kultūra; tradīcija; vērtības." at bounding box center [639, 285] width 467 height 105
click at [510, 273] on label "tradīcija;" at bounding box center [639, 286] width 467 height 27
click at [508, 246] on p "kultūra;" at bounding box center [639, 252] width 453 height 13
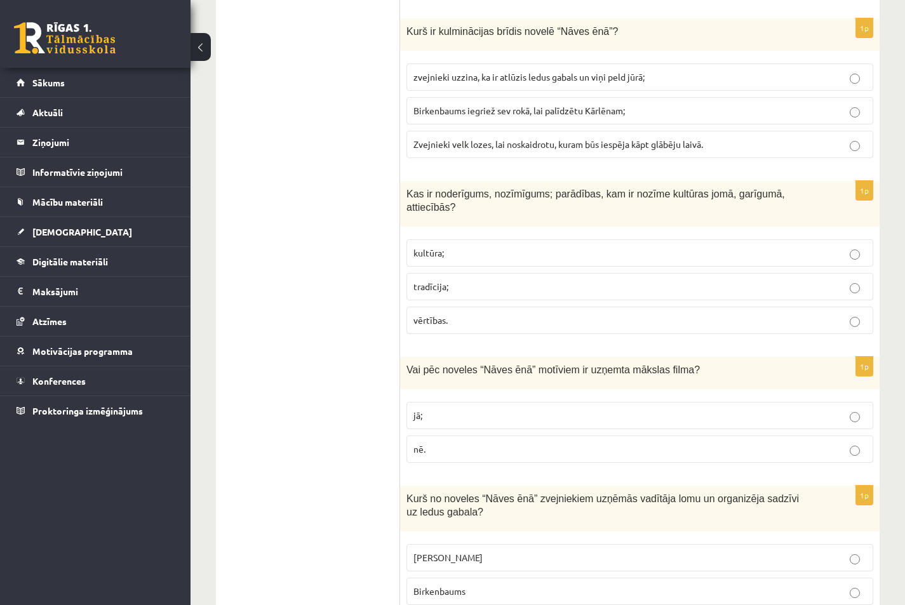
click at [469, 314] on p "vērtības." at bounding box center [639, 320] width 453 height 13
click at [477, 145] on span "Zvejnieki velk lozes, lai noskaidrotu, kuram būs iespēja kāpt glābēju laivā." at bounding box center [558, 143] width 290 height 11
click at [496, 75] on span "zvejnieki uzzina, ka ir atlūzis ledus gabals un viņi peld jūrā;" at bounding box center [528, 76] width 231 height 11
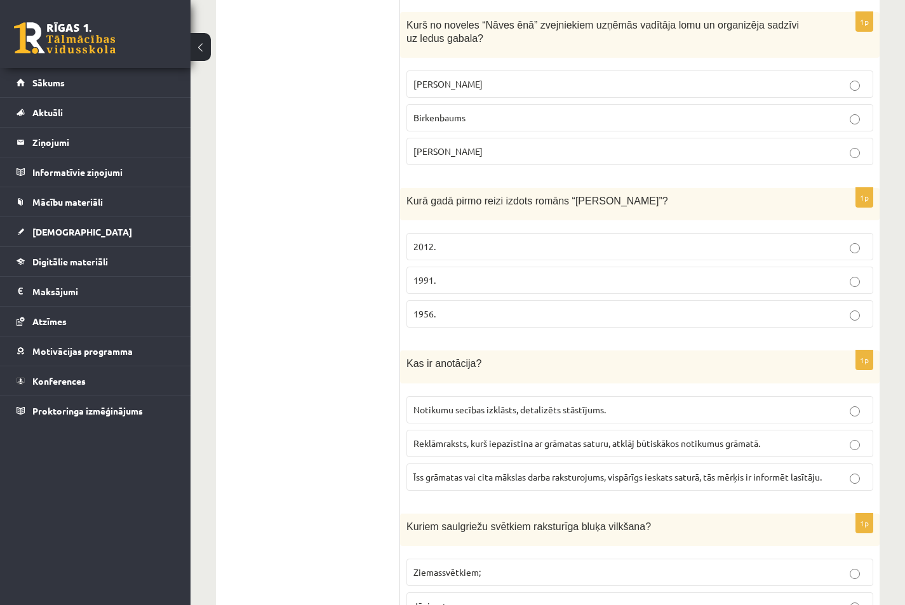
scroll to position [1102, 0]
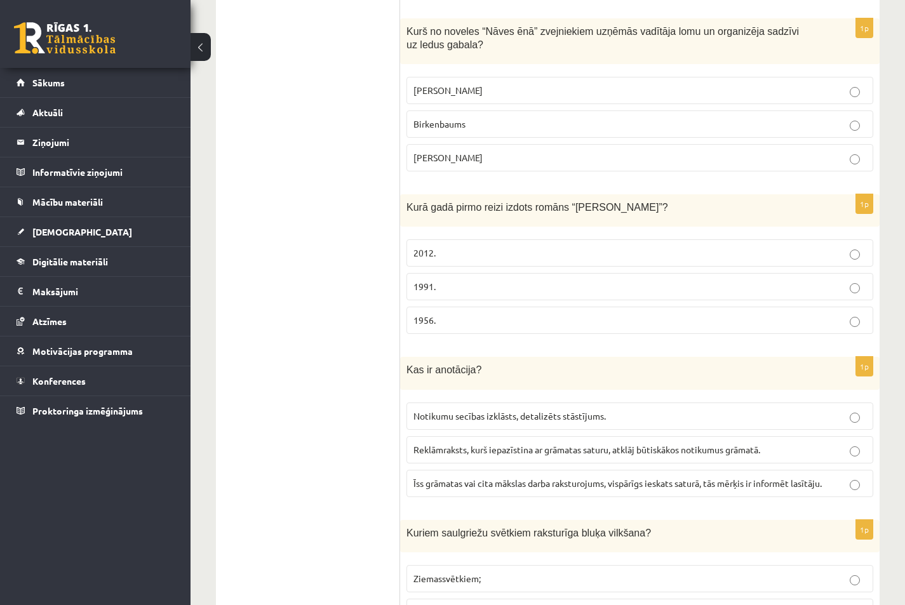
click at [832, 477] on p "Īss grāmatas vai cita mākslas darba raksturojums, vispārīgs ieskats saturā, tās…" at bounding box center [639, 483] width 453 height 13
click at [848, 84] on p "Grīntāls" at bounding box center [639, 90] width 453 height 13
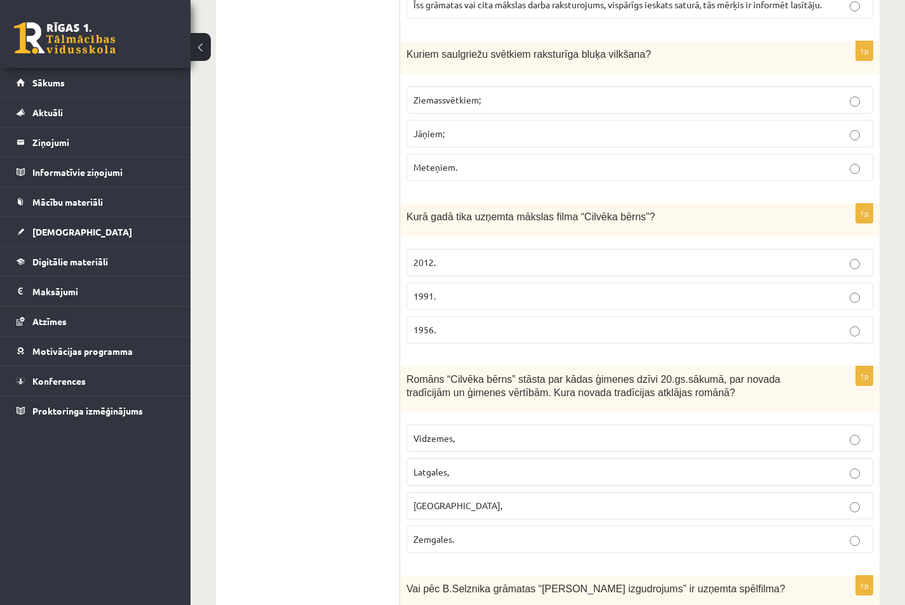
scroll to position [1605, 0]
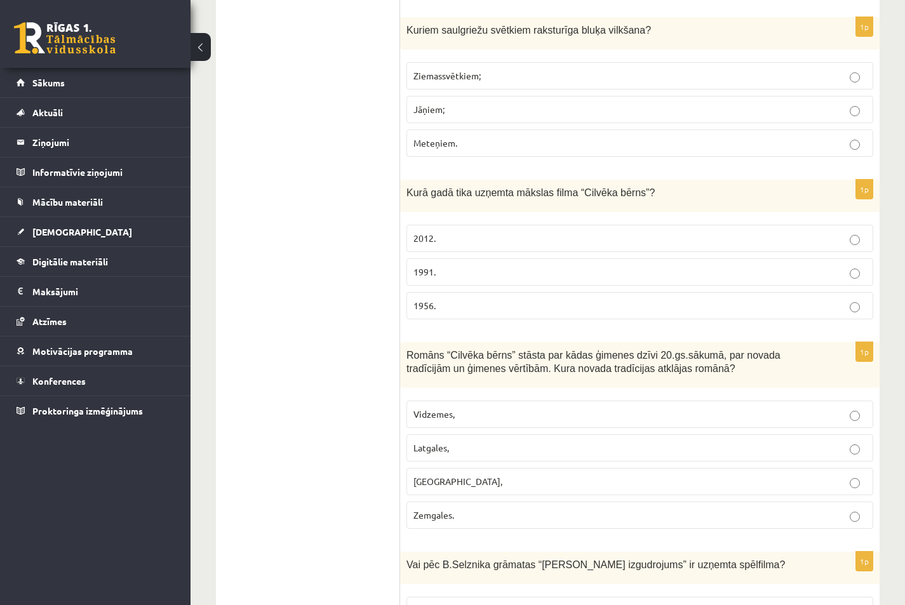
click at [865, 441] on p "Latgales," at bounding box center [639, 447] width 453 height 13
click at [860, 137] on p "Meteņiem." at bounding box center [639, 143] width 453 height 13
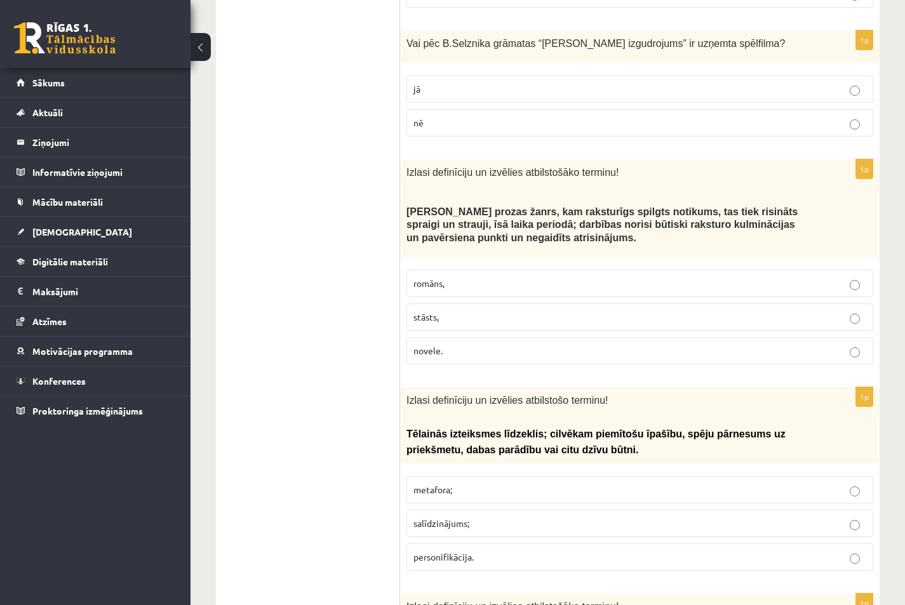
scroll to position [2132, 0]
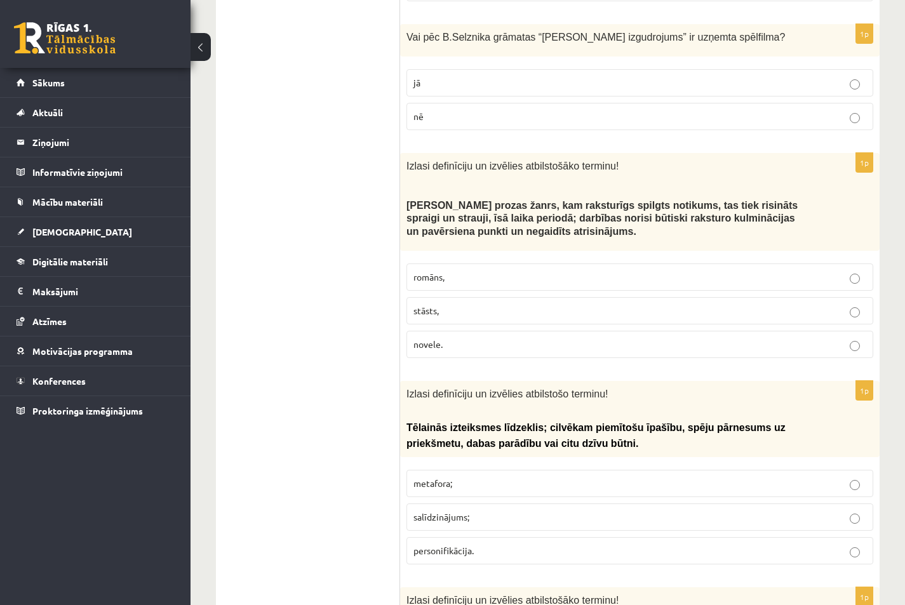
click at [855, 77] on label "jā" at bounding box center [639, 82] width 467 height 27
click at [847, 544] on p "personifikācija." at bounding box center [639, 550] width 453 height 13
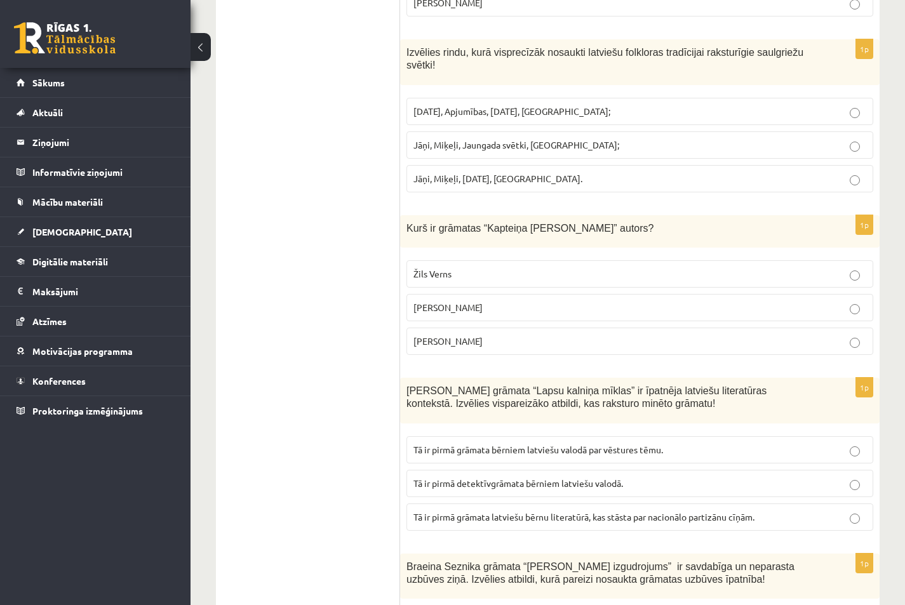
scroll to position [3254, 0]
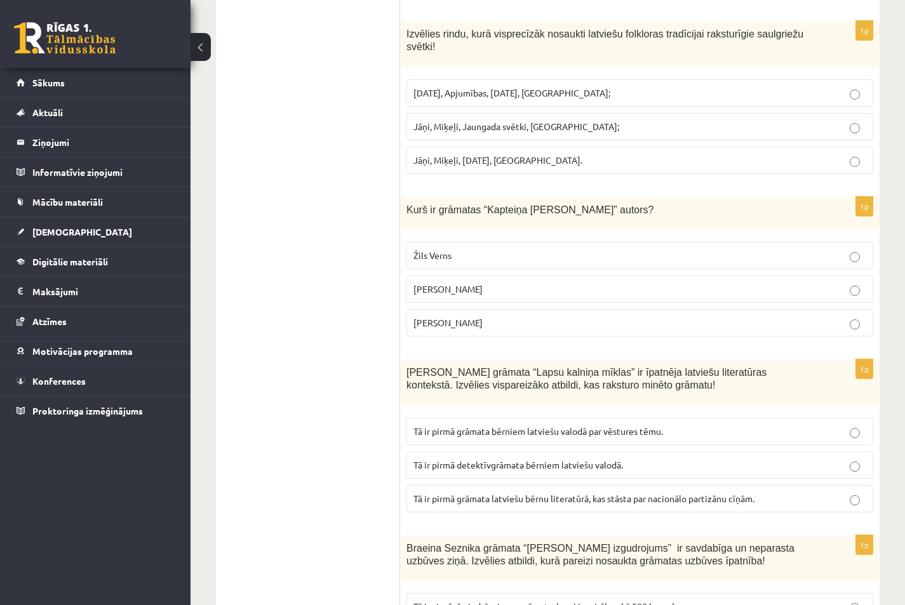
click at [864, 249] on p "Žils Verns" at bounding box center [639, 255] width 453 height 13
click at [539, 459] on span "Tā ir pirmā detektīvgrāmata bērniem latviešu valodā." at bounding box center [518, 464] width 210 height 11
click at [479, 87] on span "Līgo diena, Apjumības, Ziemassvētki, Lieldienas;" at bounding box center [511, 92] width 197 height 11
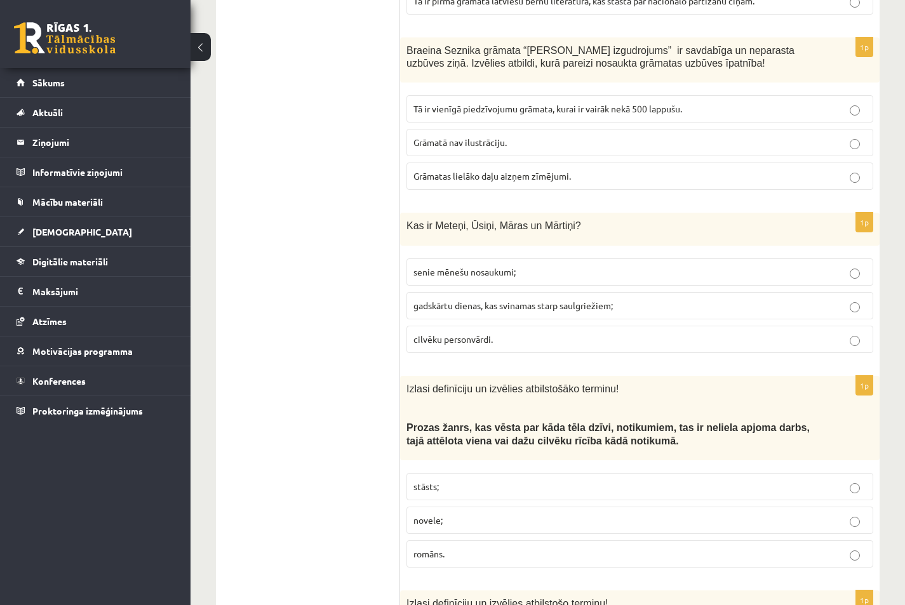
scroll to position [3770, 0]
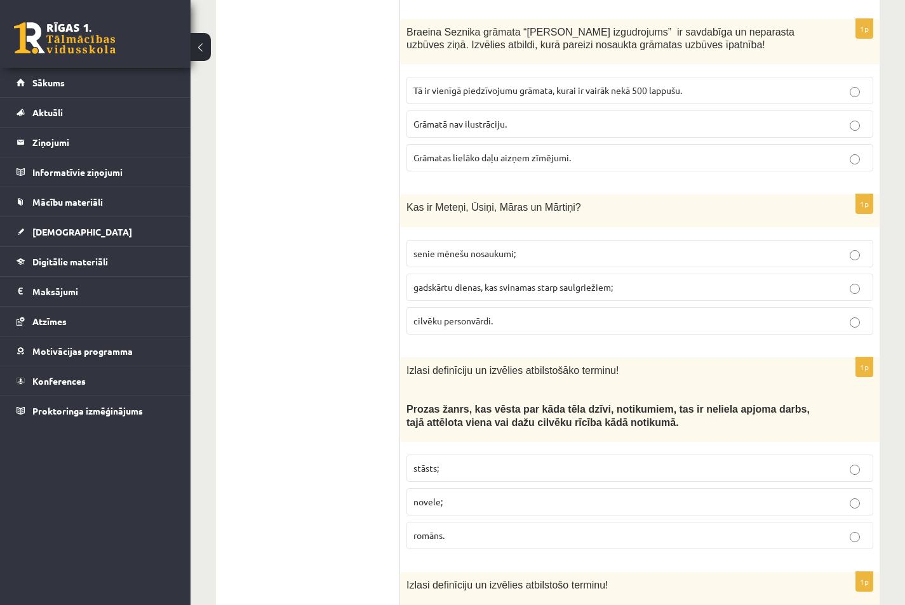
click at [846, 281] on p "gadskārtu dienas, kas svinamas starp saulgriežiem;" at bounding box center [639, 287] width 453 height 13
click at [793, 84] on p "Tā ir vienīgā piedzīvojumu grāmata, kurai ir vairāk nekā 500 lappušu." at bounding box center [639, 90] width 453 height 13
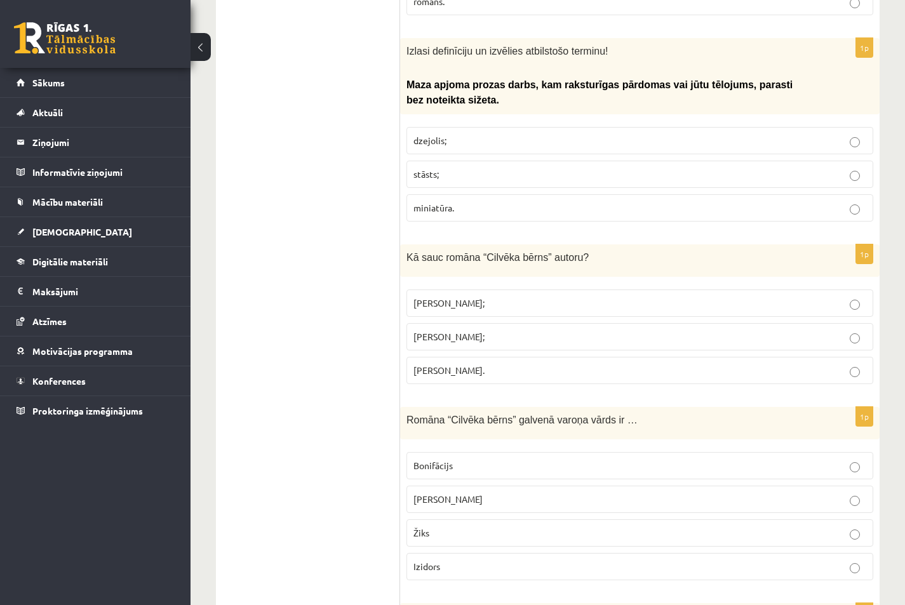
scroll to position [4310, 0]
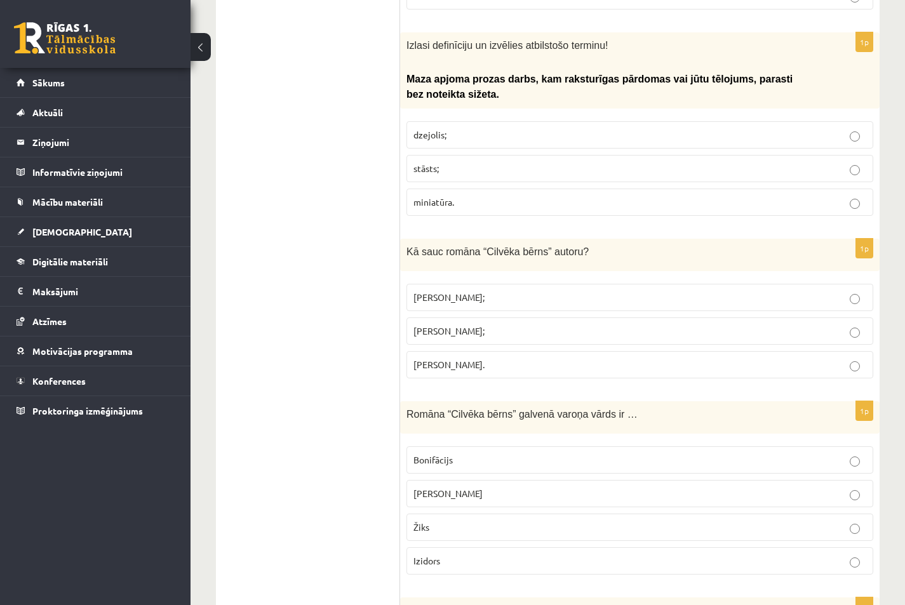
click at [863, 324] on p "Jānis Klīdzējs;" at bounding box center [639, 330] width 453 height 13
click at [844, 196] on p "miniatūra." at bounding box center [639, 202] width 453 height 13
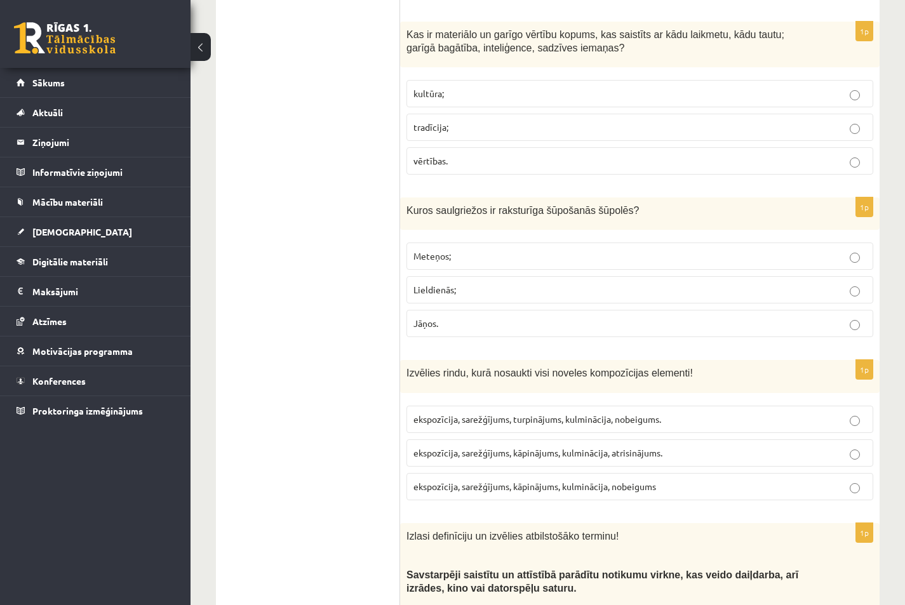
scroll to position [4880, 0]
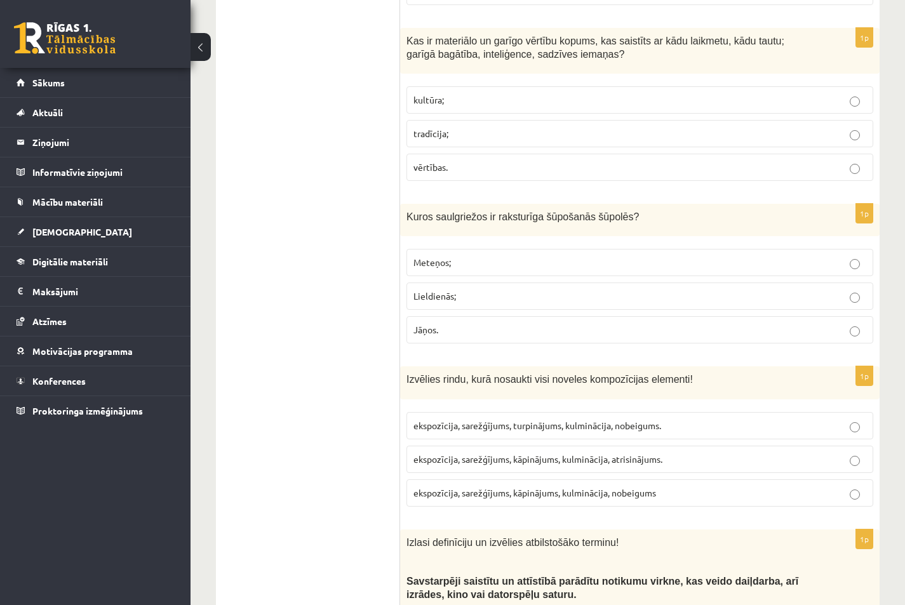
click at [848, 93] on p "kultūra;" at bounding box center [639, 99] width 453 height 13
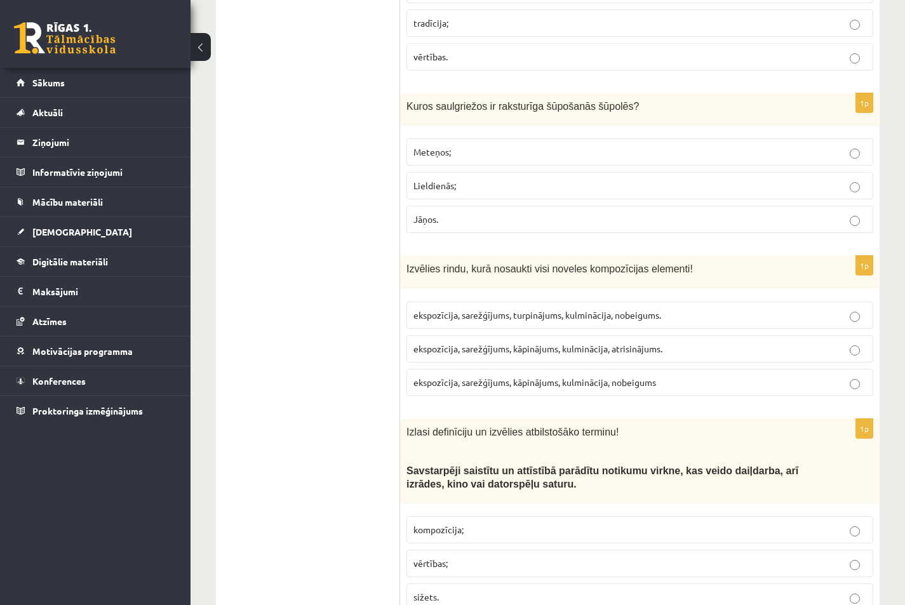
scroll to position [5016, 0]
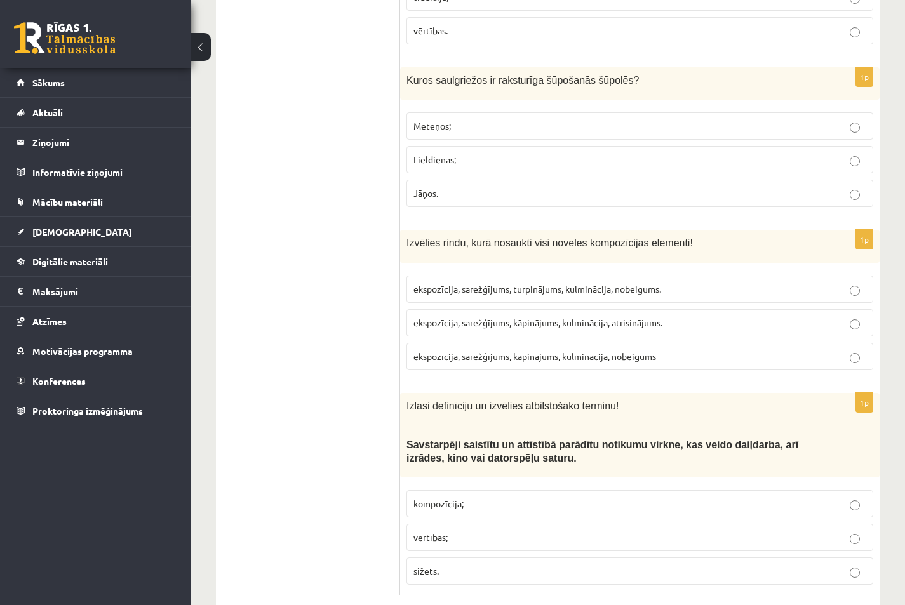
click at [420, 565] on span "sižets." at bounding box center [425, 570] width 25 height 11
click at [539, 317] on span "ekspozīcija, sarežģījums, kāpinājums, kulminācija, atrisinājums." at bounding box center [537, 322] width 249 height 11
click at [839, 187] on p "Jāņos." at bounding box center [639, 193] width 453 height 13
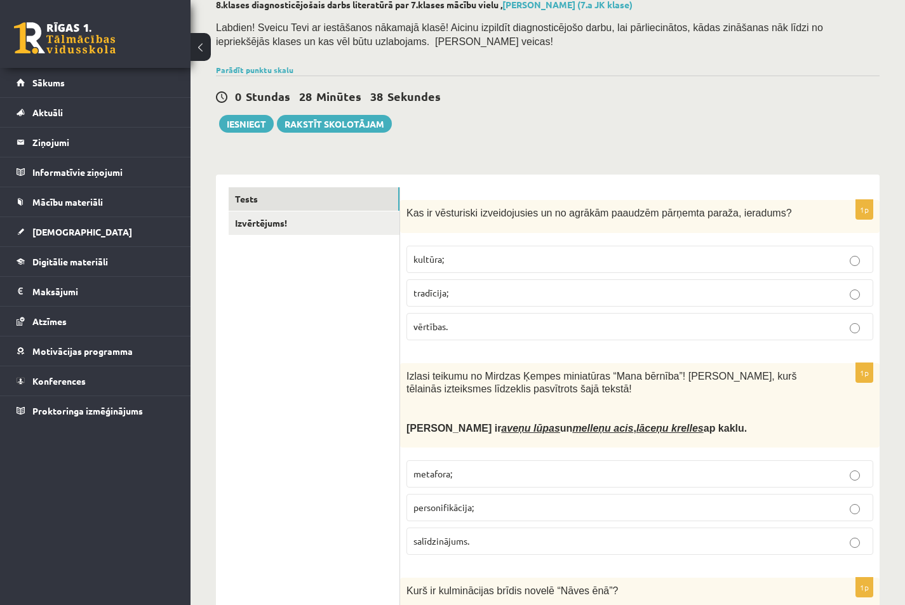
scroll to position [0, 0]
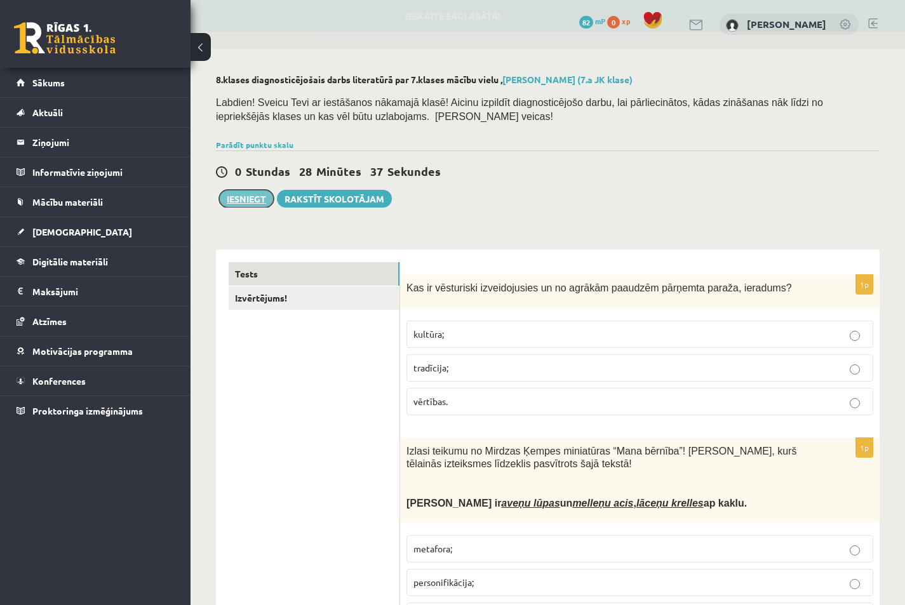
click at [255, 197] on button "Iesniegt" at bounding box center [246, 199] width 55 height 18
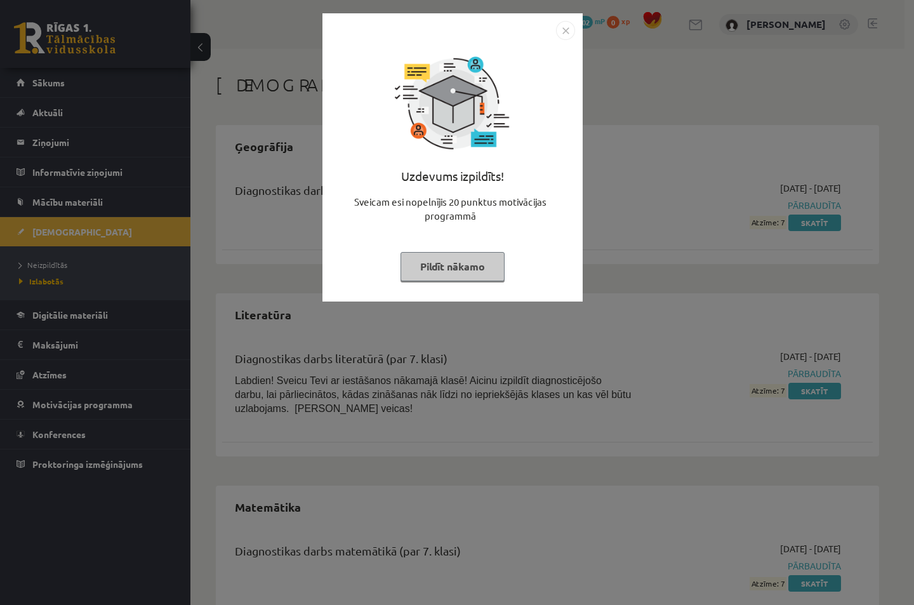
click at [439, 269] on button "Pildīt nākamo" at bounding box center [453, 266] width 104 height 29
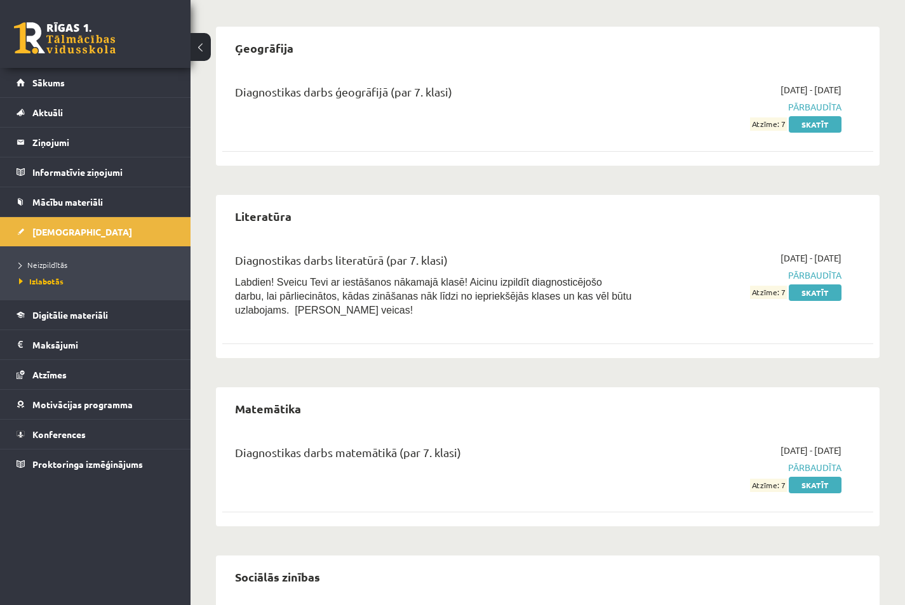
scroll to position [44, 0]
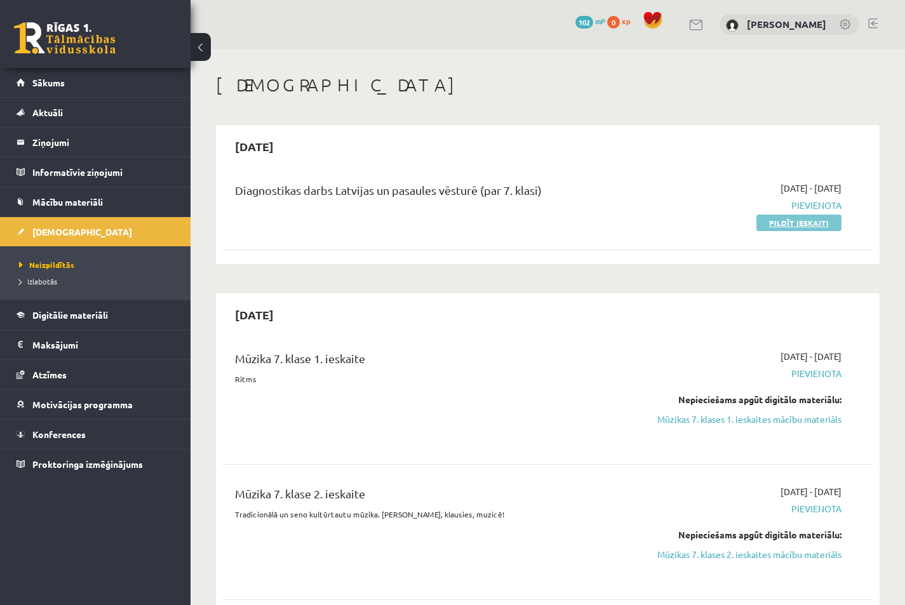
click at [766, 222] on link "Pildīt ieskaiti" at bounding box center [798, 223] width 85 height 17
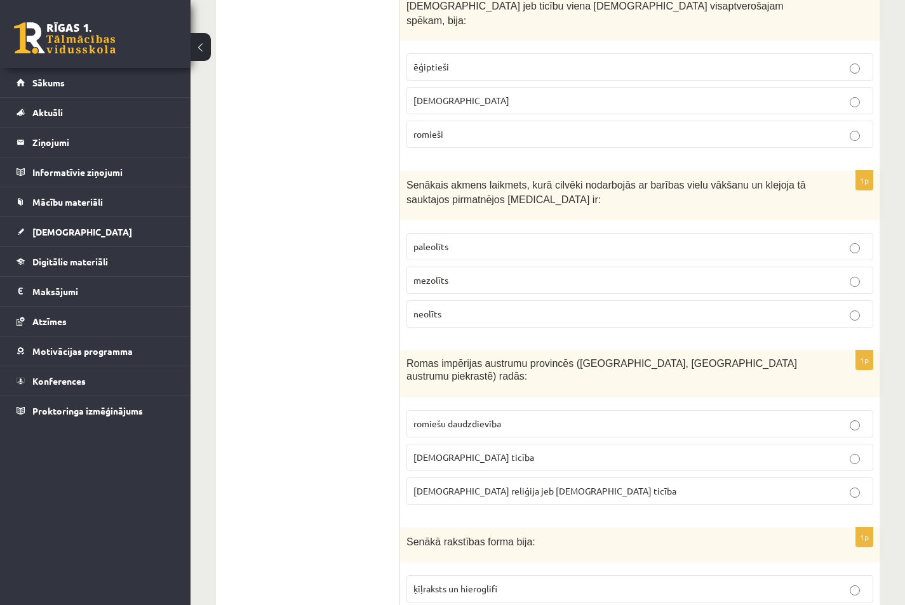
scroll to position [4727, 0]
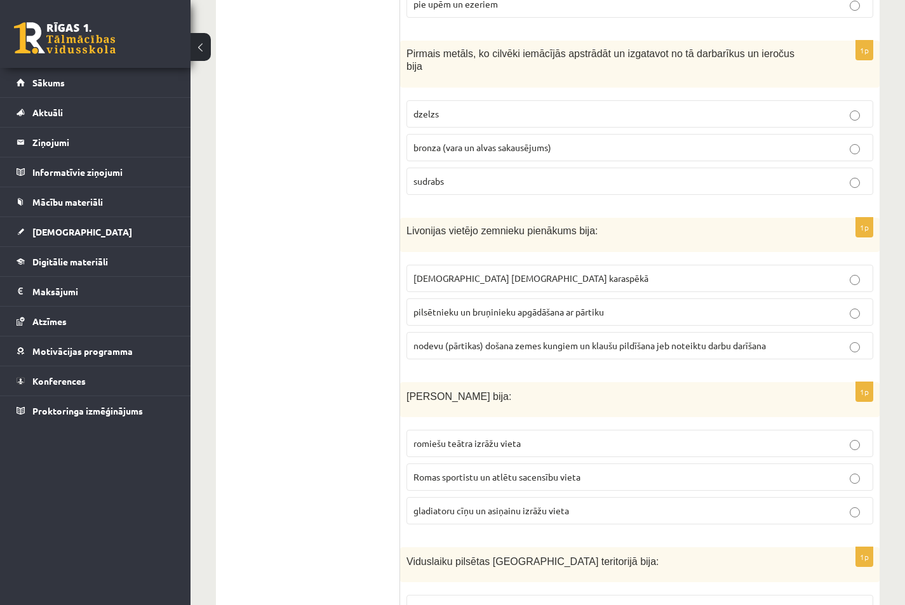
click at [523, 505] on span "gladiatoru cīņu un asiņainu izrāžu vieta" at bounding box center [491, 510] width 156 height 11
click at [532, 602] on p "Valmiera, Straupe, Koknese" at bounding box center [639, 608] width 453 height 13
click at [544, 340] on span "nodevu (pārtikas) došana zemes kungiem un klaušu pildīšana jeb noteiktu darbu d…" at bounding box center [589, 345] width 352 height 11
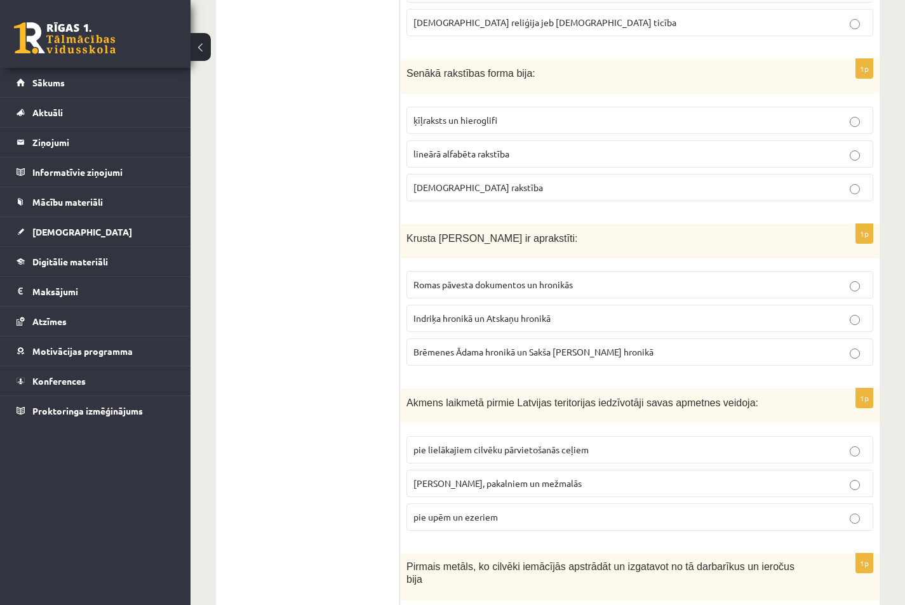
scroll to position [4208, 0]
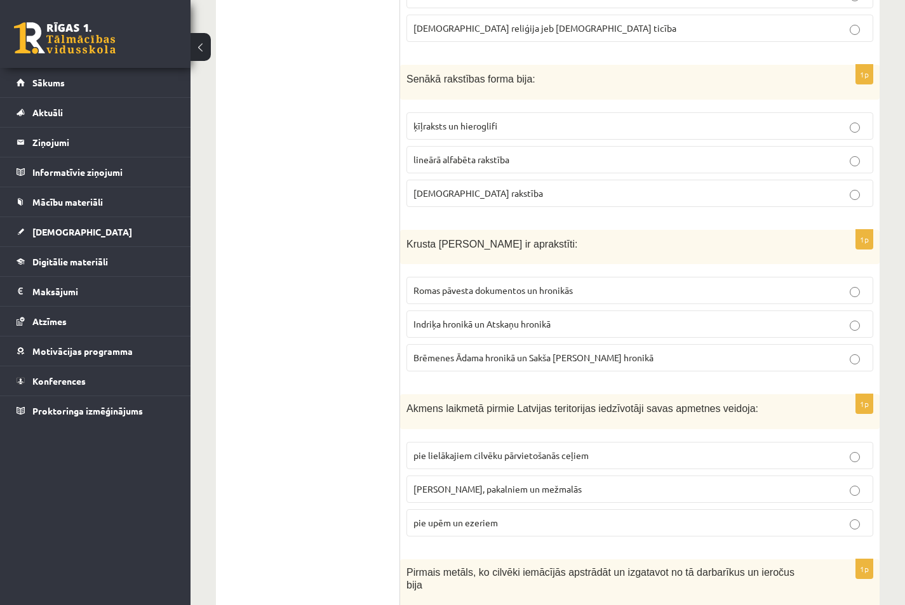
click at [523, 284] on p "Romas pāvesta dokumentos un hronikās" at bounding box center [639, 290] width 453 height 13
click at [491, 516] on p "pie upēm un ezeriem" at bounding box center [639, 522] width 453 height 13
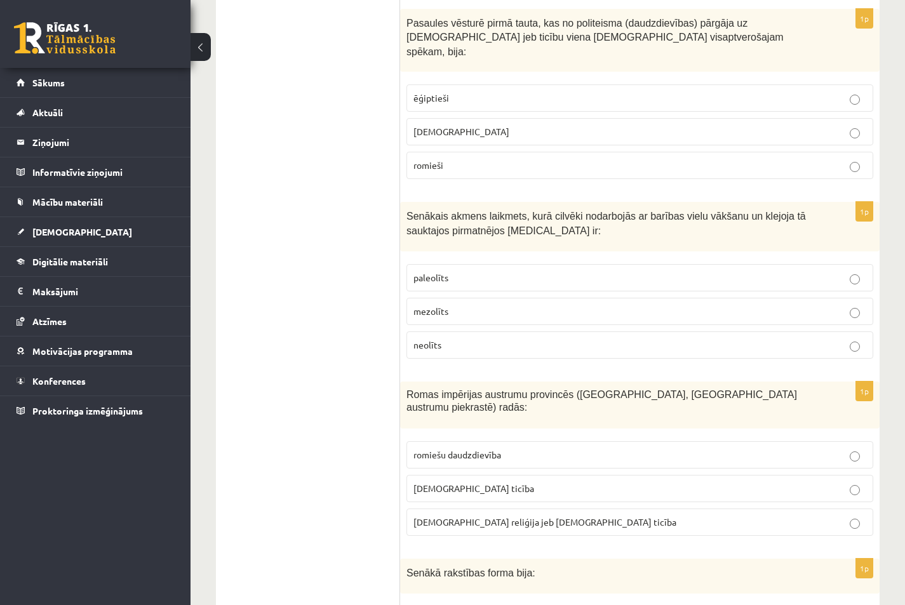
scroll to position [3696, 0]
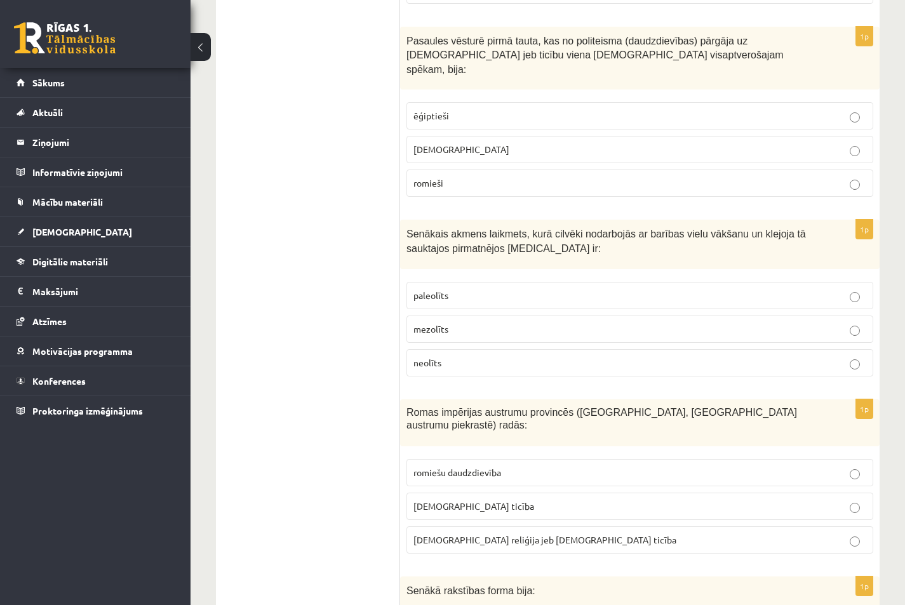
click at [465, 500] on p "kristīgā ticība" at bounding box center [639, 506] width 453 height 13
click at [444, 290] on span "paleolīts" at bounding box center [430, 295] width 35 height 11
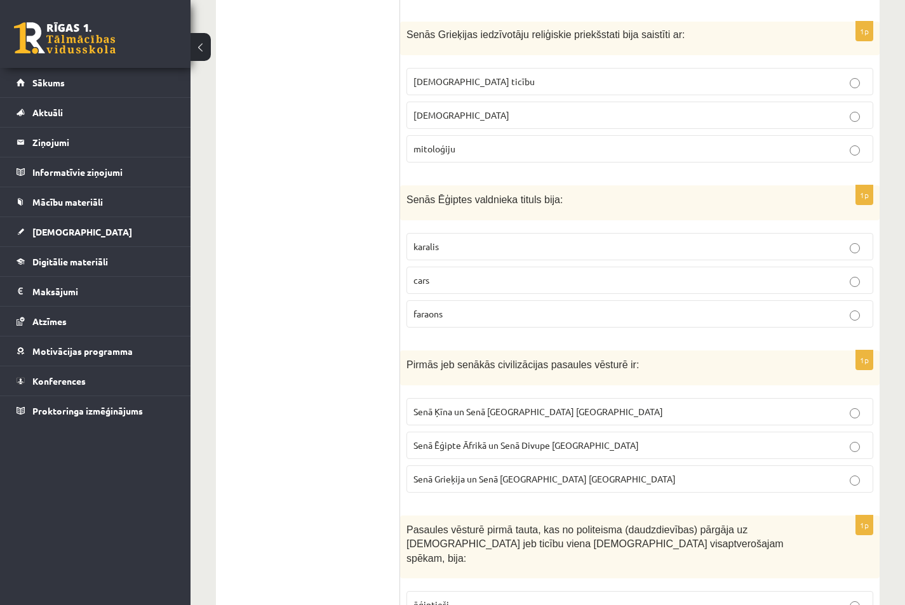
scroll to position [3196, 0]
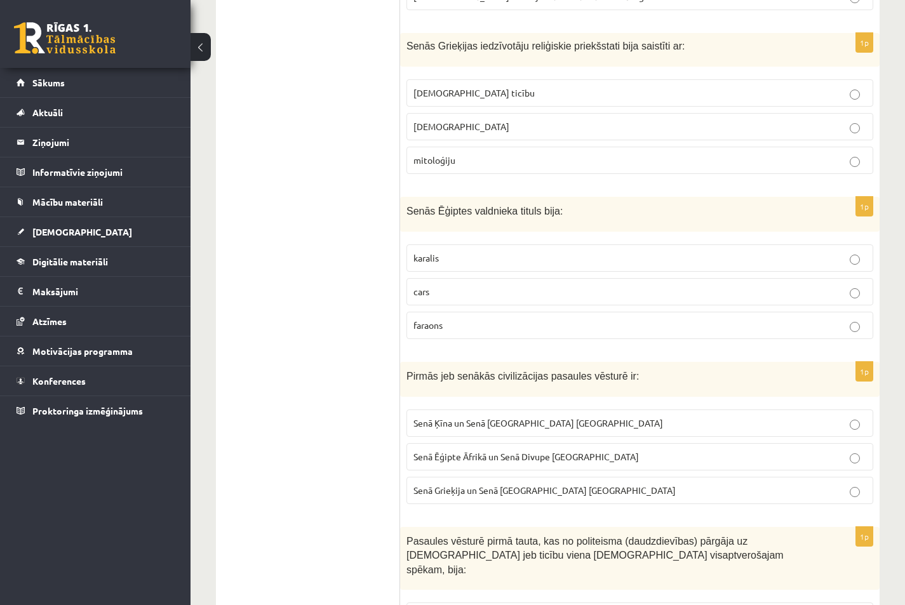
click at [458, 319] on p "faraons" at bounding box center [639, 325] width 453 height 13
click at [484, 417] on p "Senā Ķīna un Senā Indija Āzijā" at bounding box center [639, 423] width 453 height 13
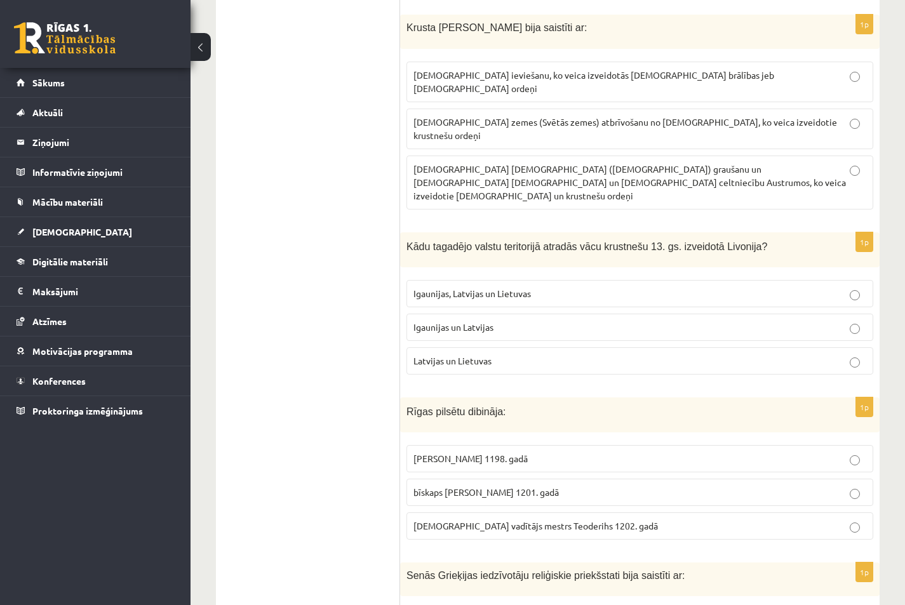
scroll to position [2684, 0]
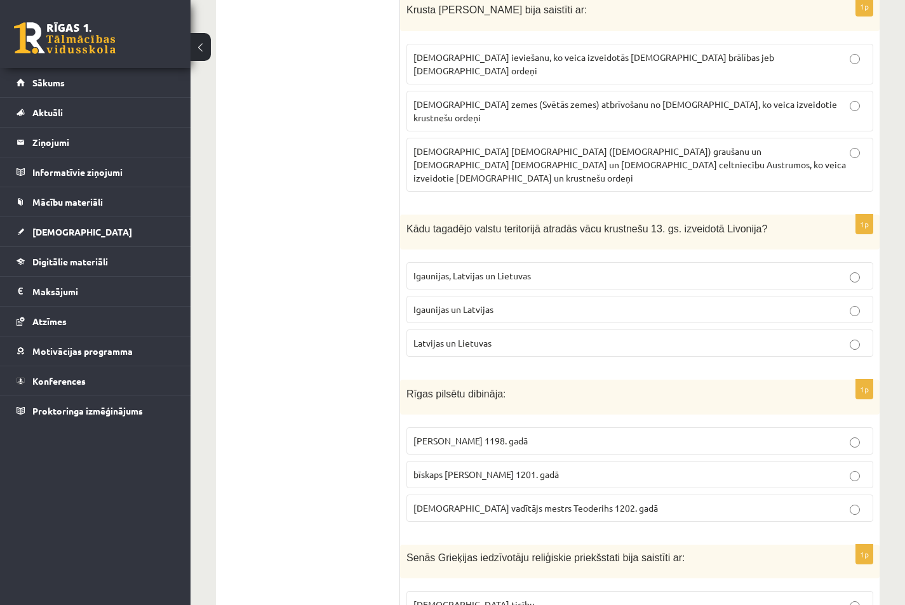
click at [570, 269] on p "Igaunijas, Latvijas un Lietuvas" at bounding box center [639, 275] width 453 height 13
click at [490, 469] on span "bīskaps Alberts 1201. gadā" at bounding box center [485, 474] width 145 height 11
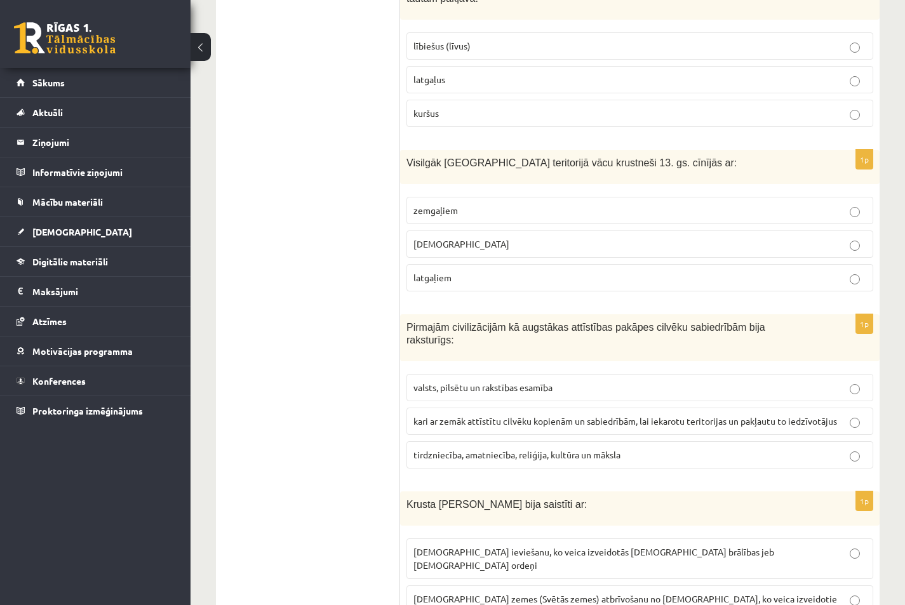
scroll to position [2184, 0]
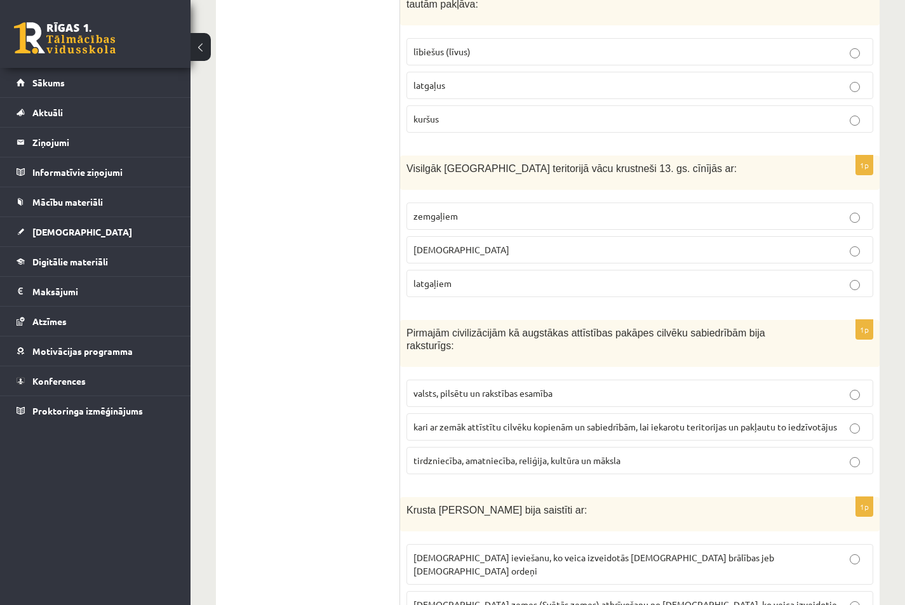
click at [469, 277] on p "latgaļiem" at bounding box center [639, 283] width 453 height 13
click at [483, 387] on p "valsts, pilsētu un rakstības esamība" at bounding box center [639, 393] width 453 height 13
click at [493, 599] on span "Kristus zemes (Svētās zemes) atbrīvošanu no musulmaņiem, ko veica izveidotie kr…" at bounding box center [625, 611] width 424 height 25
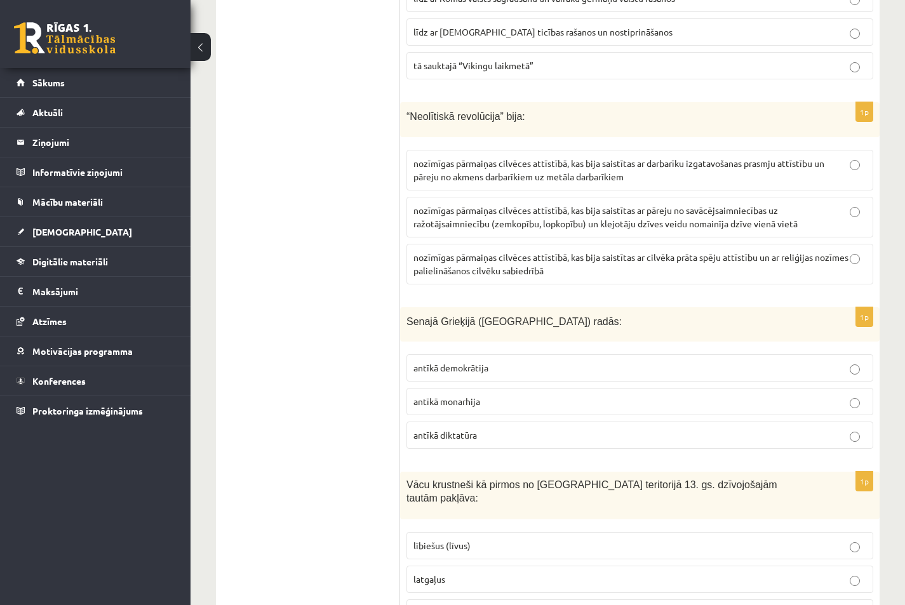
scroll to position [1672, 0]
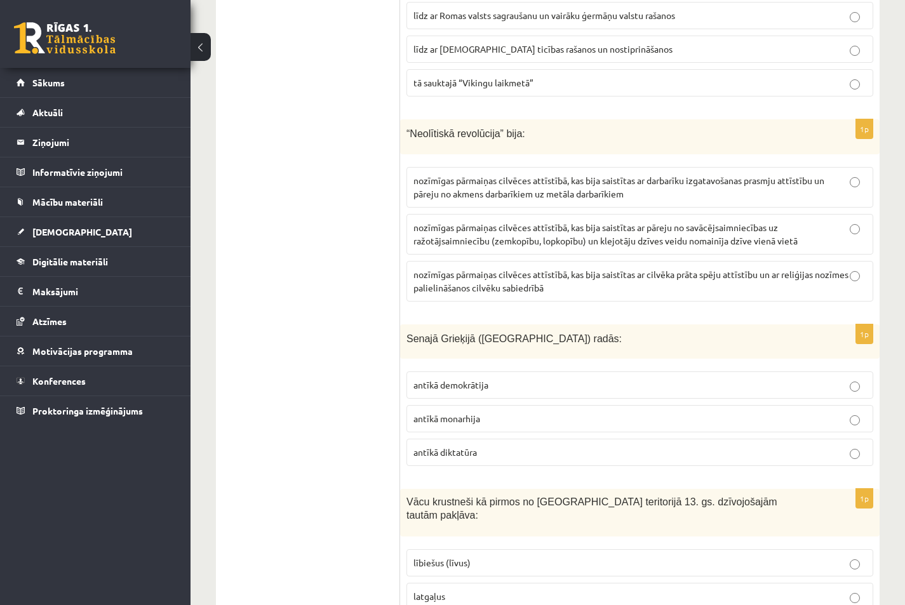
click at [852, 221] on p "nozīmīgas pārmaiņas cilvēces attīstībā, kas bija saistītas ar pāreju no savācēj…" at bounding box center [639, 234] width 453 height 27
click at [862, 378] on p "antīkā demokrātija" at bounding box center [639, 384] width 453 height 13
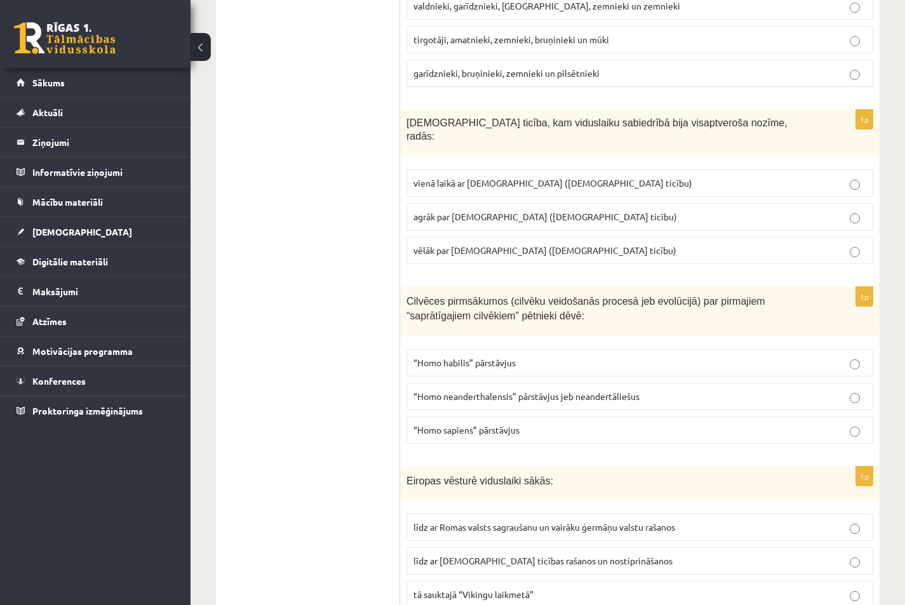
scroll to position [1149, 0]
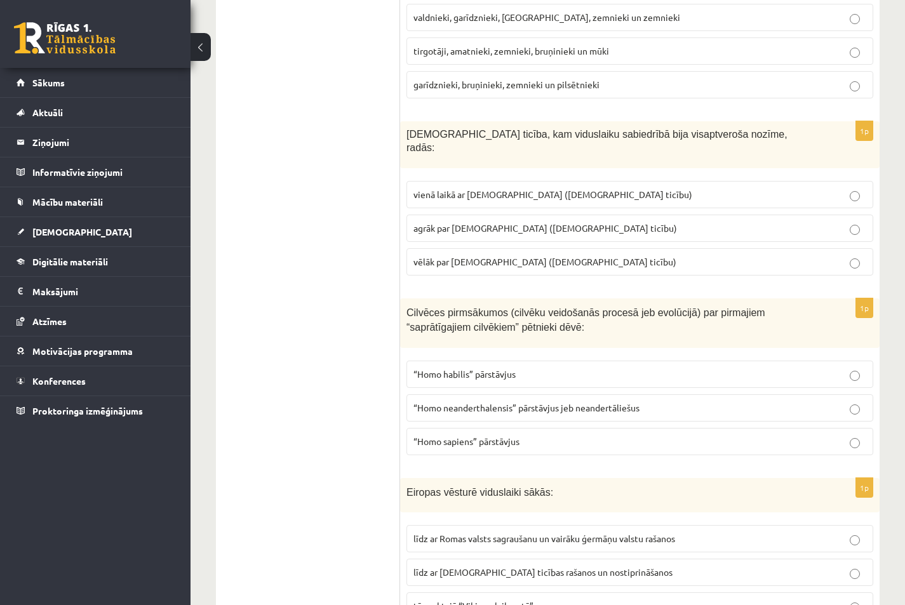
click at [525, 222] on span "agrāk par islamu (musulmaņu ticību)" at bounding box center [545, 227] width 264 height 11
click at [523, 402] on span "“Homo neanderthalensis” pārstāvjus jeb neandertāliešus" at bounding box center [526, 407] width 226 height 11
click at [530, 533] on span "līdz ar Romas valsts sagraušanu un vairāku ģermāņu valstu rašanos" at bounding box center [544, 538] width 262 height 11
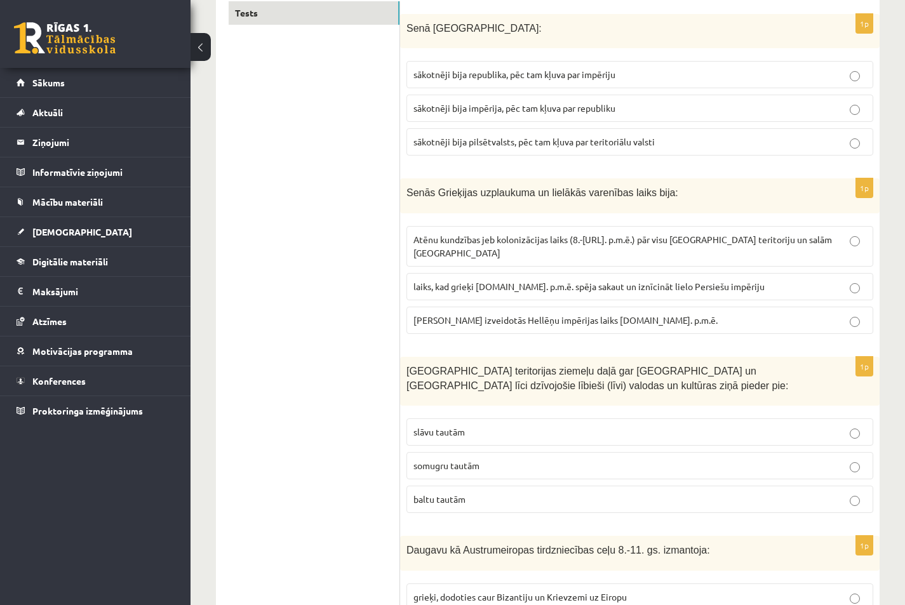
scroll to position [232, 0]
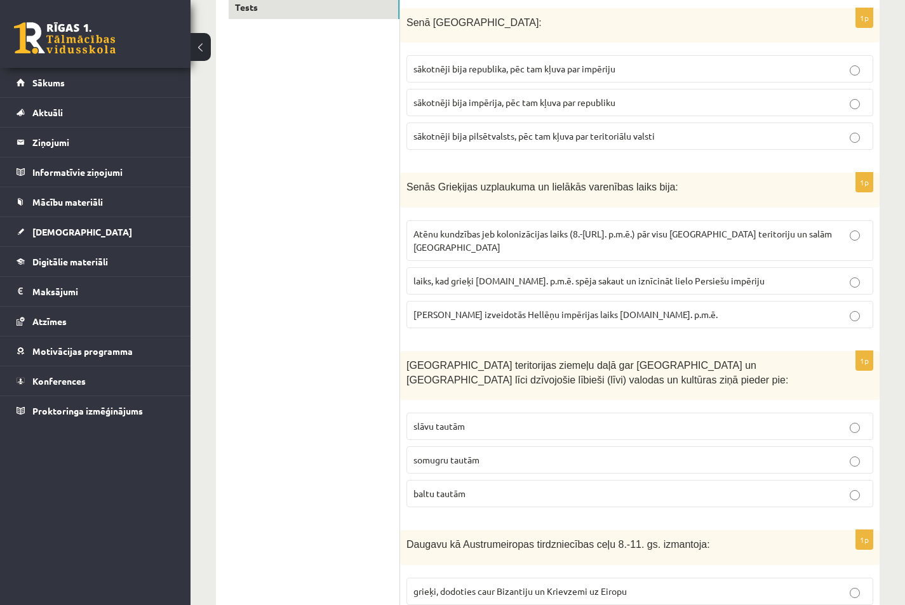
click at [849, 487] on p "baltu tautām" at bounding box center [639, 493] width 453 height 13
click at [528, 77] on label "sākotnēji bija republika, pēc tam kļuva par impēriju" at bounding box center [639, 68] width 467 height 27
click at [841, 308] on p "Maķedonijas Aleksandra izveidotās Hellēņu impērijas laiks 4.gs. p.m.ē." at bounding box center [639, 314] width 453 height 13
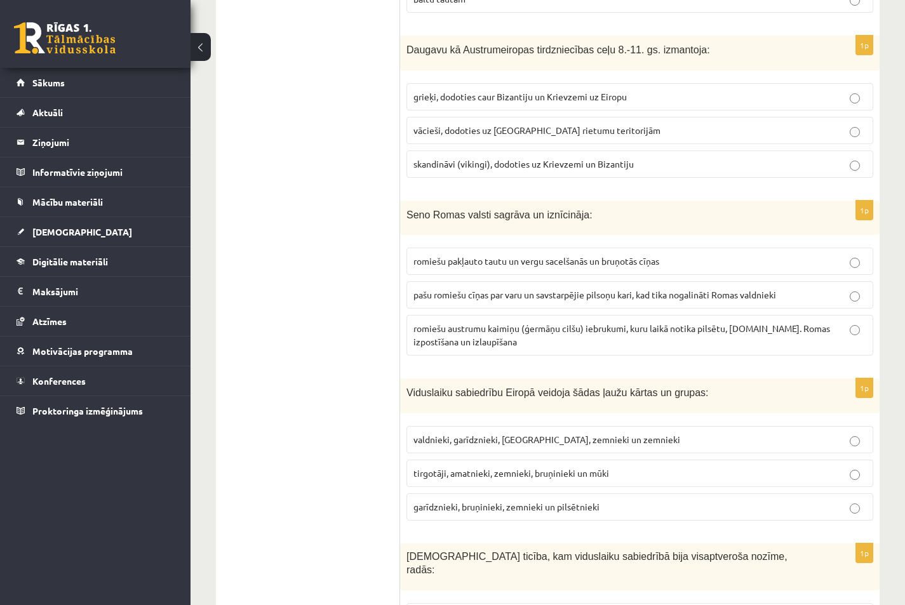
scroll to position [721, 0]
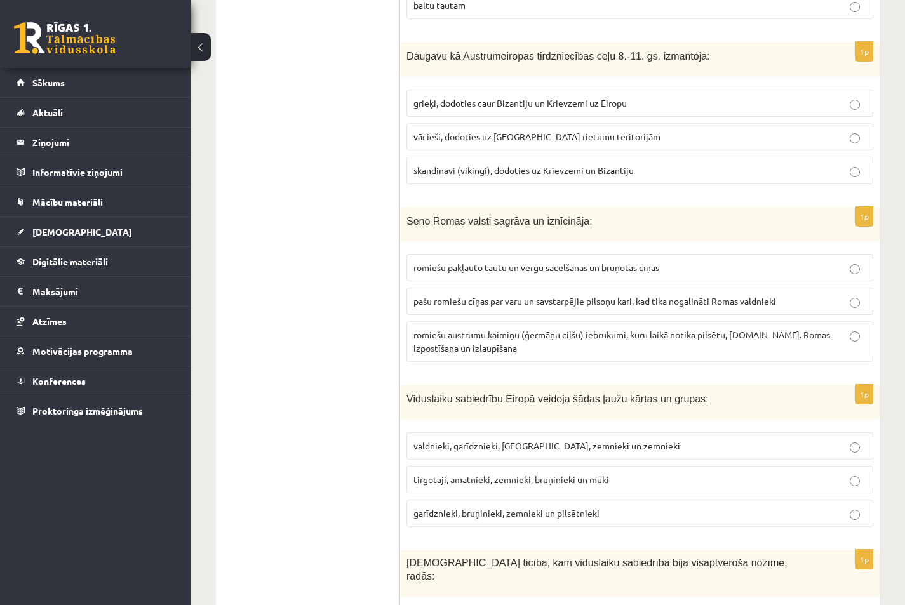
click at [460, 440] on span "valdnieki, garīdznieki, bruņinieki, zemnieki un zemnieki" at bounding box center [546, 445] width 267 height 11
click at [849, 261] on p "romiešu pakļauto tautu un vergu sacelšanās un bruņotās cīņas" at bounding box center [639, 267] width 453 height 13
click at [514, 164] on span "skandināvi (vikingi), dodoties uz Krievzemi un Bizantiju" at bounding box center [523, 169] width 220 height 11
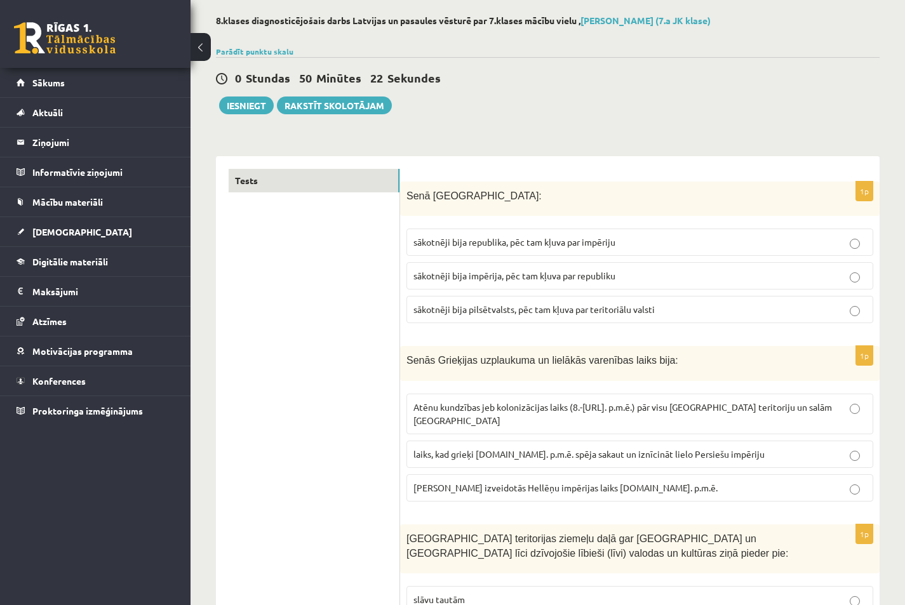
scroll to position [0, 0]
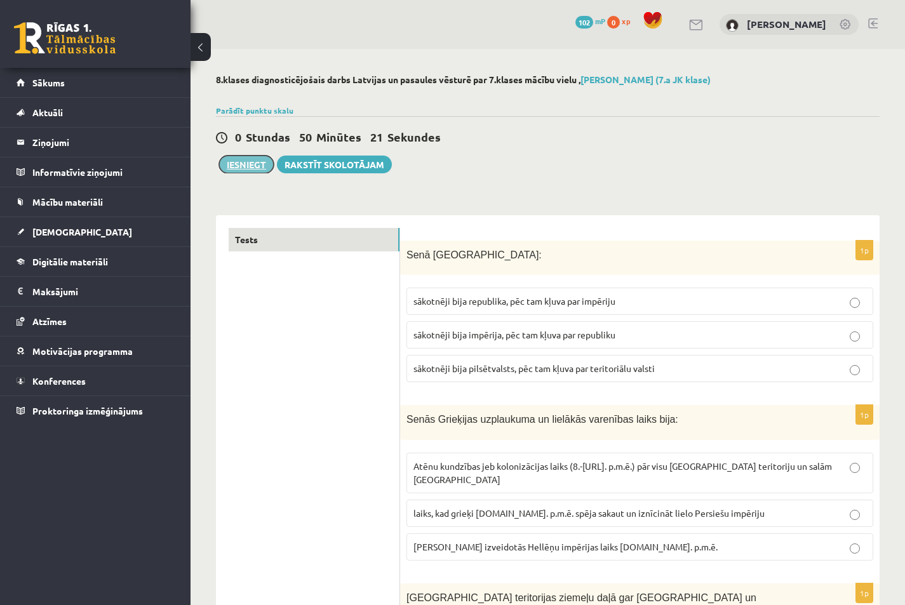
click at [253, 166] on button "Iesniegt" at bounding box center [246, 165] width 55 height 18
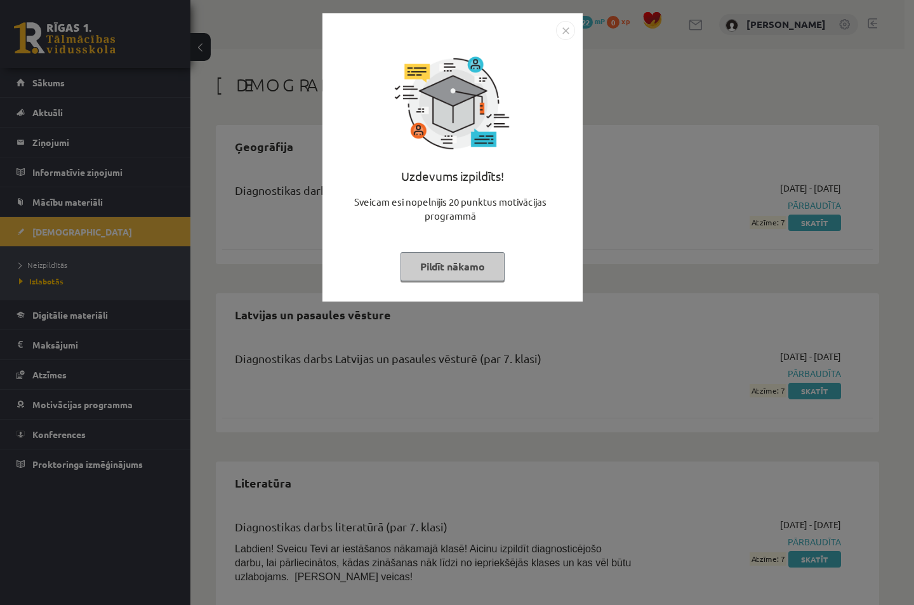
click at [566, 28] on img "Close" at bounding box center [565, 30] width 19 height 19
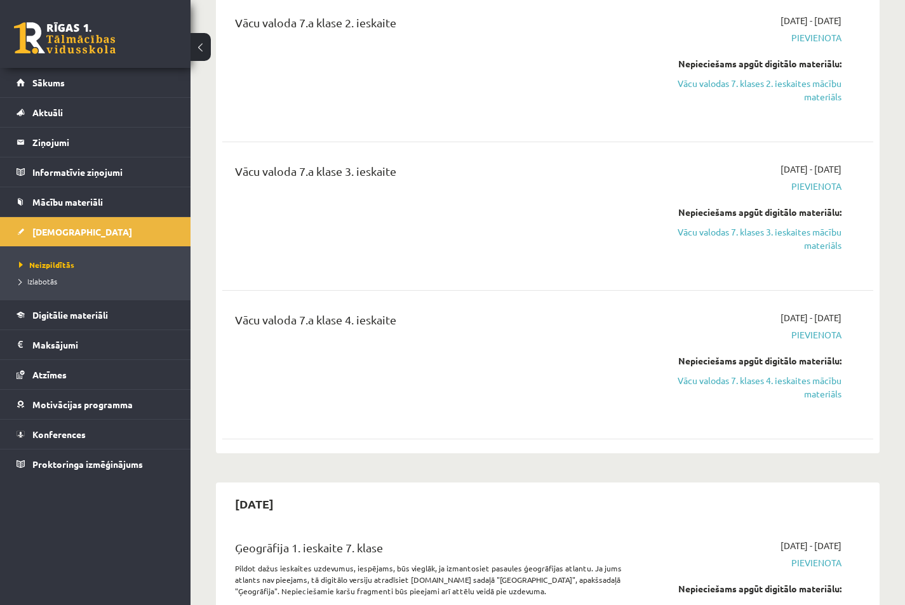
scroll to position [1524, 0]
